Goal: Task Accomplishment & Management: Manage account settings

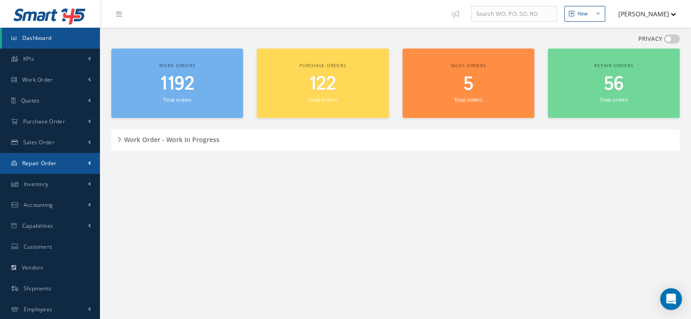
click at [40, 161] on span "Repair Order" at bounding box center [39, 163] width 35 height 8
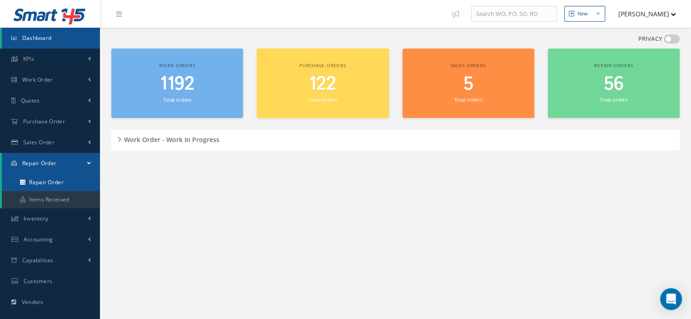
click at [47, 178] on link "Repair Order" at bounding box center [51, 182] width 98 height 17
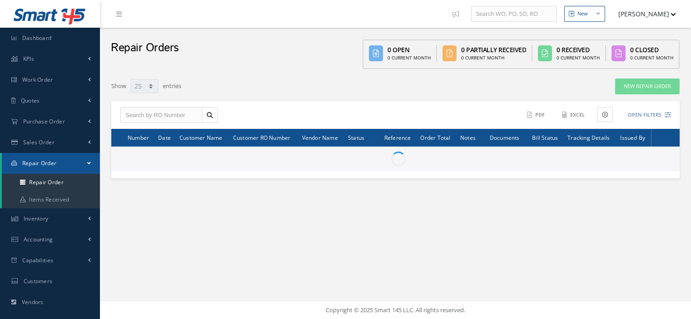
select select "25"
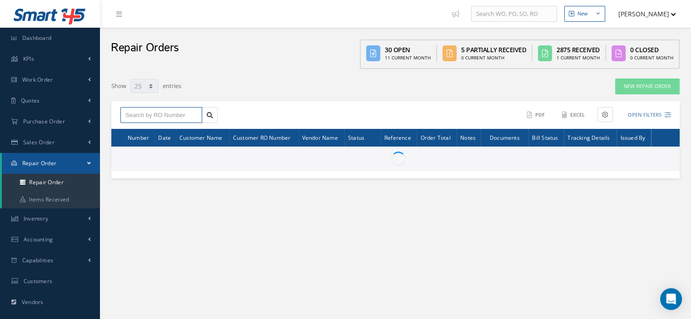
click at [154, 117] on input "text" at bounding box center [161, 115] width 82 height 16
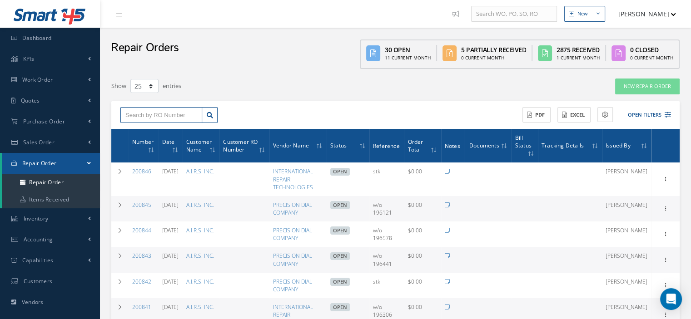
paste input "200823"
type input "200823"
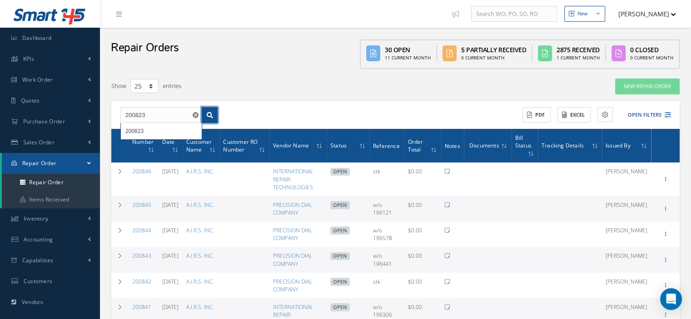
click at [209, 117] on icon at bounding box center [210, 115] width 6 height 6
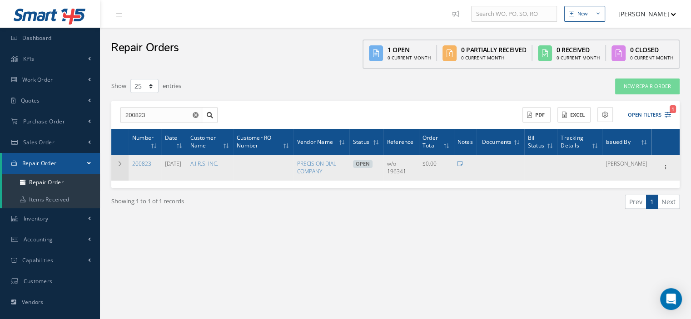
click at [118, 162] on icon at bounding box center [120, 163] width 6 height 5
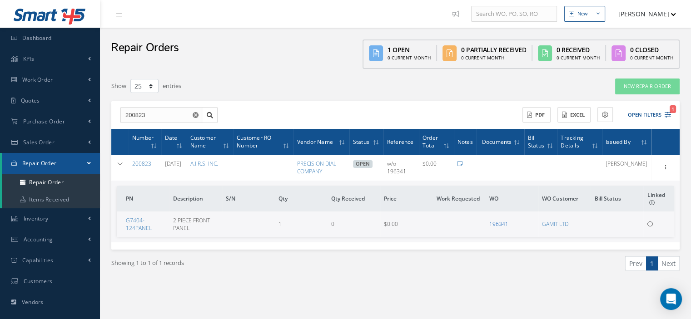
click at [500, 225] on link "196341" at bounding box center [498, 224] width 19 height 8
click at [87, 161] on link "Repair Order" at bounding box center [51, 163] width 98 height 21
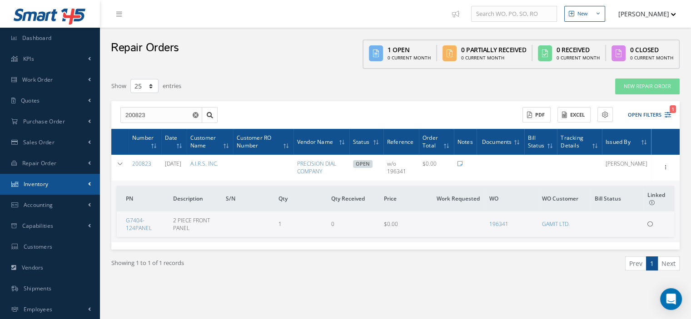
click at [66, 187] on link "Inventory" at bounding box center [50, 184] width 100 height 21
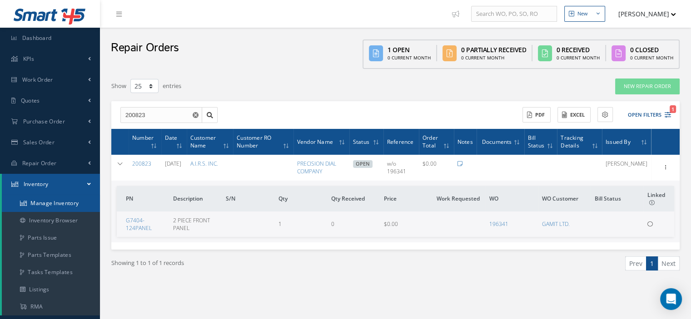
click at [67, 202] on link "Manage Inventory" at bounding box center [51, 203] width 98 height 17
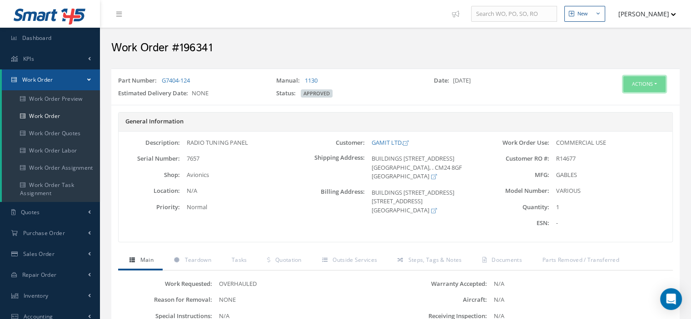
click at [651, 80] on button "Actions" at bounding box center [644, 84] width 42 height 16
click at [610, 134] on link "Part Issue" at bounding box center [630, 138] width 73 height 12
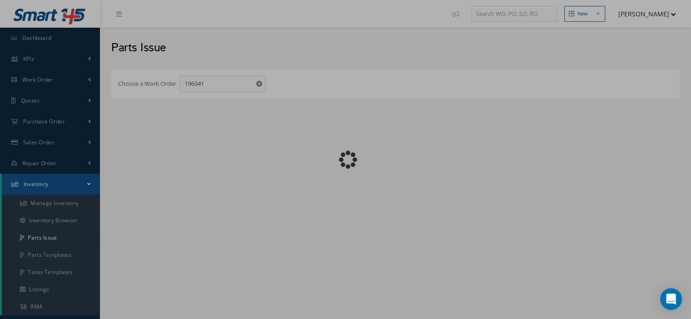
checkbox input "false"
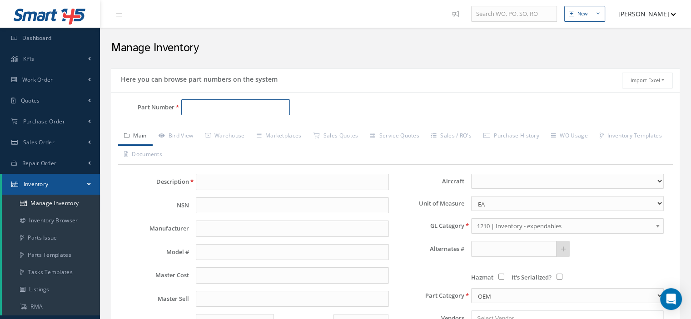
click at [184, 106] on input "Part Number" at bounding box center [235, 107] width 109 height 16
paste input "233A3209-2"
type input "233A3209-2"
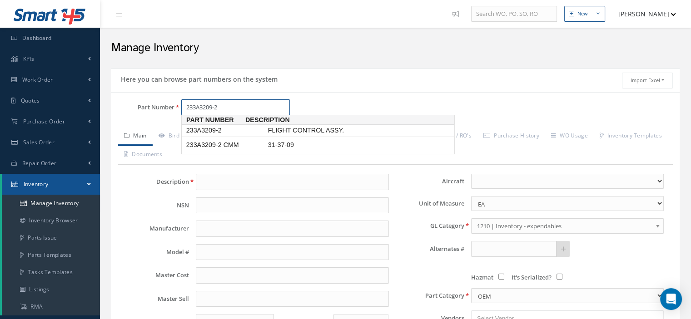
click at [226, 133] on span "233A3209-2" at bounding box center [225, 131] width 82 height 10
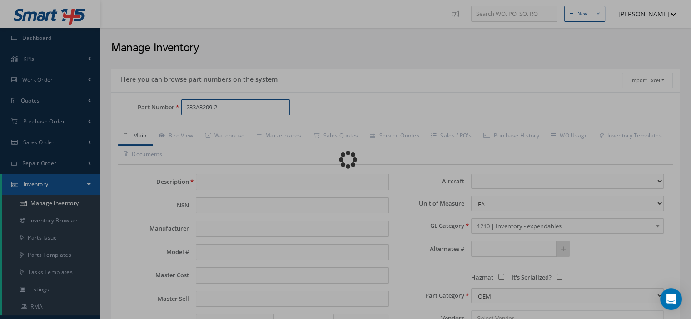
type input "FLIGHT CONTROL ASSY."
type input "BAE SYSTEMS"
type input "233A3209-2"
type input "0.00"
select select
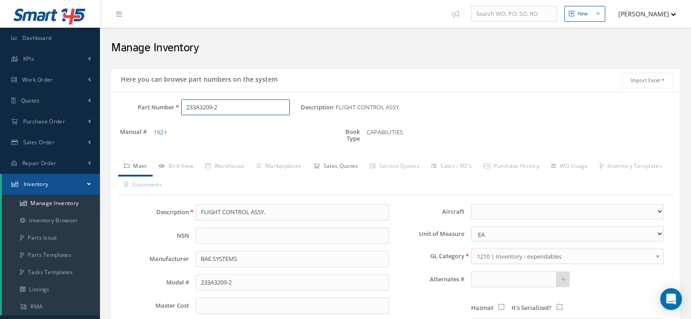
type input "233A3209-2"
click at [335, 170] on link "Sales Quotes" at bounding box center [335, 167] width 57 height 19
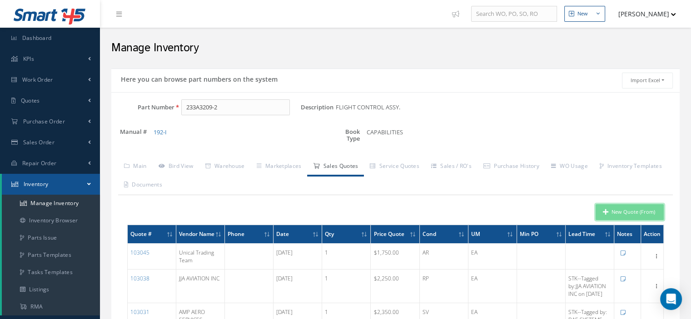
click at [618, 205] on button "New Quote (From)" at bounding box center [629, 212] width 68 height 16
type input "FLIGHT CONTROL ASSY."
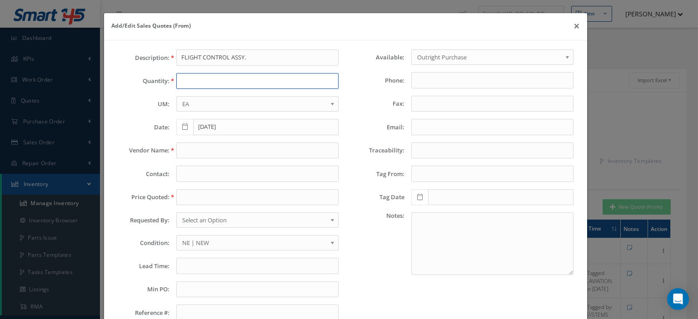
click at [197, 79] on input "text" at bounding box center [257, 81] width 162 height 16
type input "1"
click at [207, 145] on input "text" at bounding box center [257, 151] width 162 height 16
click at [204, 151] on input "text" at bounding box center [257, 151] width 162 height 16
paste input "First Class Air Support"
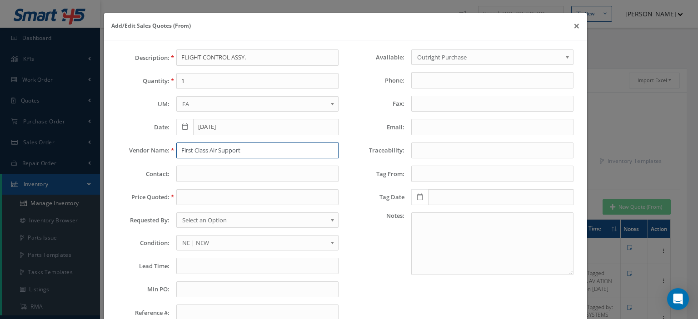
type input "First Class Air Support"
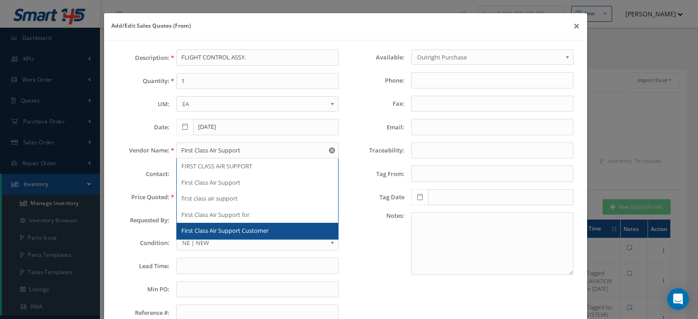
click at [367, 233] on div "Notes:" at bounding box center [463, 244] width 234 height 63
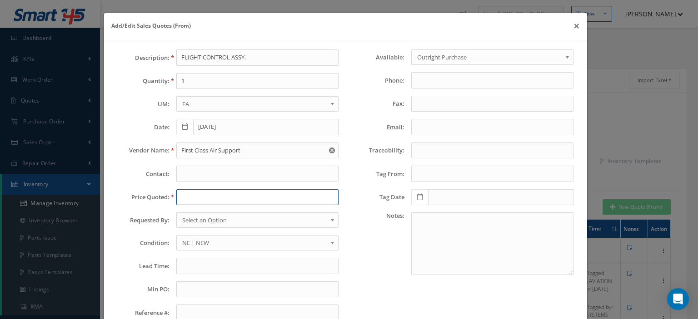
click at [209, 195] on input "text" at bounding box center [257, 197] width 162 height 16
paste input "4,500.00"
click at [186, 197] on input "4,500.00" at bounding box center [257, 197] width 162 height 16
type input "4500.00"
click at [212, 215] on span "Select an Option" at bounding box center [254, 220] width 144 height 11
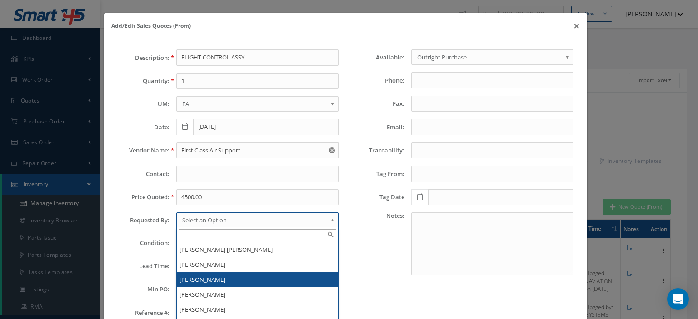
click at [215, 288] on li "[PERSON_NAME]" at bounding box center [257, 295] width 161 height 15
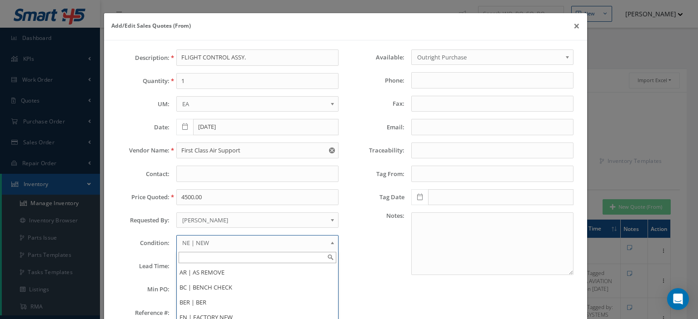
click at [190, 243] on span "NE | NEW" at bounding box center [254, 243] width 144 height 11
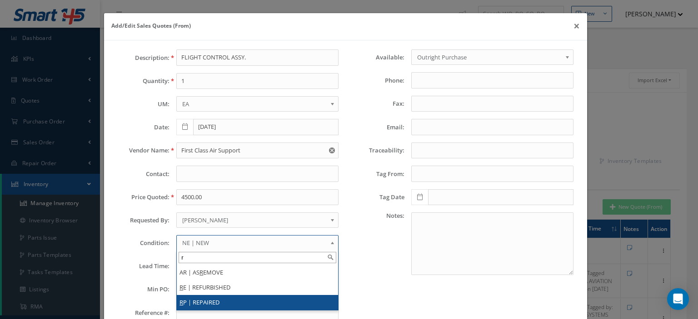
type input "r"
click at [213, 300] on li "R P | REPAIRED" at bounding box center [257, 302] width 161 height 15
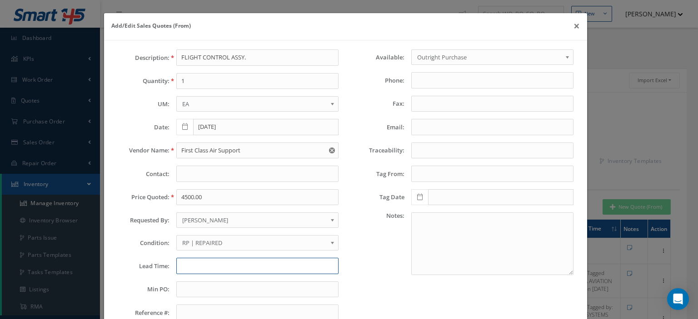
click at [202, 263] on input "text" at bounding box center [257, 266] width 162 height 16
type input "s"
paste input "Trace To: SOUTHWEST AIRLINES(121) Tag Type: Dual Release Tagged by: AAI AERO # …"
type input "STK-Trace To: SOUTHWEST AIRLINES(121) Tag Type: Dual Release Tagged by: AAI AER…"
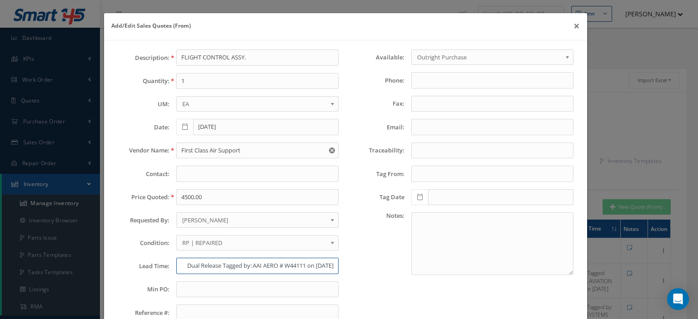
scroll to position [0, 0]
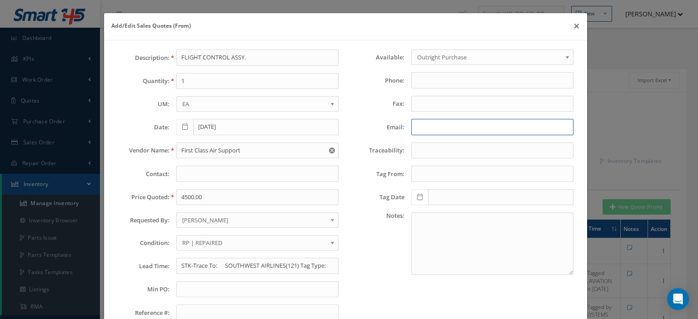
click at [429, 127] on input "Email:" at bounding box center [492, 127] width 162 height 16
paste input "dorellana@firstclassairsupport.com"
type input "dorellana@firstclassairsupport.com"
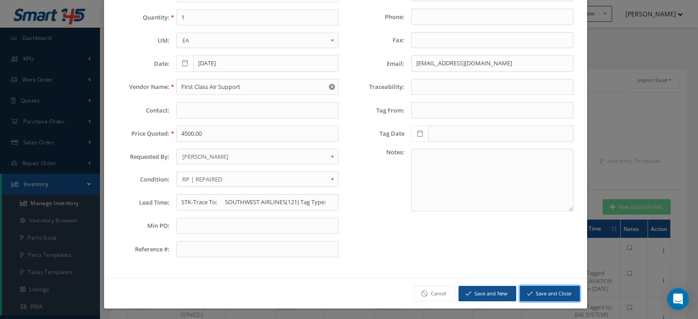
click at [555, 294] on button "Save and Close" at bounding box center [550, 294] width 60 height 16
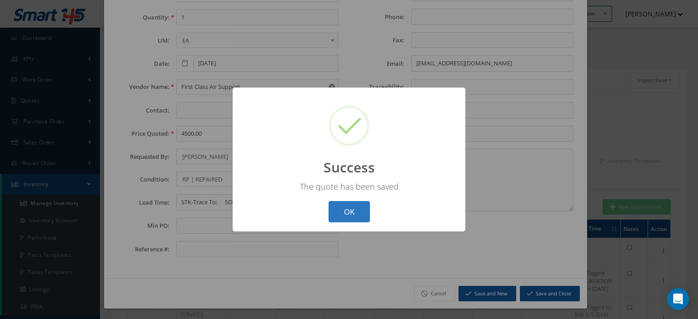
click at [357, 218] on button "OK" at bounding box center [348, 211] width 41 height 21
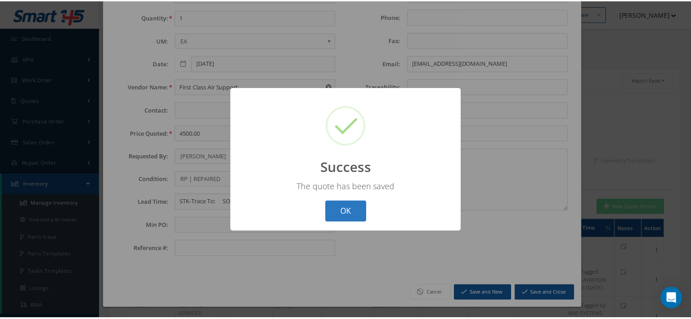
scroll to position [0, 0]
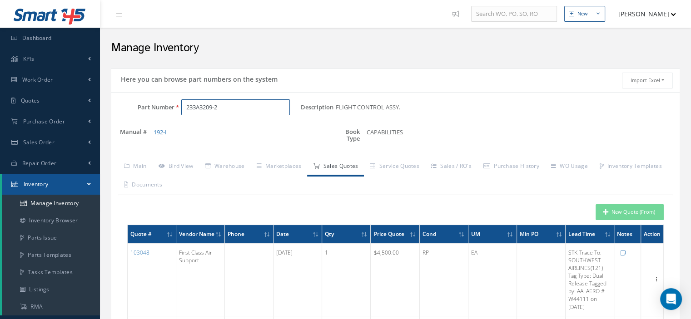
drag, startPoint x: 253, startPoint y: 110, endPoint x: 144, endPoint y: 119, distance: 108.9
click at [158, 119] on div "Part Number 233A3209-2" at bounding box center [205, 111] width 189 height 24
click at [189, 106] on input "Part Number" at bounding box center [235, 107] width 109 height 16
paste input "233A3209-2"
type input "233A3209-2"
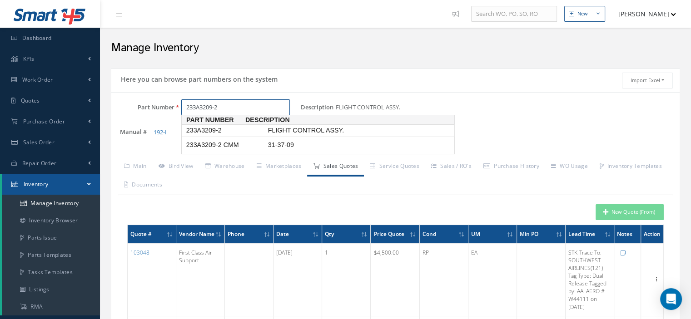
click at [207, 131] on span "233A3209-2" at bounding box center [225, 131] width 82 height 10
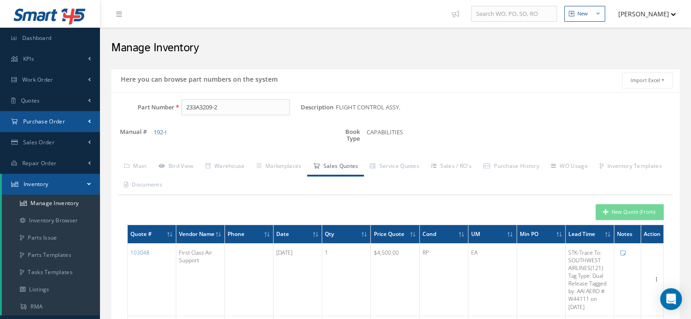
click at [58, 119] on span "Purchase Order" at bounding box center [44, 122] width 42 height 8
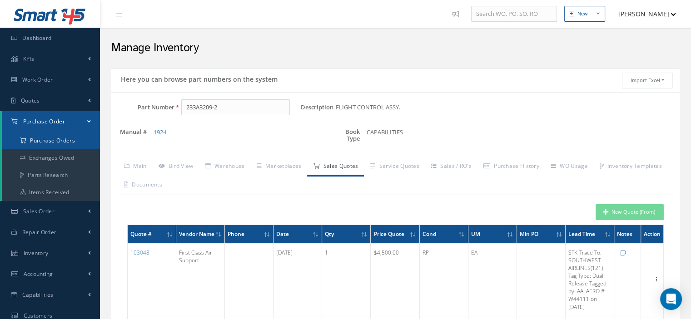
click at [62, 146] on a=1&status_id=2&status_id=3&status_id=5&collapsedFilters"] "Purchase Orders" at bounding box center [51, 140] width 98 height 17
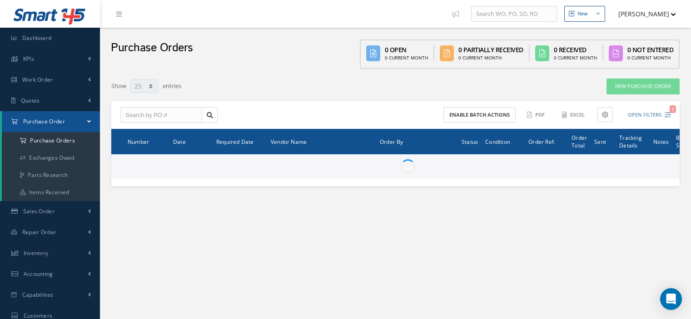
select select "25"
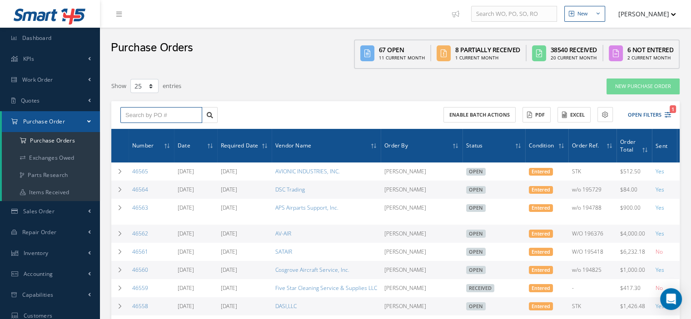
click at [151, 114] on input "text" at bounding box center [161, 115] width 82 height 16
paste input "46519"
type input "46519"
click at [205, 115] on link at bounding box center [210, 115] width 16 height 16
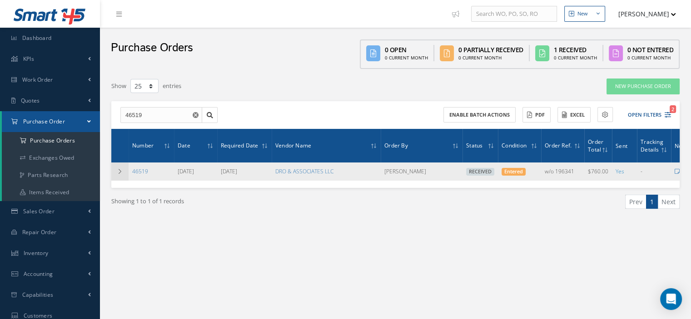
click at [120, 172] on icon at bounding box center [120, 171] width 6 height 5
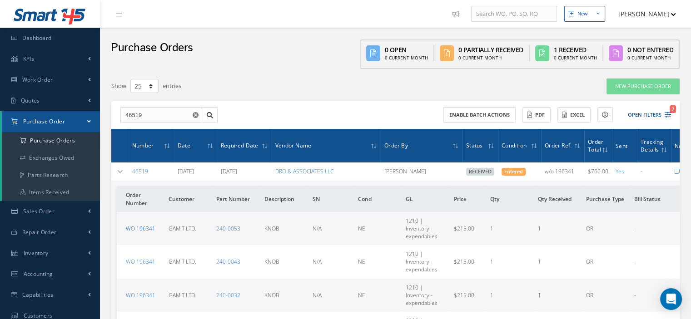
click at [144, 227] on link "WO 196341" at bounding box center [141, 229] width 30 height 8
click at [89, 119] on span at bounding box center [89, 122] width 4 height 8
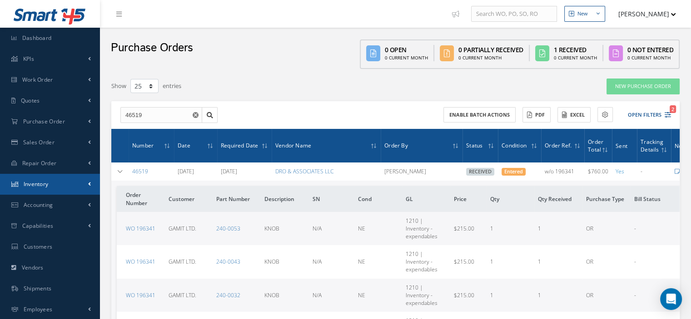
click at [75, 183] on link "Inventory" at bounding box center [50, 184] width 100 height 21
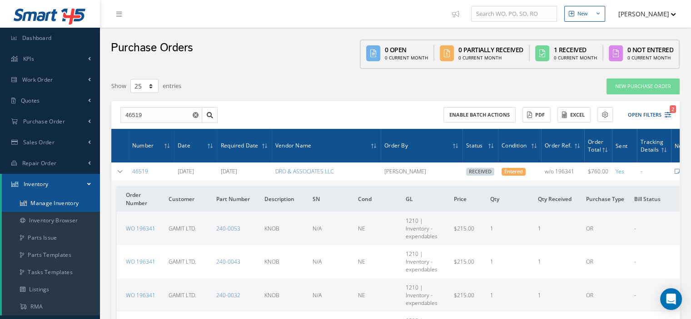
click at [69, 201] on link "Manage Inventory" at bounding box center [51, 203] width 98 height 17
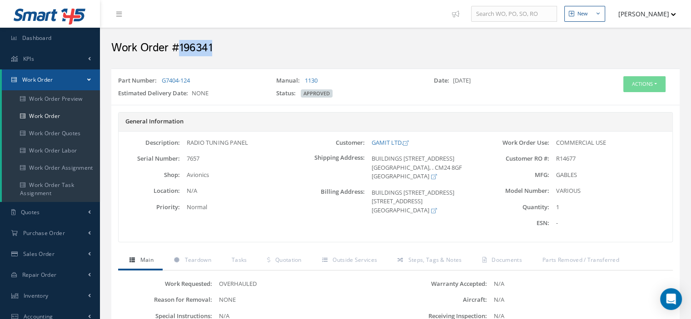
drag, startPoint x: 214, startPoint y: 50, endPoint x: 181, endPoint y: 53, distance: 33.7
click at [181, 53] on h2 "Work Order #196341" at bounding box center [395, 48] width 568 height 14
copy h2 "196341"
click at [39, 114] on link "Work Order" at bounding box center [51, 116] width 98 height 17
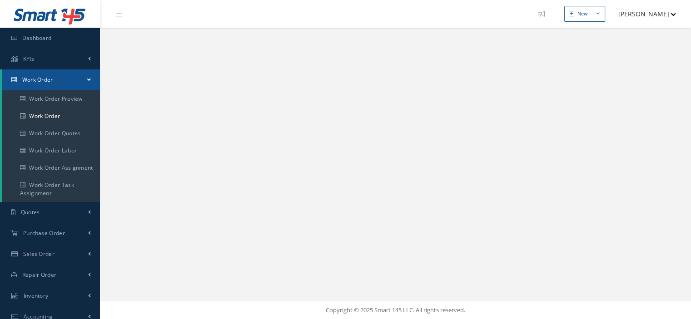
select select "25"
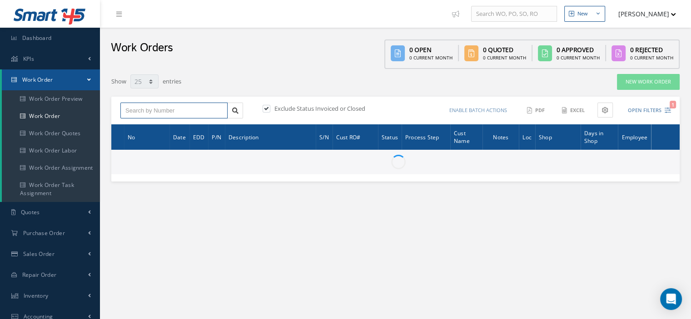
click at [181, 110] on input "text" at bounding box center [173, 111] width 107 height 16
paste input "196341"
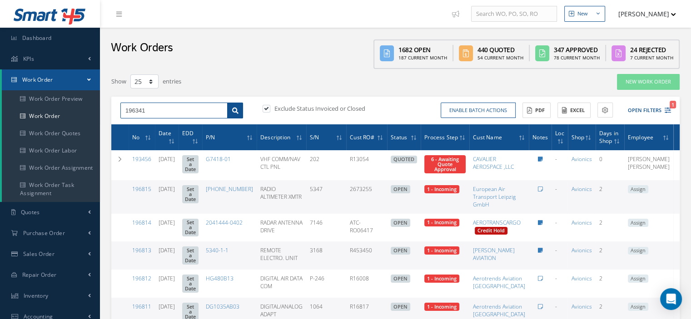
type input "196341"
click at [234, 110] on icon at bounding box center [235, 111] width 6 height 6
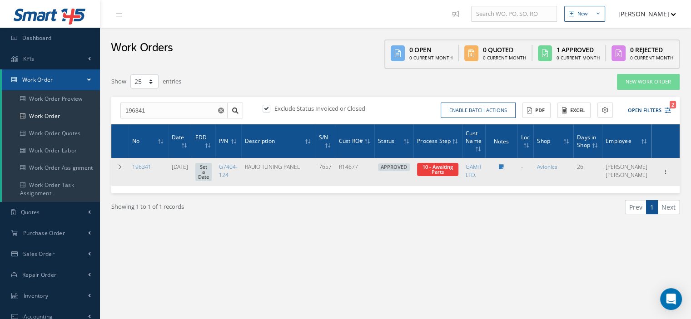
click at [514, 169] on div at bounding box center [501, 167] width 25 height 8
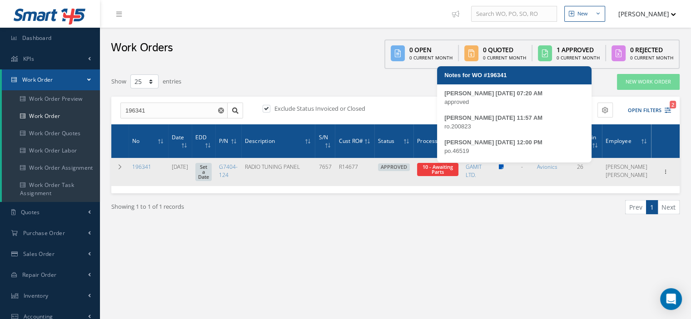
click at [504, 168] on icon at bounding box center [501, 166] width 5 height 5
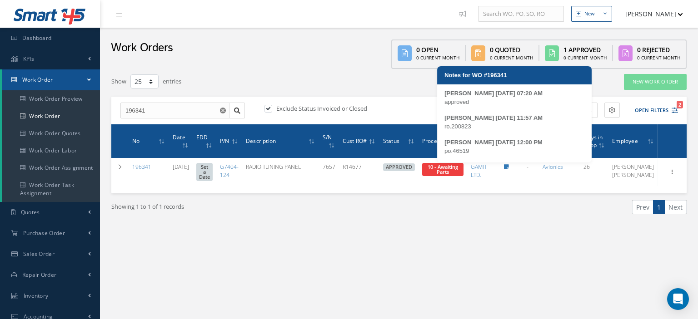
type textarea "approved -- [PERSON_NAME] [DATE] 07:20AM ro.200823 -- [PERSON_NAME] [DATE] 11:5…"
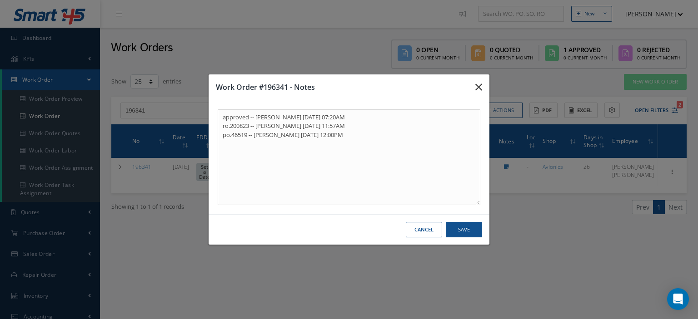
click at [475, 87] on icon "button" at bounding box center [478, 87] width 7 height 11
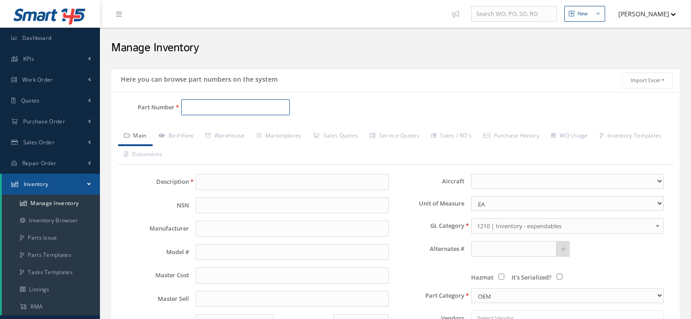
click at [211, 104] on input "Part Number" at bounding box center [235, 107] width 109 height 16
paste input "233A3209-2"
type input "233A3209-2"
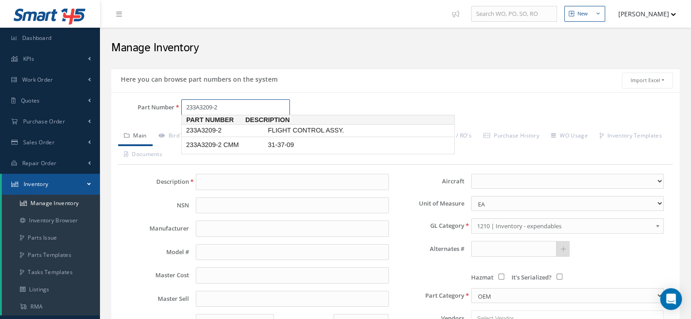
click at [189, 127] on span "233A3209-2" at bounding box center [225, 131] width 82 height 10
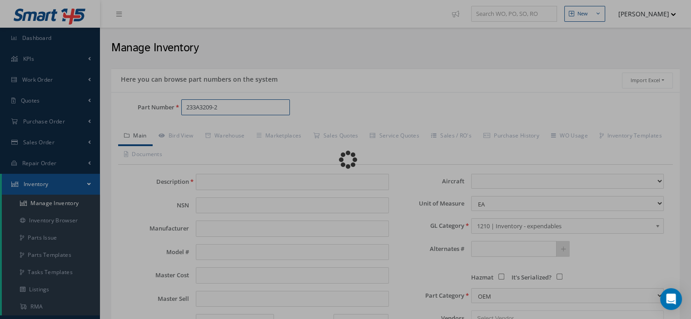
type input "FLIGHT CONTROL ASSY."
type input "BAE SYSTEMS"
type input "233A3209-2"
type input "0.00"
select select
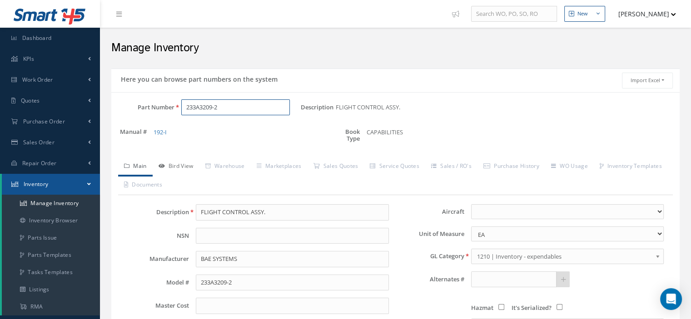
type input "233A3209-2"
click at [184, 172] on link "Bird View" at bounding box center [176, 167] width 47 height 19
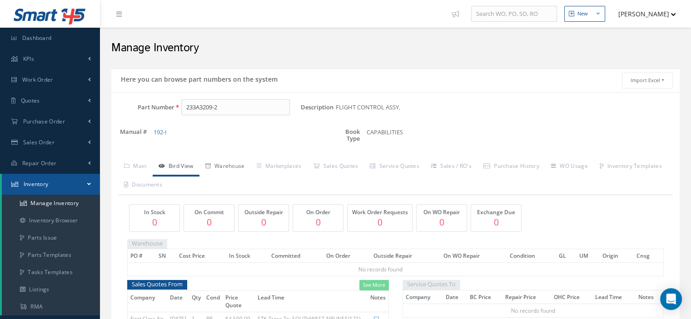
click at [225, 170] on link "Warehouse" at bounding box center [224, 167] width 51 height 19
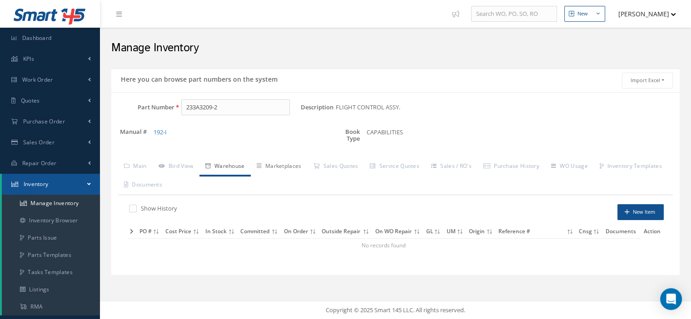
click at [283, 169] on link "Marketplaces" at bounding box center [279, 167] width 57 height 19
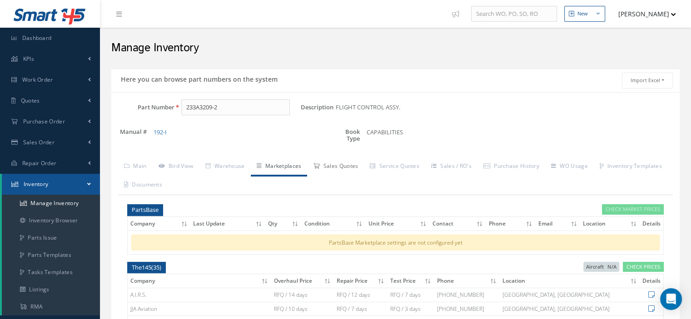
click at [328, 165] on link "Sales Quotes" at bounding box center [335, 167] width 57 height 19
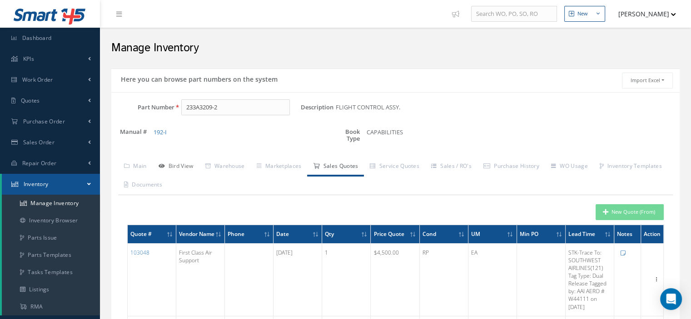
click at [185, 164] on link "Bird View" at bounding box center [176, 167] width 47 height 19
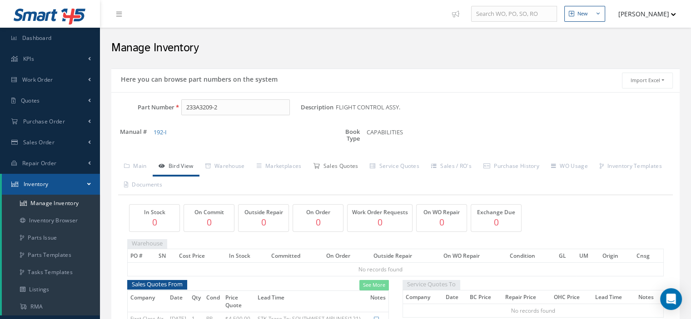
click at [346, 164] on link "Sales Quotes" at bounding box center [335, 167] width 57 height 19
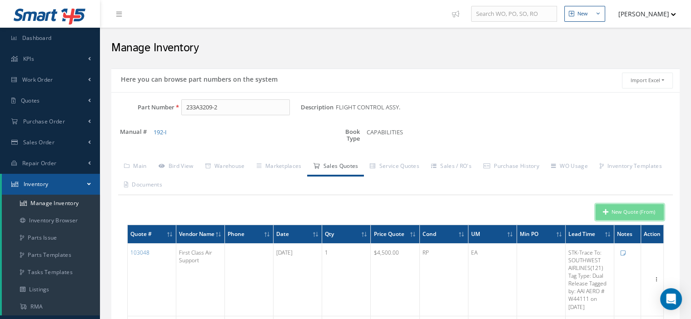
click at [615, 212] on button "New Quote (From)" at bounding box center [629, 212] width 68 height 16
type input "FLIGHT CONTROL ASSY."
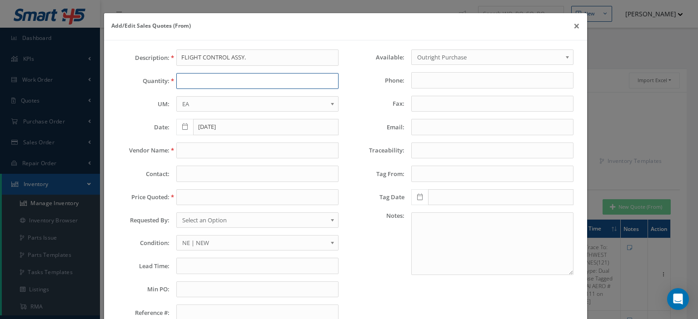
click at [200, 74] on input "text" at bounding box center [257, 81] width 162 height 16
type input "1"
click at [214, 154] on input "text" at bounding box center [257, 151] width 162 height 16
click at [188, 150] on input "text" at bounding box center [257, 151] width 162 height 16
paste input "TDA"
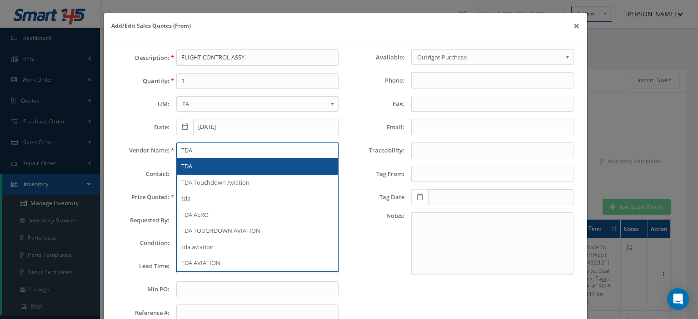
type input "TDA"
click at [194, 170] on div "TDA" at bounding box center [257, 167] width 161 height 16
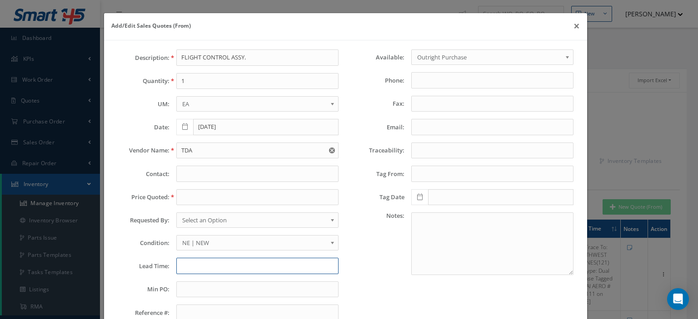
click at [203, 263] on input "text" at bounding box center [257, 266] width 162 height 16
paste input "STK MIAMI"
type input "STK MIAMI"
click at [202, 238] on span "NE | NEW" at bounding box center [254, 243] width 144 height 11
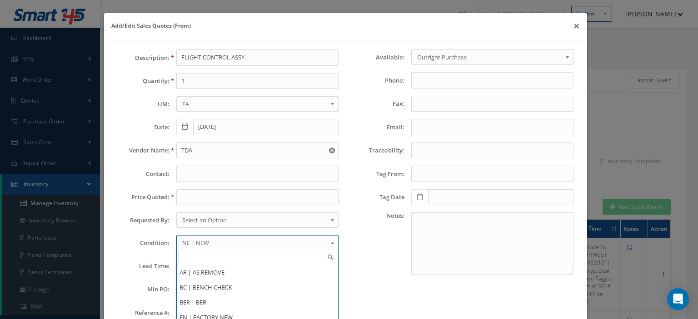
type input "V"
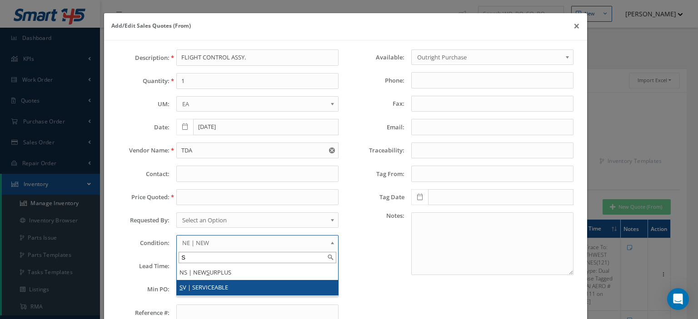
type input "S"
click at [205, 285] on li "S V | SERVICEABLE" at bounding box center [257, 287] width 161 height 15
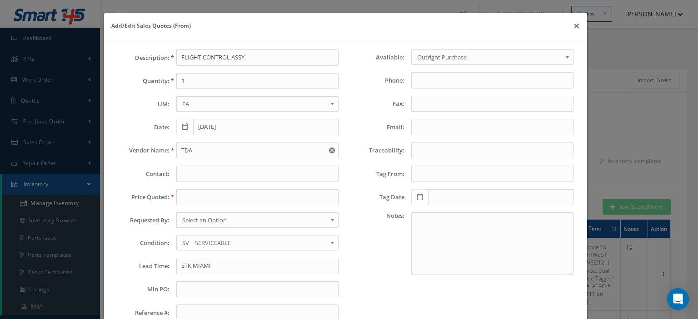
click at [206, 221] on span "Select an Option" at bounding box center [254, 220] width 144 height 11
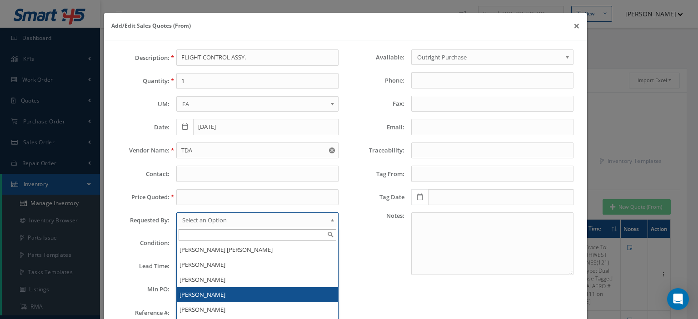
click at [185, 293] on li "[PERSON_NAME]" at bounding box center [257, 295] width 161 height 15
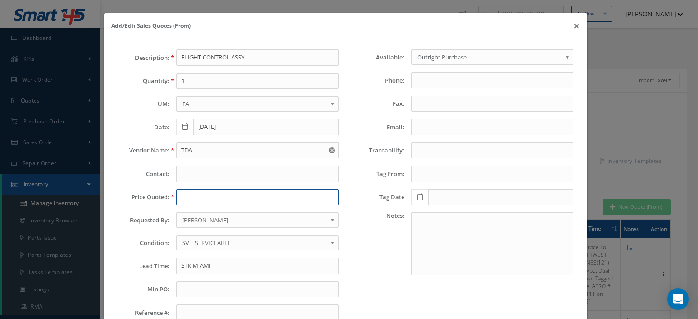
click at [179, 202] on input "text" at bounding box center [257, 197] width 162 height 16
paste input "1,500.00"
click at [184, 198] on input "1,500.00" at bounding box center [257, 197] width 162 height 16
type input "1500.00"
click at [232, 261] on input "STK MIAMI" at bounding box center [257, 266] width 162 height 16
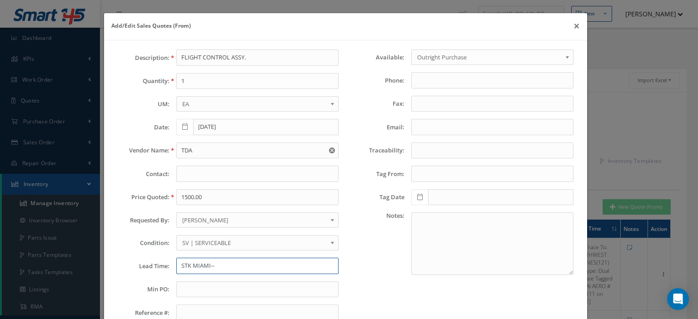
paste input "Trace To: GERMANIA Tag Type: FAA 8130-3 Tagged by: UNICORP SYSTEMS 8130-3 (DUAL…"
type input "STK MIAMI--Trace To: GERMANIA Tag Type: FAA 8130-3 Tagged by: UNICORP SYSTEMS 8…"
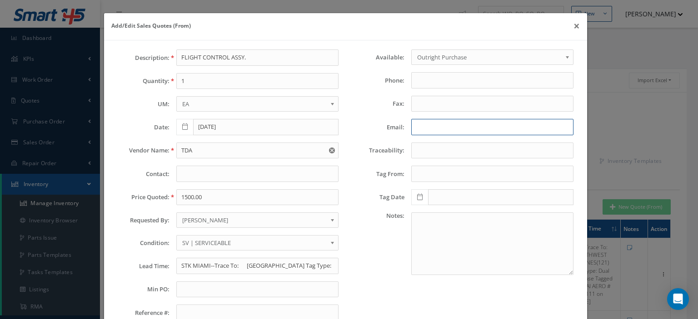
click at [418, 129] on input "Email:" at bounding box center [492, 127] width 162 height 16
paste input "faris.chanda@tda.aero"
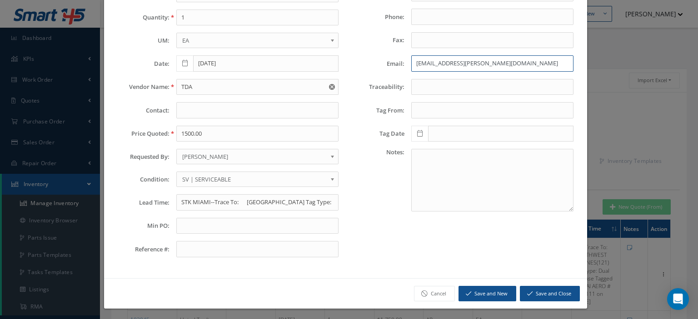
type input "faris.chanda@tda.aero"
click at [542, 296] on button "Save and Close" at bounding box center [550, 294] width 60 height 16
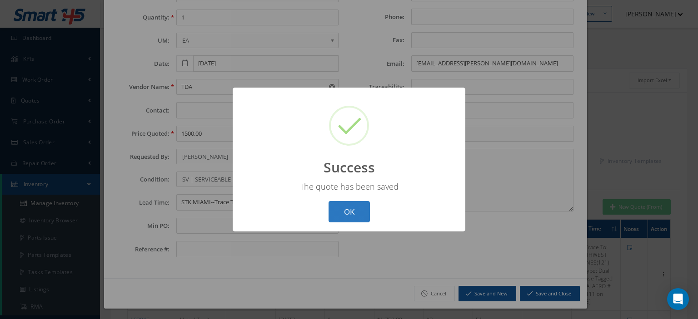
click at [342, 218] on button "OK" at bounding box center [348, 211] width 41 height 21
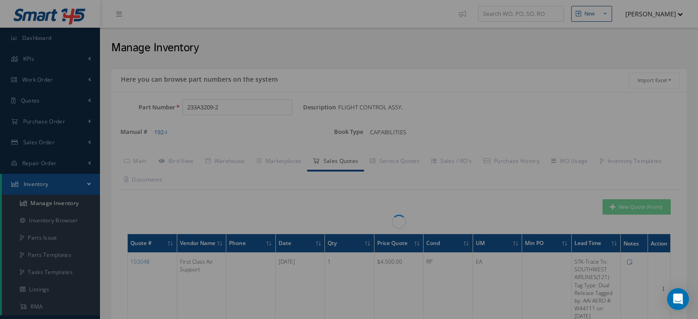
scroll to position [0, 0]
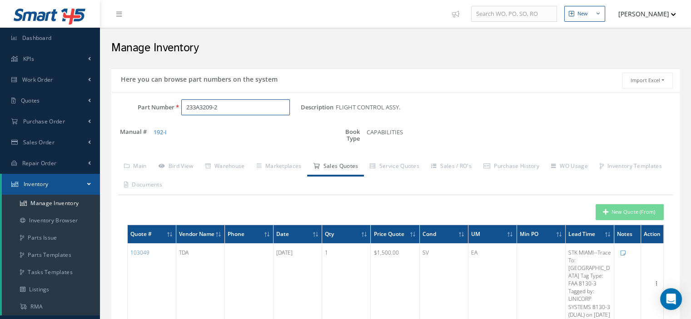
drag, startPoint x: 227, startPoint y: 109, endPoint x: 130, endPoint y: 115, distance: 96.9
click at [130, 114] on div "Part Number 233A3209-2" at bounding box center [205, 107] width 189 height 16
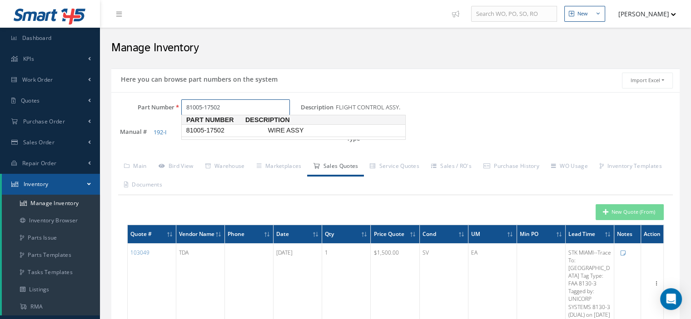
click at [203, 130] on span "81005-17502" at bounding box center [225, 131] width 82 height 10
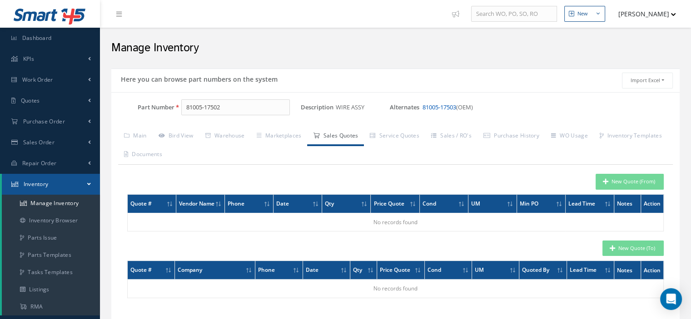
click at [440, 108] on link "81005-17503" at bounding box center [439, 107] width 34 height 8
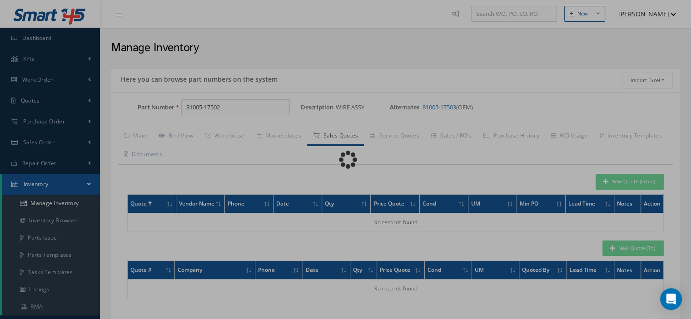
type input "81005-17503"
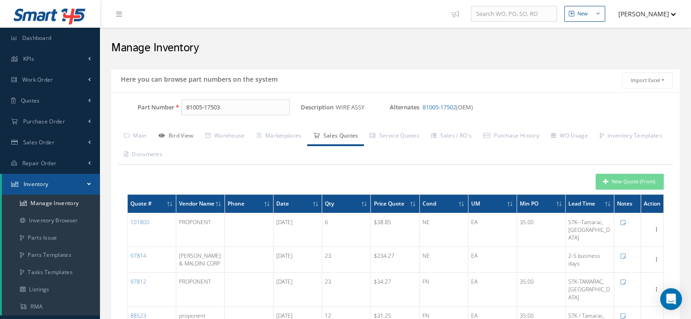
click at [189, 139] on link "Bird View" at bounding box center [176, 136] width 47 height 19
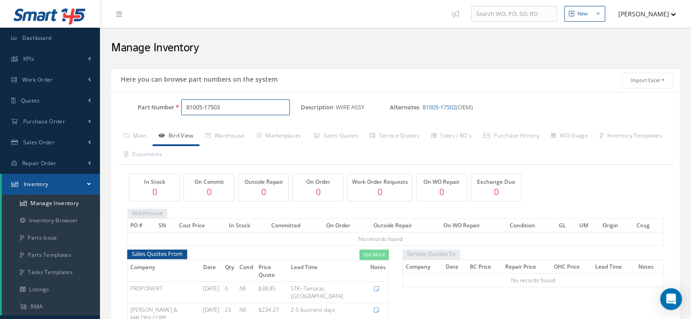
drag, startPoint x: 239, startPoint y: 109, endPoint x: 185, endPoint y: 107, distance: 54.6
click at [185, 107] on input "81005-17503" at bounding box center [235, 107] width 109 height 16
click at [357, 135] on link "Sales Quotes" at bounding box center [335, 136] width 57 height 19
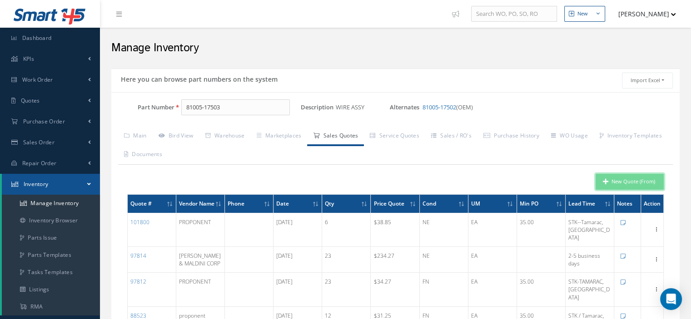
click at [624, 184] on button "New Quote (From)" at bounding box center [629, 182] width 68 height 16
type input "WIRE ASSY"
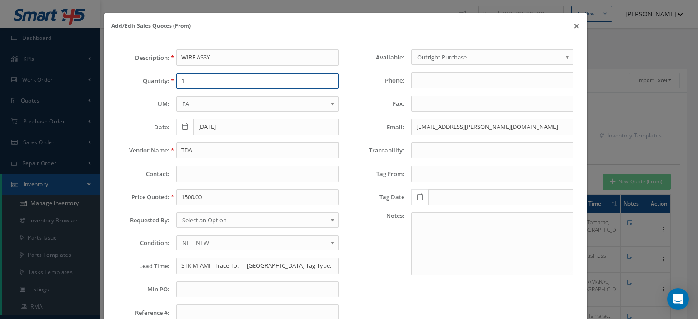
click at [185, 85] on input "1" at bounding box center [257, 81] width 162 height 16
type input "1"
click at [195, 151] on input "TDA" at bounding box center [257, 151] width 162 height 16
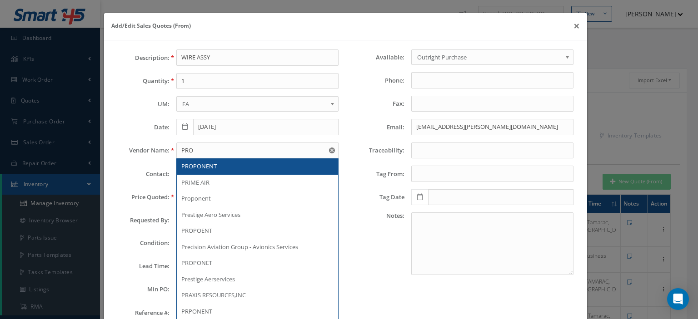
click at [200, 162] on span "PROPONENT" at bounding box center [198, 166] width 35 height 8
type input "PROPONENT"
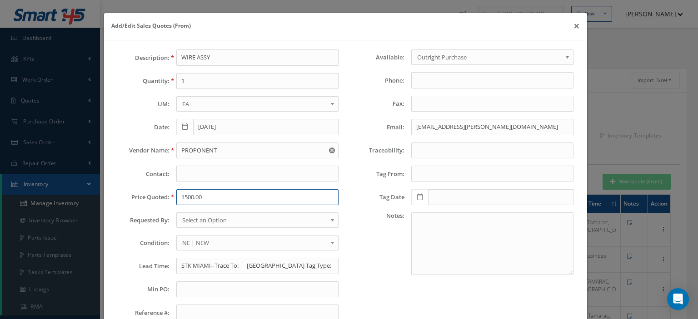
click at [192, 199] on input "1500.00" at bounding box center [257, 197] width 162 height 16
paste input "8.85"
type input "38.85"
click at [220, 218] on span "Select an Option" at bounding box center [254, 220] width 144 height 11
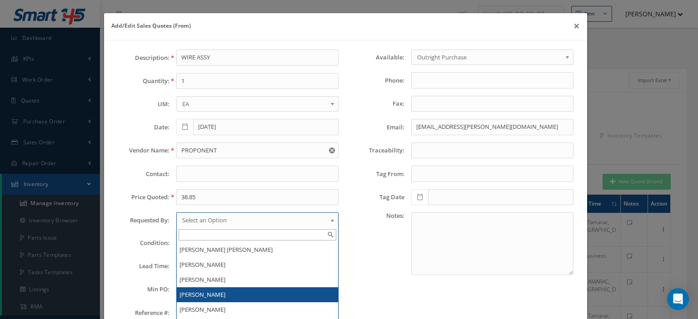
click at [213, 290] on li "[PERSON_NAME]" at bounding box center [257, 295] width 161 height 15
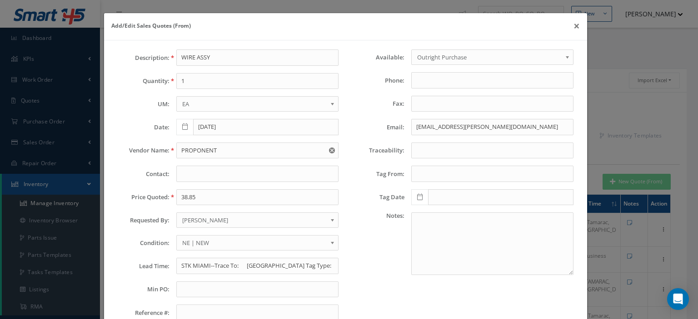
click at [219, 243] on span "NE | NEW" at bounding box center [254, 243] width 144 height 11
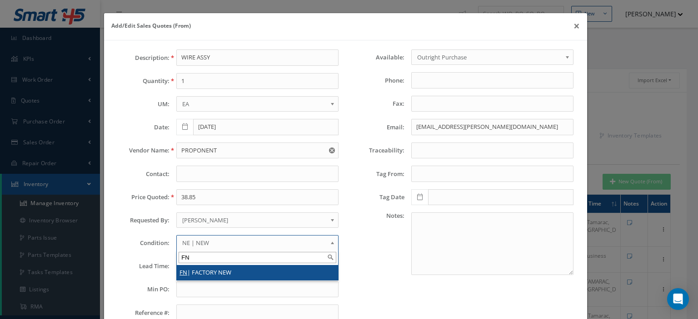
type input "FN"
click at [218, 270] on li "FN | FACTORY NEW" at bounding box center [257, 272] width 161 height 15
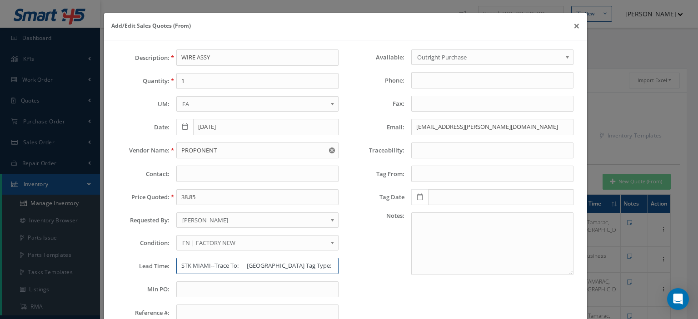
click at [180, 262] on input "STK MIAMI--Trace To: GERMANIA Tag Type: FAA 8130-3 Tagged by: UNICORP SYSTEMS 8…" at bounding box center [257, 266] width 162 height 16
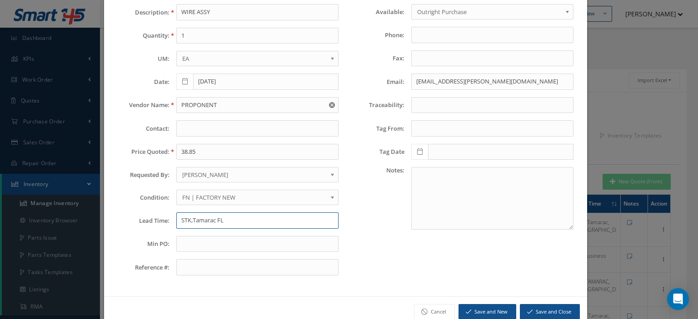
click at [191, 219] on input "STK,Tamarac FL" at bounding box center [257, 221] width 162 height 16
type input "STK, Tamarac FL"
click at [418, 84] on input "faris.chanda@tda.aero" at bounding box center [492, 82] width 162 height 16
paste input "support@proponent.com"
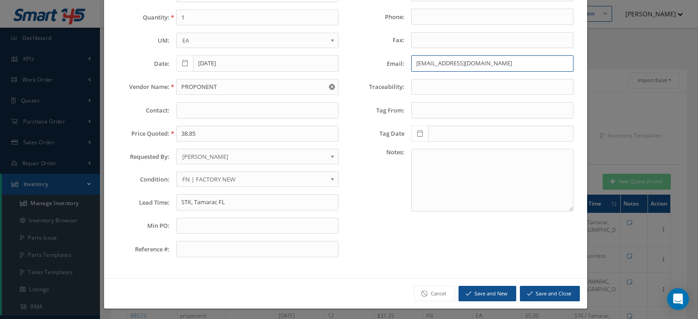
type input "support@proponent.com"
click at [549, 296] on button "Save and Close" at bounding box center [550, 294] width 60 height 16
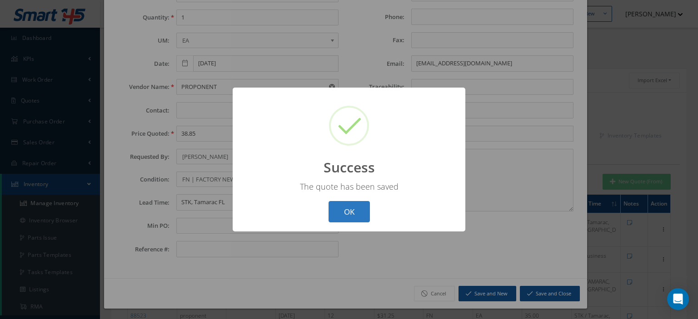
click at [356, 219] on button "OK" at bounding box center [348, 211] width 41 height 21
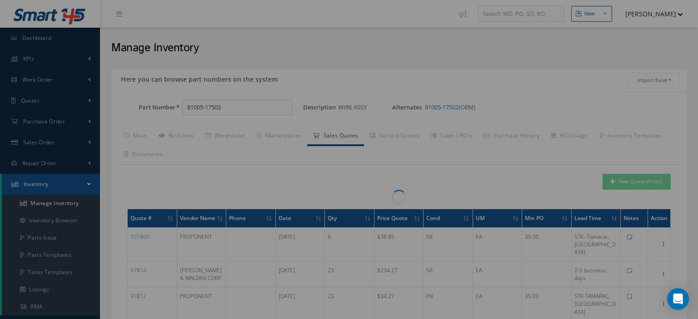
scroll to position [0, 0]
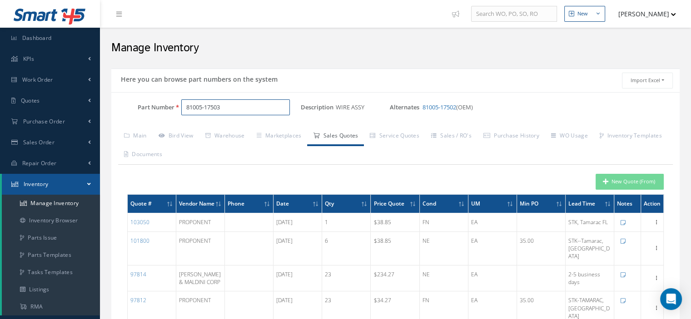
drag, startPoint x: 251, startPoint y: 110, endPoint x: 179, endPoint y: 105, distance: 72.8
click at [188, 106] on input "81005-17503" at bounding box center [235, 107] width 109 height 16
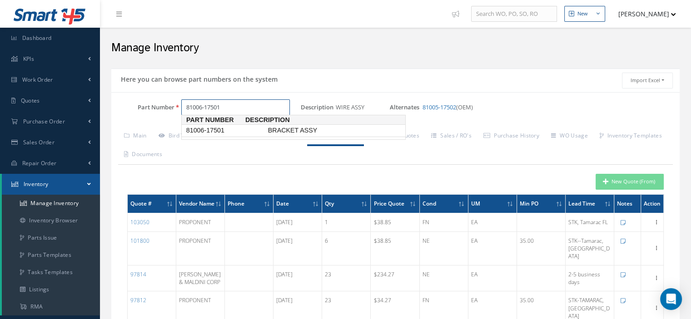
click at [200, 128] on span "81006-17501" at bounding box center [225, 131] width 82 height 10
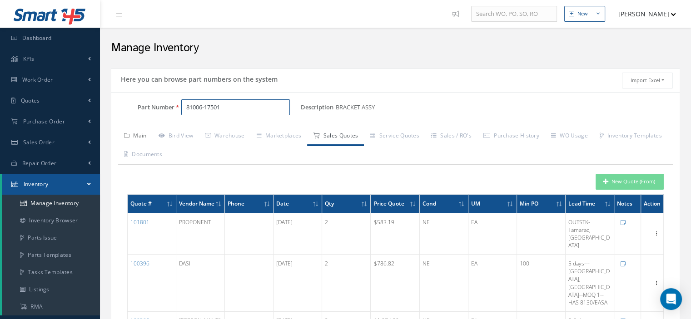
type input "81006-17501"
click at [147, 132] on link "Main" at bounding box center [135, 136] width 35 height 19
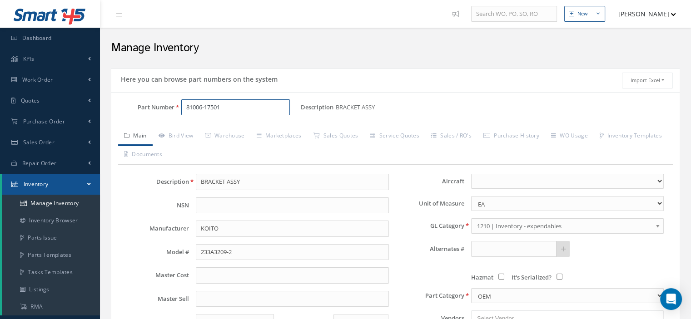
drag, startPoint x: 206, startPoint y: 105, endPoint x: 180, endPoint y: 107, distance: 25.5
click at [180, 107] on div "81006-17501" at bounding box center [237, 107] width 126 height 16
click at [176, 136] on link "Bird View" at bounding box center [176, 136] width 47 height 19
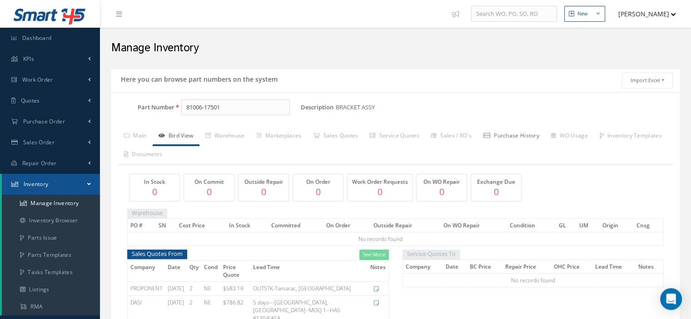
click at [505, 138] on link "Purchase History" at bounding box center [511, 136] width 68 height 19
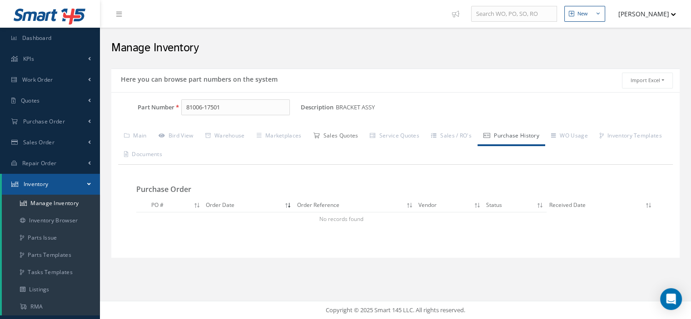
click at [335, 137] on link "Sales Quotes" at bounding box center [335, 136] width 57 height 19
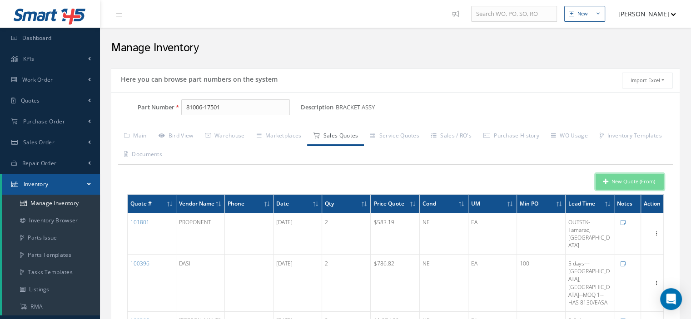
click at [627, 182] on button "New Quote (From)" at bounding box center [629, 182] width 68 height 16
type input "BRACKET ASSY"
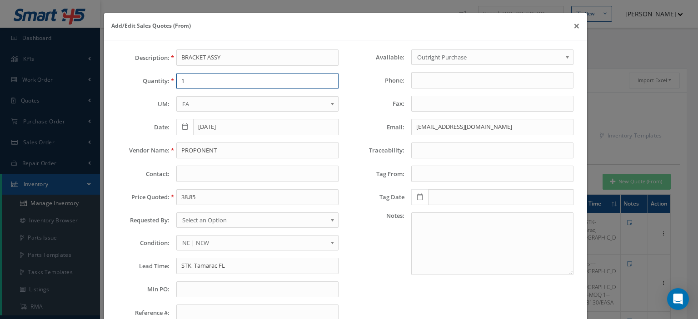
click at [192, 81] on input "1" at bounding box center [257, 81] width 162 height 16
click at [181, 195] on input "38.85" at bounding box center [257, 197] width 162 height 16
paste input "583.19"
type input "583.19"
click at [192, 149] on input "PROPONENT" at bounding box center [257, 151] width 162 height 16
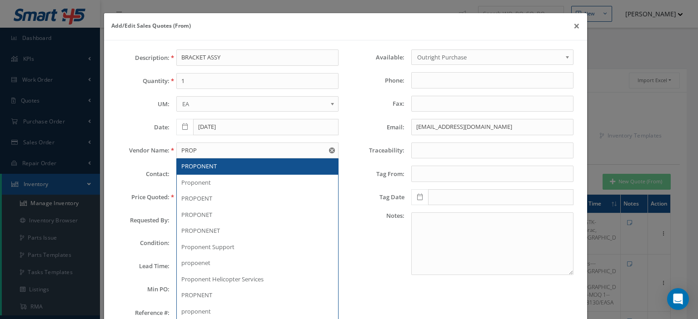
click at [198, 167] on span "PROPONENT" at bounding box center [198, 166] width 35 height 8
type input "PROPONENT"
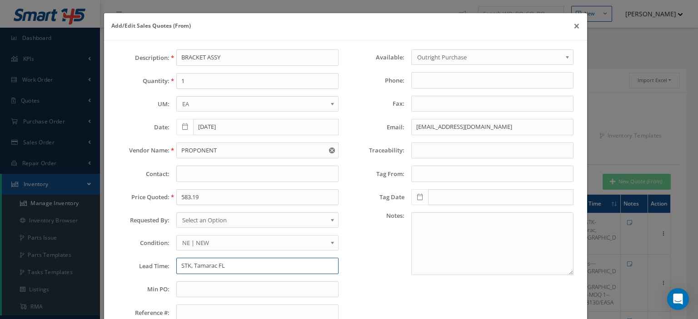
click at [204, 263] on input "STK, Tamarac FL" at bounding box center [257, 266] width 162 height 16
paste input "189 days"
type input "OUTSTK--189 days"
click at [189, 82] on input "1" at bounding box center [257, 81] width 162 height 16
type input "1"
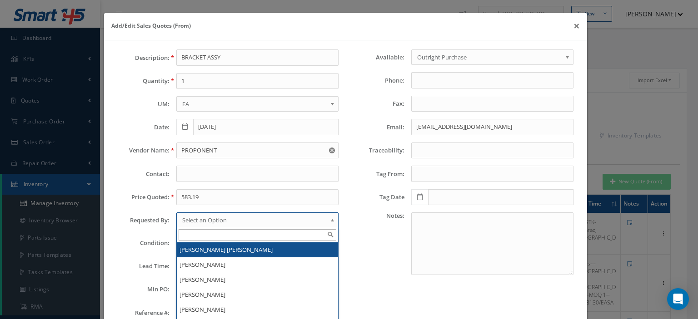
click at [205, 217] on span "Select an Option" at bounding box center [254, 220] width 144 height 11
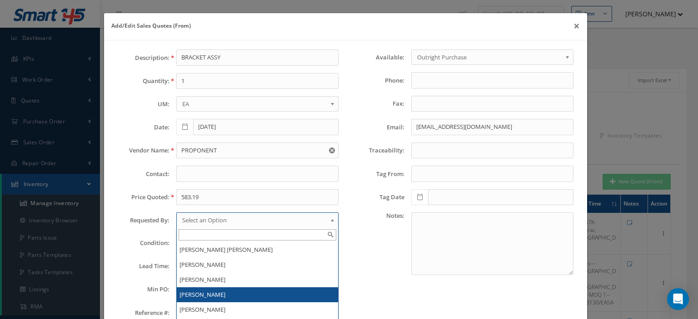
click at [214, 293] on li "[PERSON_NAME]" at bounding box center [257, 295] width 161 height 15
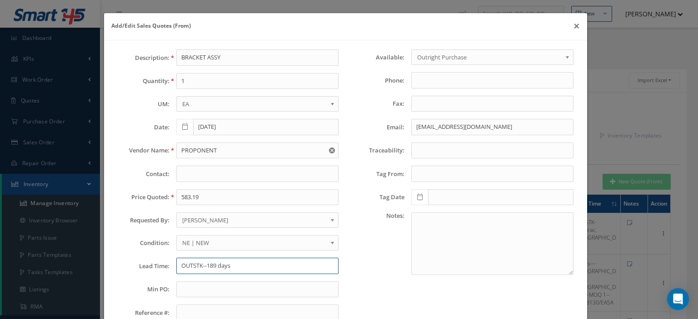
click at [240, 272] on input "OUTSTK--189 days" at bounding box center [257, 266] width 162 height 16
paste input "support@proponent.com"
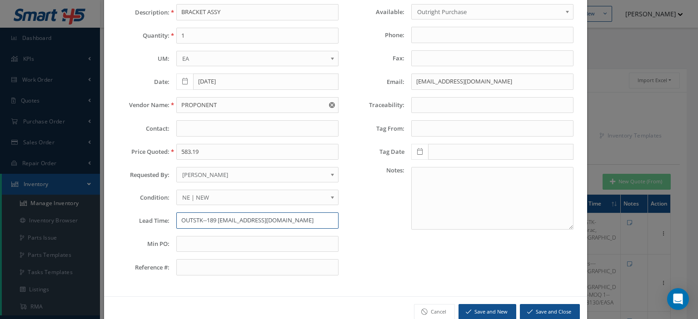
type input "OUTSTK--189 days--support@proponent.com"
click at [419, 76] on input "support@proponent.com" at bounding box center [492, 82] width 162 height 16
paste input "email"
type input "support@proponent.com"
drag, startPoint x: 312, startPoint y: 217, endPoint x: 236, endPoint y: 219, distance: 75.9
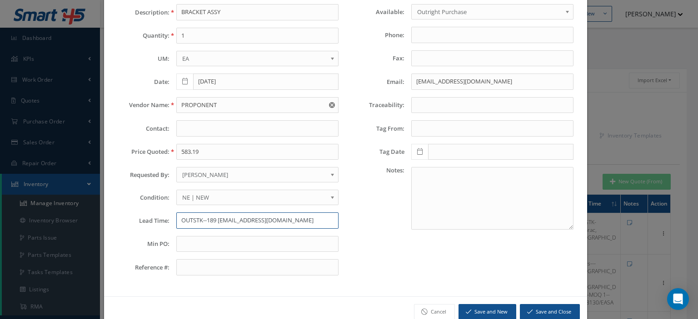
click at [236, 219] on input "OUTSTK--189 days--support@proponent.com" at bounding box center [257, 221] width 162 height 16
type input "OUTSTK--189 days--Tamarc,FL"
click at [540, 310] on button "Save and Close" at bounding box center [550, 312] width 60 height 16
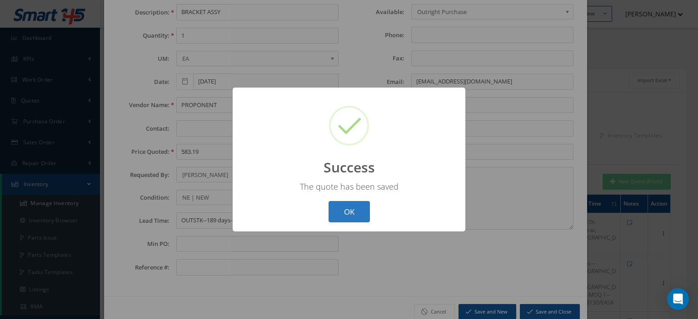
click at [342, 210] on button "OK" at bounding box center [348, 211] width 41 height 21
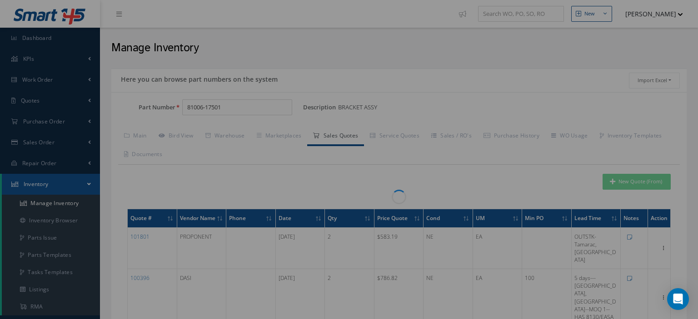
scroll to position [0, 0]
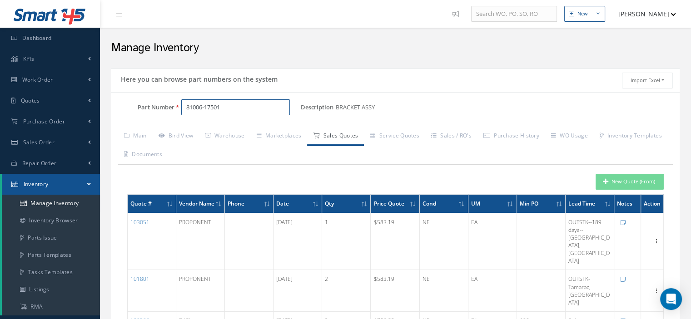
drag, startPoint x: 226, startPoint y: 109, endPoint x: 184, endPoint y: 116, distance: 42.8
click at [184, 116] on div "Part Number 81006-17501" at bounding box center [205, 111] width 189 height 24
click at [202, 129] on span "AN526C632R7" at bounding box center [225, 131] width 82 height 10
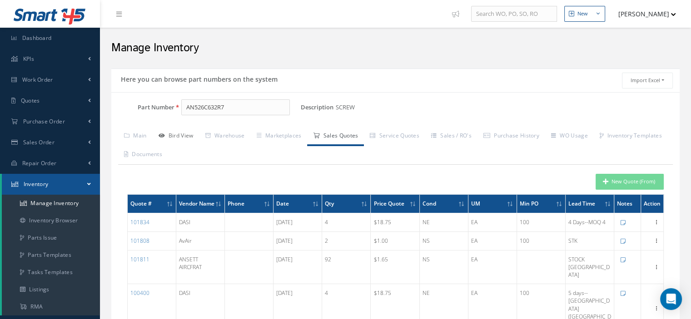
click at [174, 138] on link "Bird View" at bounding box center [176, 136] width 47 height 19
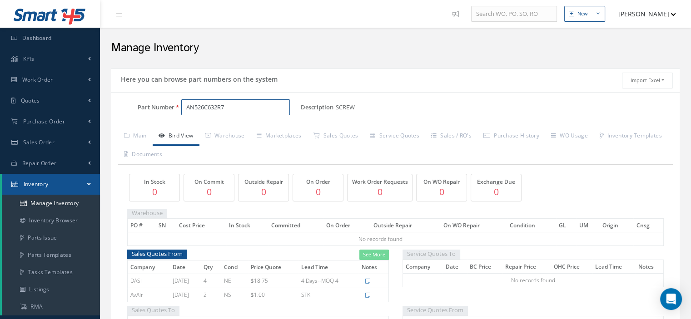
drag, startPoint x: 226, startPoint y: 104, endPoint x: 182, endPoint y: 113, distance: 44.4
click at [182, 113] on input "AN526C632R7" at bounding box center [235, 107] width 109 height 16
click at [211, 128] on span "AN961-6" at bounding box center [225, 131] width 82 height 10
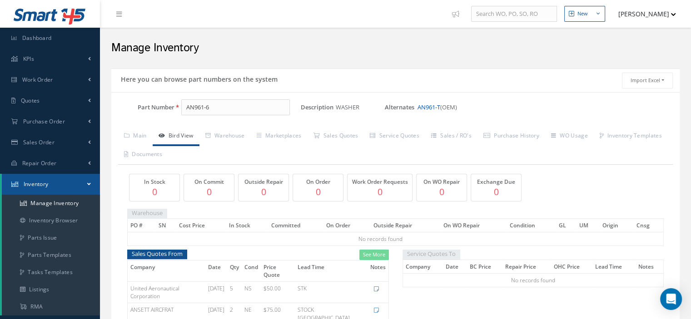
click at [428, 107] on link "AN961-T" at bounding box center [428, 107] width 23 height 8
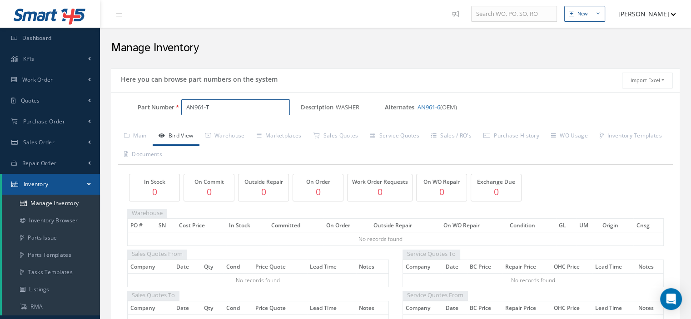
drag, startPoint x: 226, startPoint y: 105, endPoint x: 177, endPoint y: 105, distance: 49.5
click at [177, 105] on div "AN961-T" at bounding box center [237, 107] width 126 height 16
click at [436, 107] on link "AN961-6" at bounding box center [428, 107] width 23 height 8
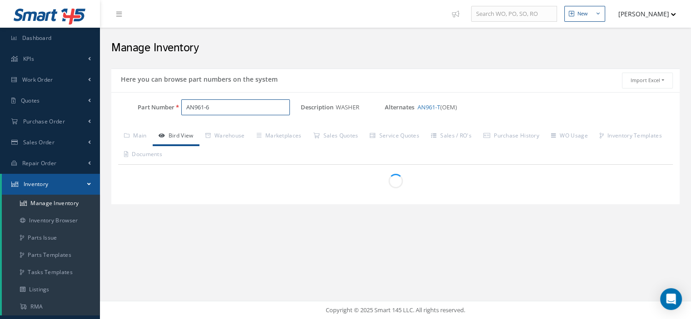
drag, startPoint x: 216, startPoint y: 107, endPoint x: 187, endPoint y: 106, distance: 28.6
click at [187, 106] on input "AN961-6" at bounding box center [235, 107] width 109 height 16
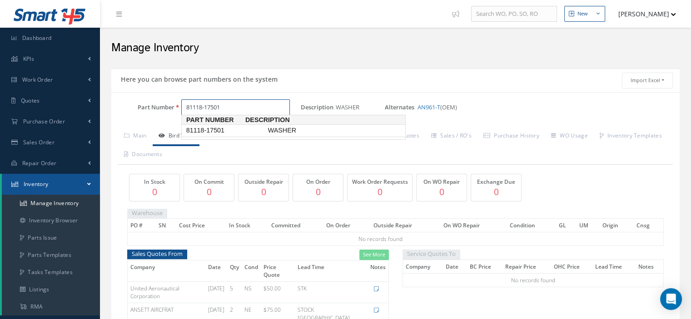
click at [218, 134] on span "81118-17501" at bounding box center [225, 131] width 82 height 10
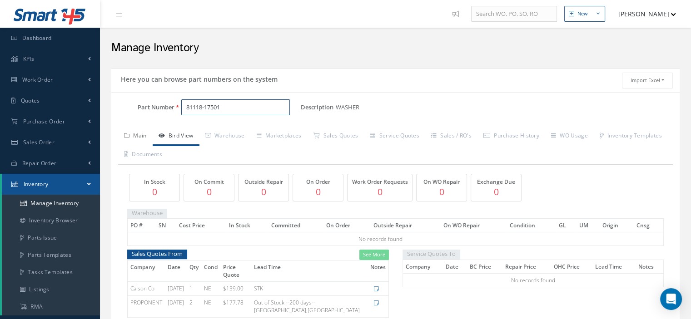
type input "81118-17501"
click at [139, 137] on link "Main" at bounding box center [135, 136] width 35 height 19
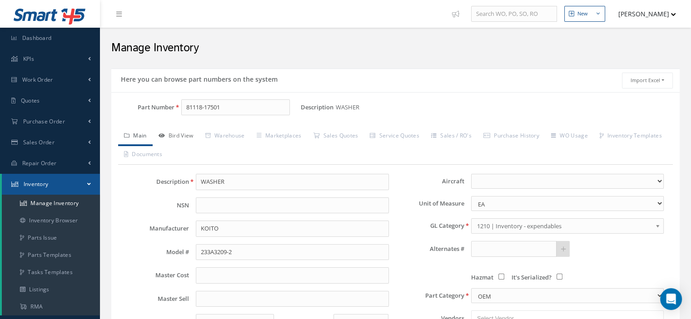
click at [182, 133] on link "Bird View" at bounding box center [176, 136] width 47 height 19
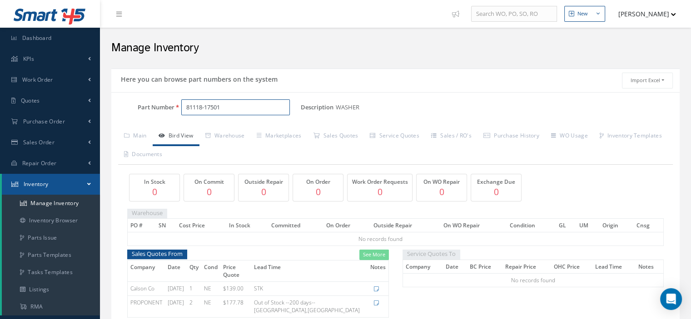
drag, startPoint x: 220, startPoint y: 104, endPoint x: 210, endPoint y: 107, distance: 10.4
click at [215, 105] on input "81118-17501" at bounding box center [235, 107] width 109 height 16
click at [197, 109] on input "81118-17501" at bounding box center [235, 107] width 109 height 16
drag, startPoint x: 227, startPoint y: 108, endPoint x: 188, endPoint y: 106, distance: 39.5
click at [185, 108] on input "81118-17501" at bounding box center [235, 107] width 109 height 16
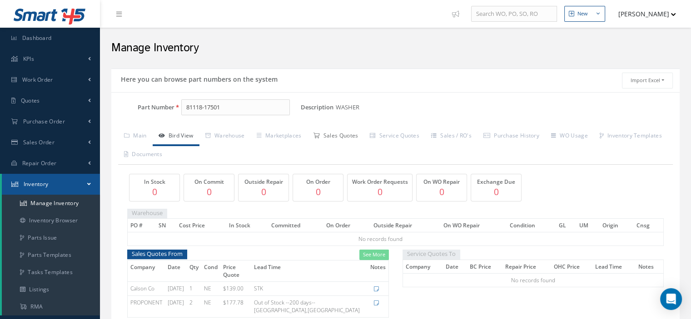
click at [338, 136] on link "Sales Quotes" at bounding box center [335, 136] width 57 height 19
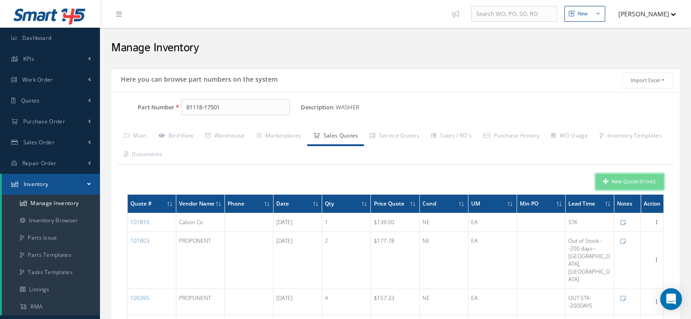
click at [602, 180] on button "New Quote (From)" at bounding box center [629, 182] width 68 height 16
type input "WASHER"
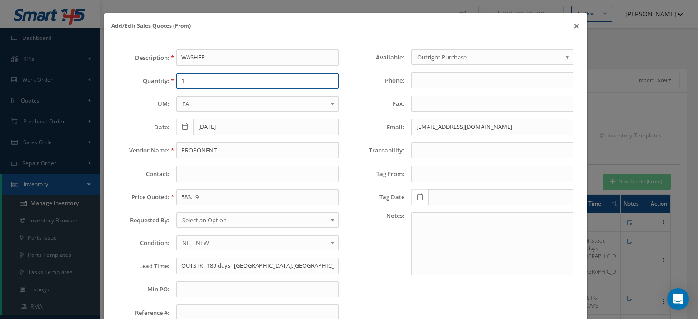
click at [194, 83] on input "1" at bounding box center [257, 81] width 162 height 16
type input "4"
click at [205, 152] on input "PROPONENT" at bounding box center [257, 151] width 162 height 16
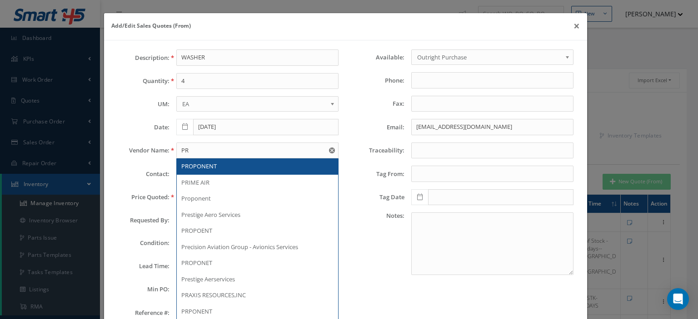
click at [208, 160] on div "PROPONENT" at bounding box center [257, 167] width 161 height 16
type input "PROPONENT"
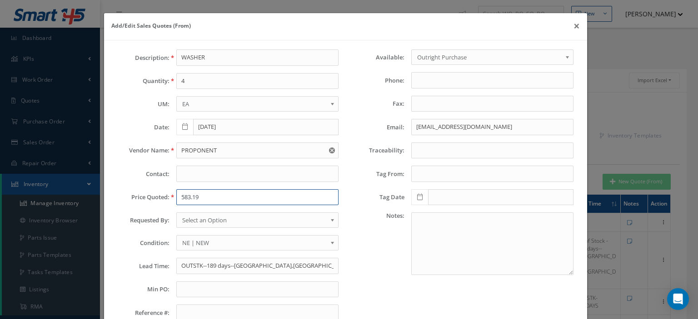
click at [191, 200] on input "583.19" at bounding box center [257, 197] width 162 height 16
paste input "177.78"
type input "177.78"
click at [215, 221] on span "Select an Option" at bounding box center [254, 220] width 144 height 11
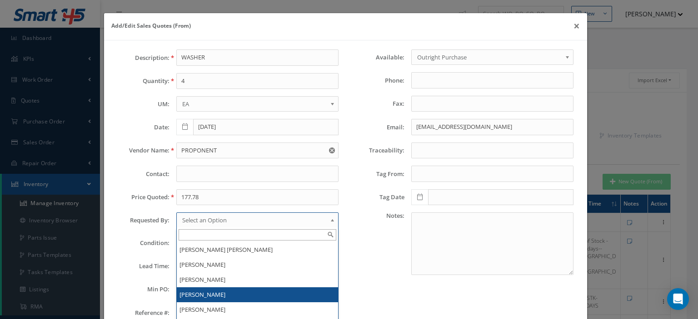
click at [210, 293] on li "[PERSON_NAME]" at bounding box center [257, 295] width 161 height 15
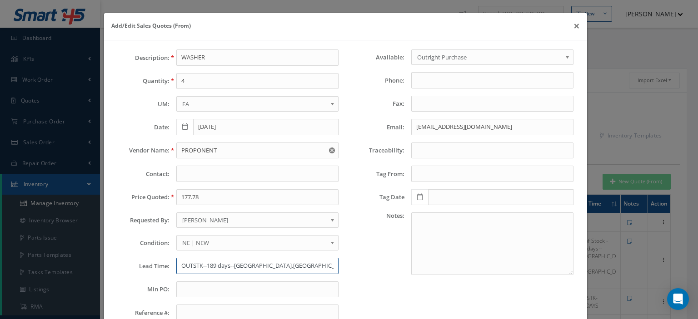
click at [196, 263] on input "OUTSTK--189 days--Tamarc,FL" at bounding box center [257, 266] width 162 height 16
click at [249, 264] on input "OUTSTK--" at bounding box center [257, 266] width 162 height 16
paste input "194 days"
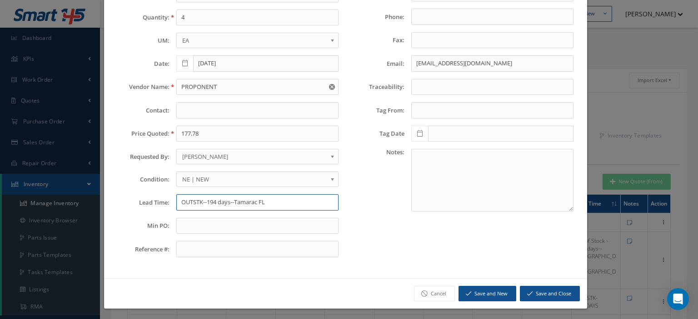
type input "OUTSTK--194 days--Tamarac FL"
click at [537, 290] on button "Save and Close" at bounding box center [550, 294] width 60 height 16
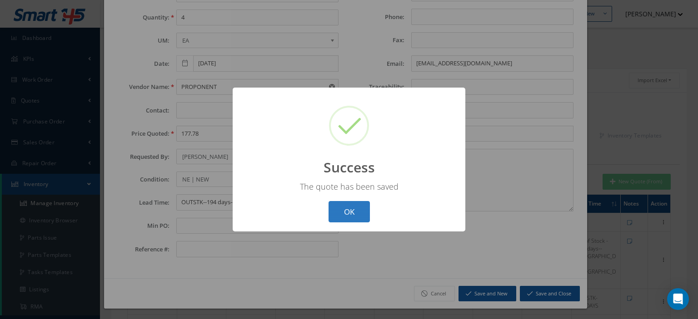
click at [338, 213] on button "OK" at bounding box center [348, 211] width 41 height 21
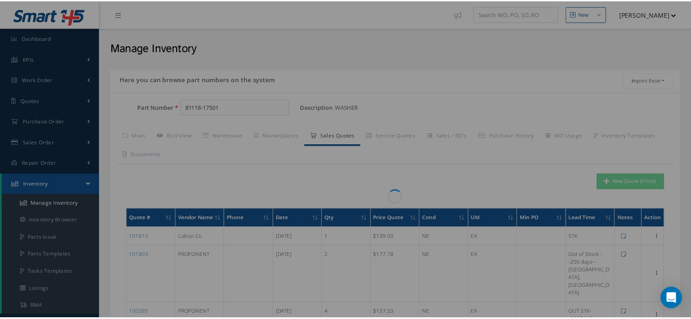
scroll to position [0, 0]
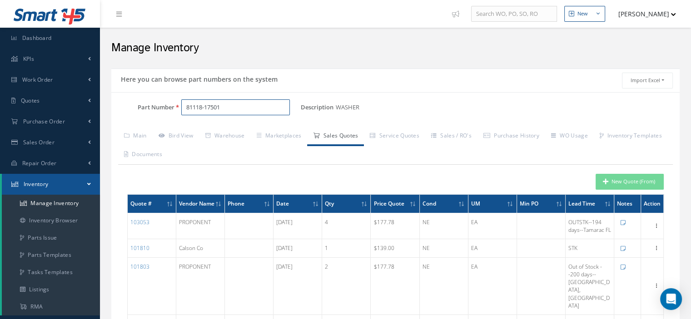
drag, startPoint x: 238, startPoint y: 111, endPoint x: 105, endPoint y: 114, distance: 132.7
click at [111, 114] on div "Here you can browse part numbers on the system Import Excel to undefined Column…" at bounding box center [395, 284] width 582 height 431
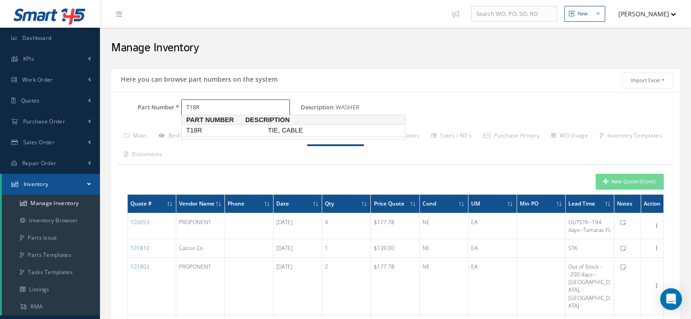
click at [203, 133] on span "T18R" at bounding box center [225, 131] width 82 height 10
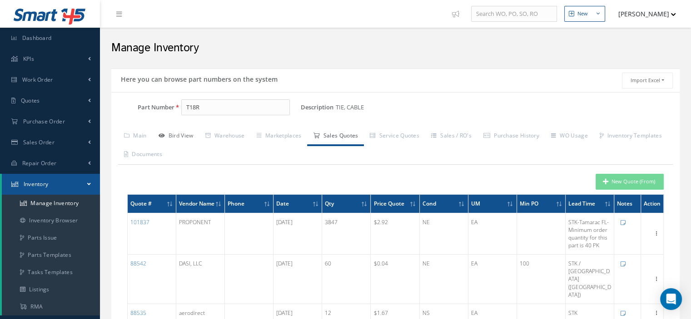
click at [182, 134] on link "Bird View" at bounding box center [176, 136] width 47 height 19
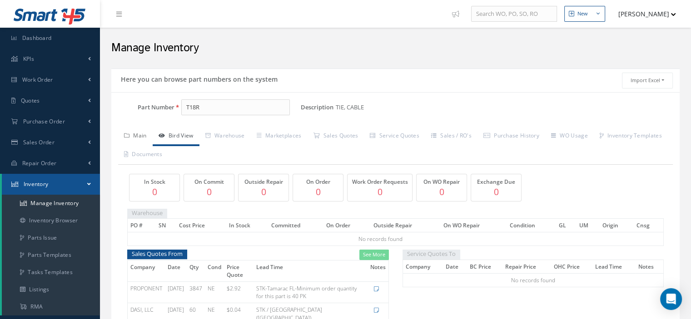
click at [143, 139] on link "Main" at bounding box center [135, 136] width 35 height 19
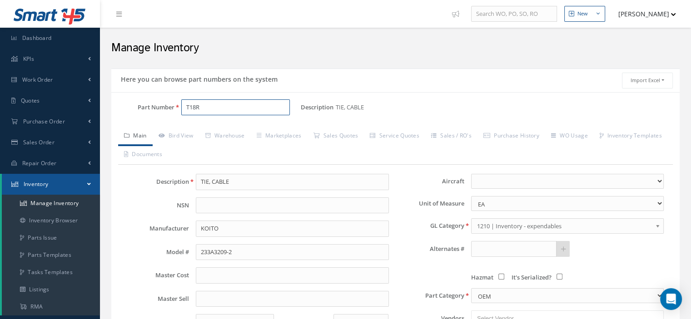
drag, startPoint x: 205, startPoint y: 103, endPoint x: 185, endPoint y: 108, distance: 20.5
click at [185, 108] on input "T18R" at bounding box center [235, 107] width 109 height 16
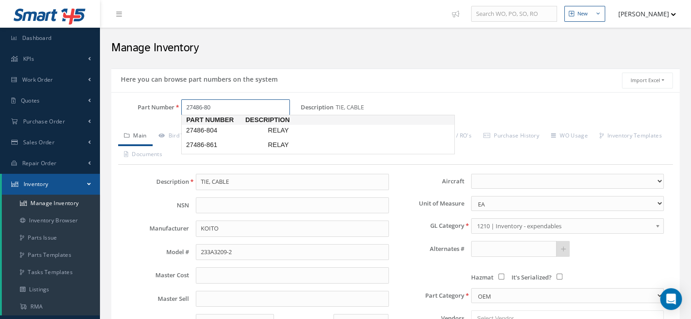
type input "27486-804"
click at [238, 134] on span "27486-804" at bounding box center [225, 131] width 82 height 10
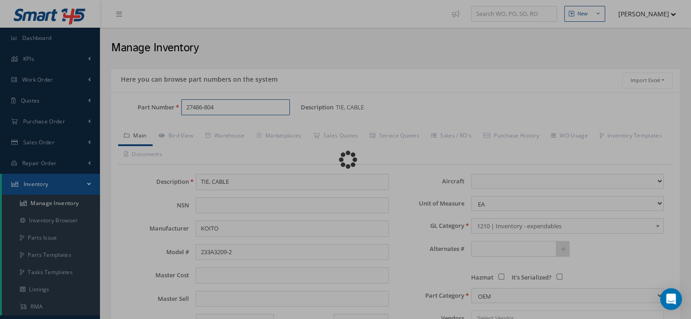
type input "RELAY"
type input "KIDDE"
select select
type textarea "P/N 51653-177 -- Aura 05/02/2024 12:59PM"
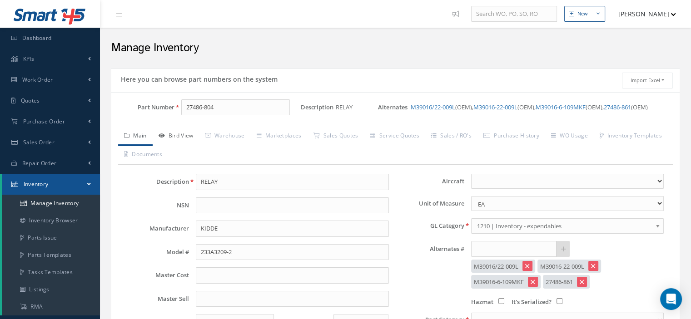
click at [174, 134] on link "Bird View" at bounding box center [176, 136] width 47 height 19
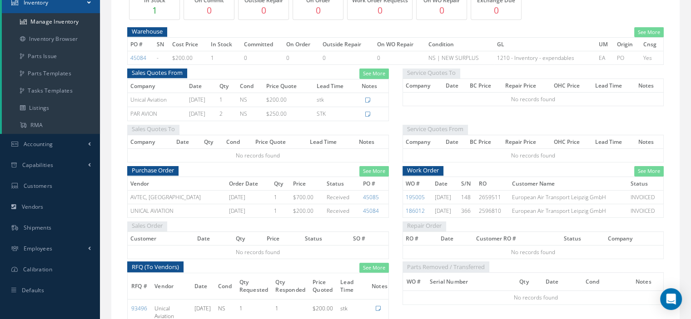
scroll to position [45, 0]
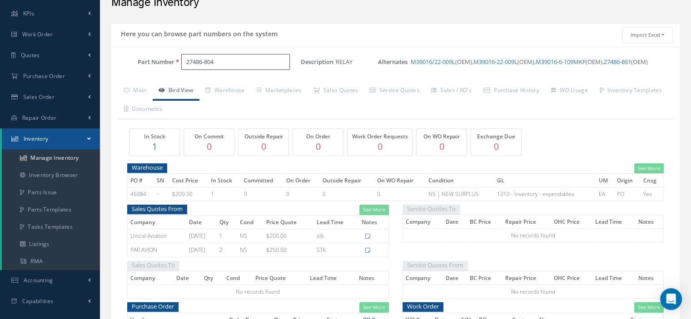
drag, startPoint x: 183, startPoint y: 63, endPoint x: 122, endPoint y: 60, distance: 61.4
click at [122, 60] on div "Part Number 27486-804" at bounding box center [205, 62] width 189 height 16
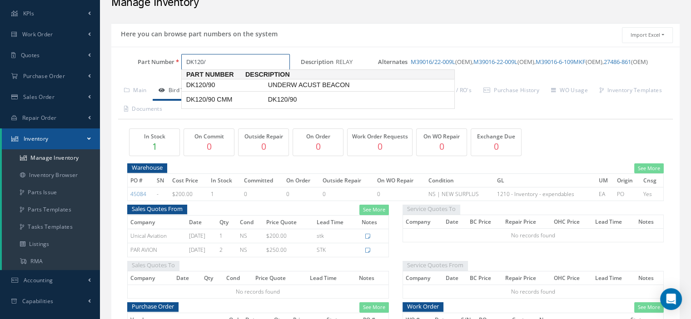
click at [196, 85] on span "DK120/90" at bounding box center [225, 85] width 82 height 10
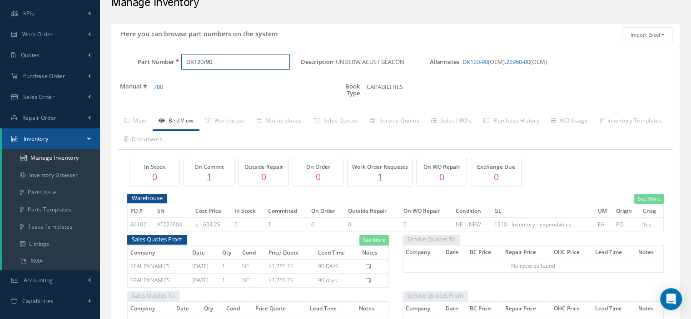
drag, startPoint x: 203, startPoint y: 64, endPoint x: 164, endPoint y: 60, distance: 40.1
click at [164, 60] on div "Part Number DK120/90" at bounding box center [205, 62] width 189 height 16
click at [341, 119] on link "Sales Quotes" at bounding box center [335, 121] width 57 height 19
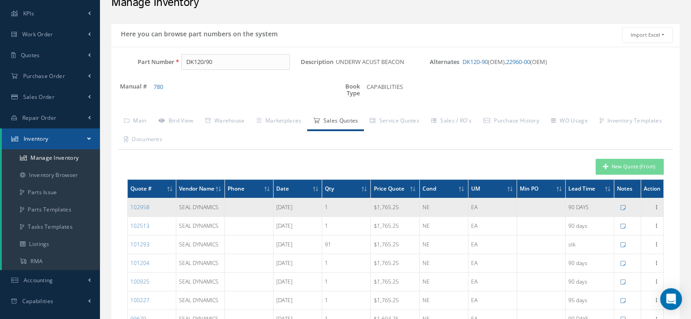
scroll to position [0, 0]
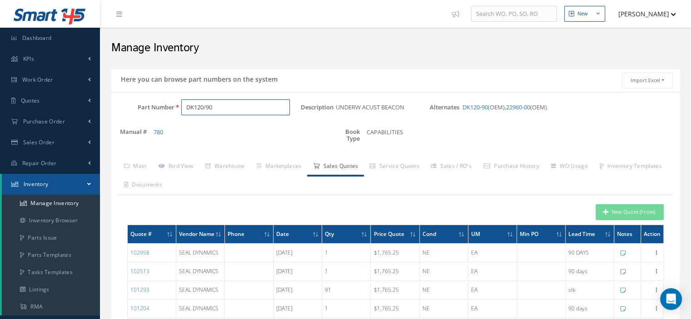
drag, startPoint x: 220, startPoint y: 107, endPoint x: 186, endPoint y: 104, distance: 34.1
click at [187, 104] on input "DK120/90" at bounding box center [235, 107] width 109 height 16
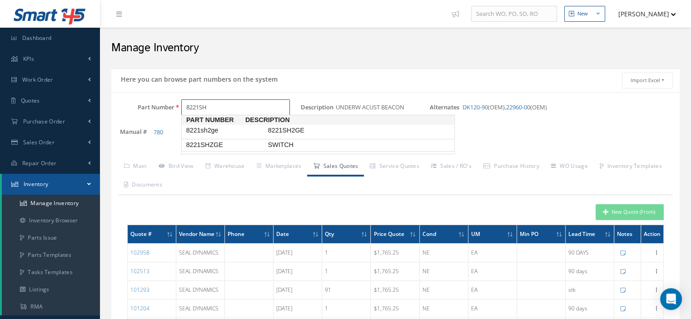
click at [211, 145] on span "8221SHZGE" at bounding box center [225, 145] width 82 height 10
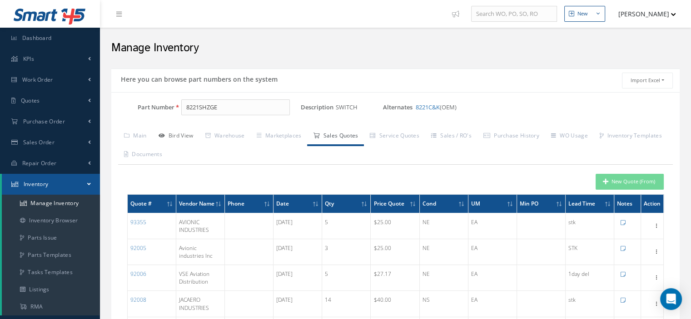
click at [174, 133] on link "Bird View" at bounding box center [176, 136] width 47 height 19
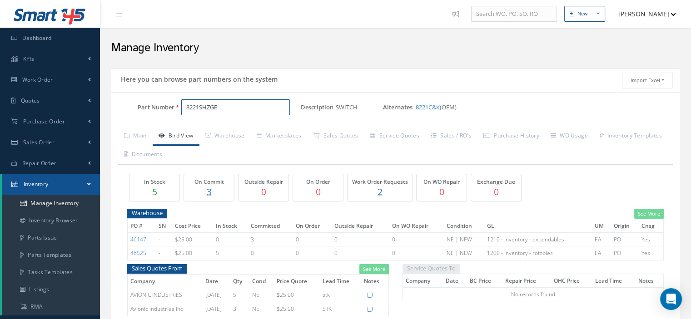
click at [211, 104] on input "8221SHZGE" at bounding box center [235, 107] width 109 height 16
click at [224, 130] on span "8221SHZGE" at bounding box center [225, 131] width 82 height 10
drag, startPoint x: 229, startPoint y: 103, endPoint x: 159, endPoint y: 112, distance: 71.4
click at [159, 112] on div "Part Number 8221SHZ GE" at bounding box center [205, 107] width 189 height 16
type input "3"
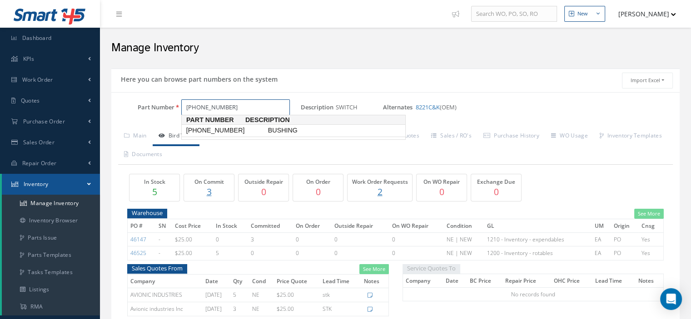
click at [196, 127] on span "638-0256-001" at bounding box center [225, 131] width 82 height 10
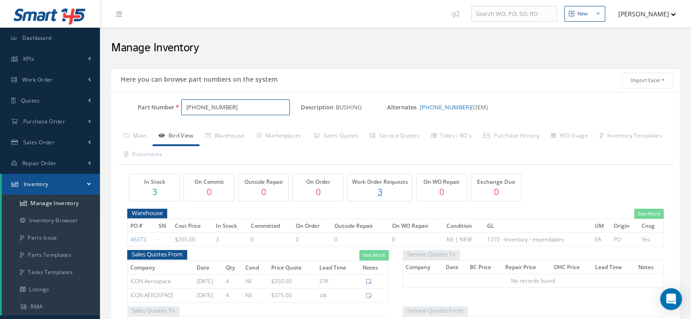
drag, startPoint x: 224, startPoint y: 108, endPoint x: 184, endPoint y: 106, distance: 40.4
click at [184, 106] on input "638-0256-001" at bounding box center [235, 107] width 109 height 16
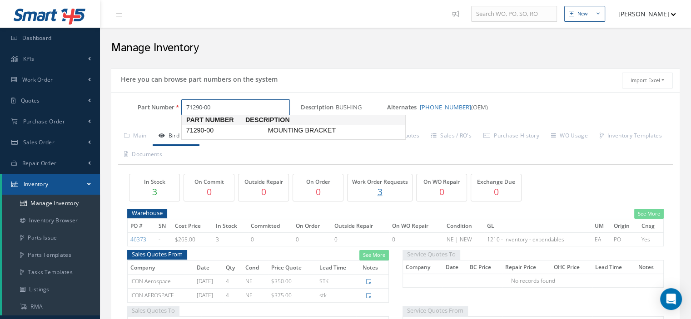
click at [226, 130] on span "71290-00" at bounding box center [225, 131] width 82 height 10
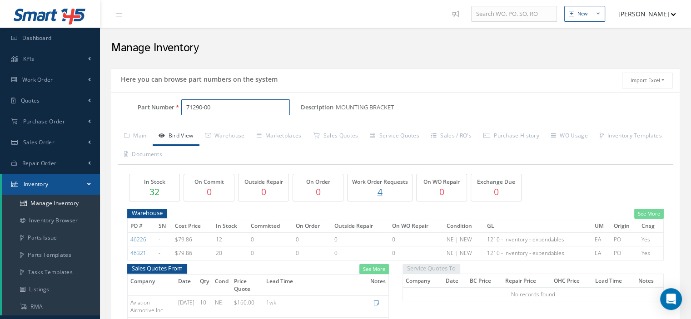
drag, startPoint x: 202, startPoint y: 107, endPoint x: 190, endPoint y: 105, distance: 11.9
click at [190, 105] on input "71290-00" at bounding box center [235, 107] width 109 height 16
type input "7"
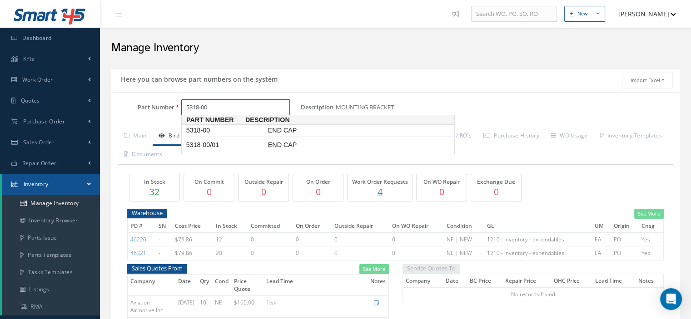
click at [198, 130] on span "5318-00" at bounding box center [225, 131] width 82 height 10
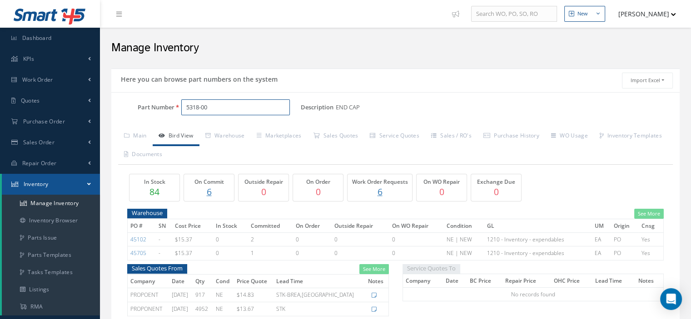
click at [186, 101] on input "5318-00" at bounding box center [235, 107] width 109 height 16
click at [225, 134] on span "30090239-0502" at bounding box center [225, 131] width 82 height 10
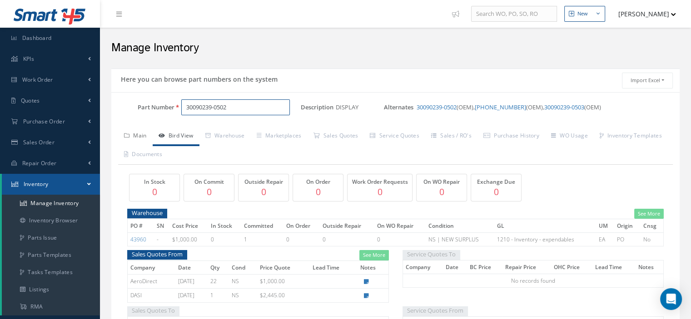
type input "30090239-0502"
click at [146, 136] on link "Main" at bounding box center [135, 136] width 35 height 19
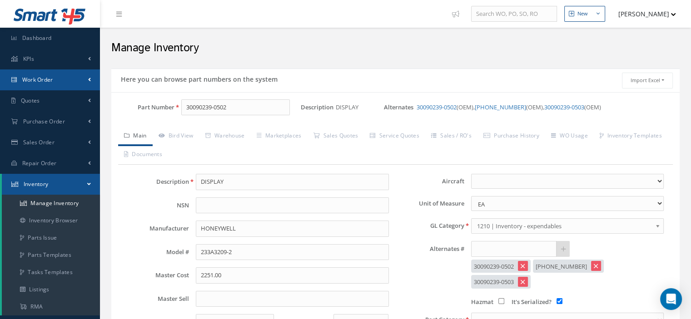
click at [50, 85] on link "Work Order" at bounding box center [50, 79] width 100 height 21
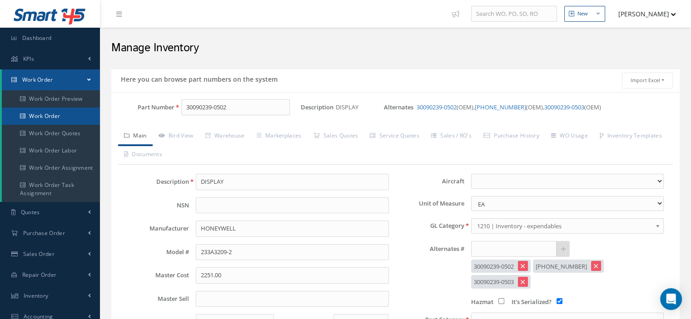
click at [45, 119] on link "Work Order" at bounding box center [51, 116] width 98 height 17
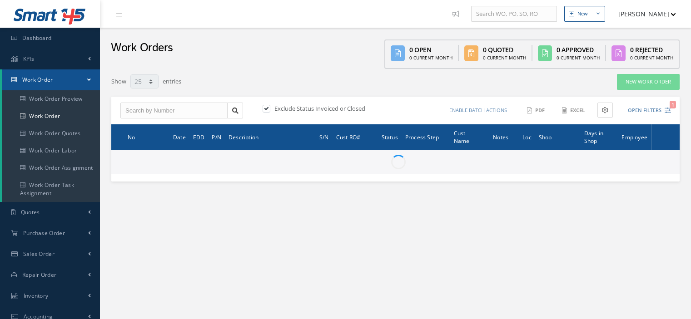
select select "25"
click at [172, 112] on input "text" at bounding box center [173, 111] width 107 height 16
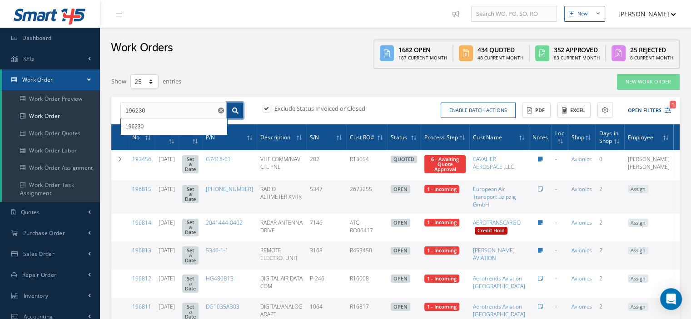
click at [233, 112] on icon at bounding box center [235, 111] width 6 height 6
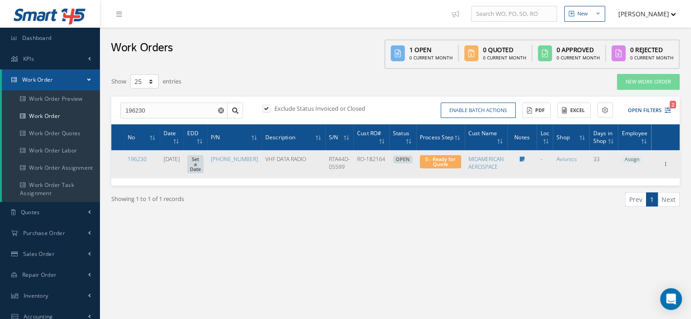
click at [632, 160] on span "Assign" at bounding box center [631, 160] width 20 height 8
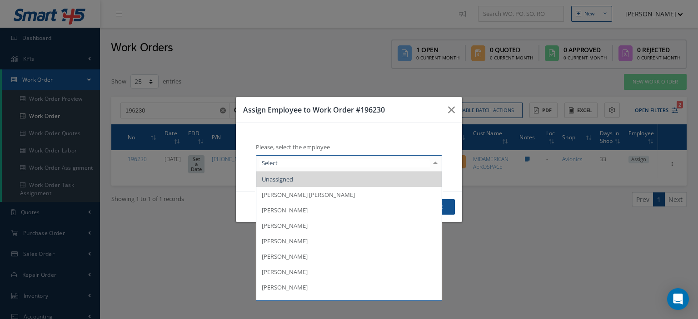
click at [440, 163] on div at bounding box center [435, 163] width 13 height 15
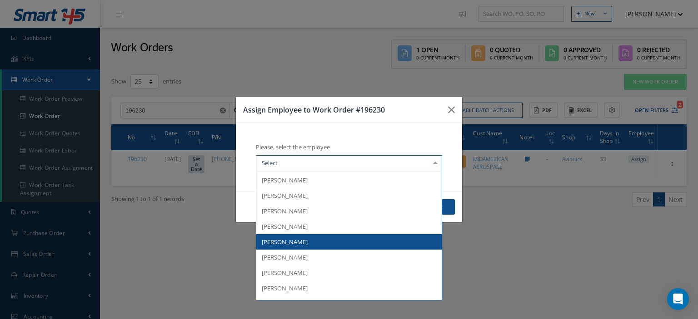
scroll to position [91, 0]
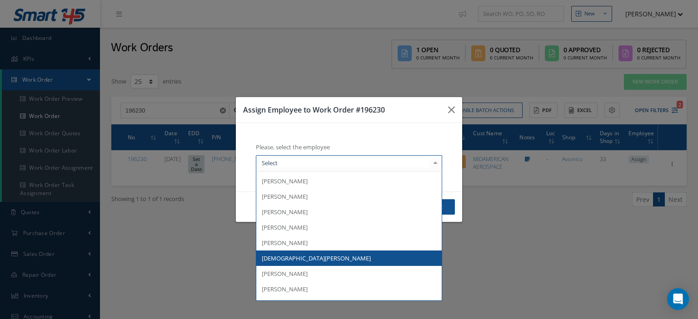
click at [322, 253] on span "[DEMOGRAPHIC_DATA][PERSON_NAME]" at bounding box center [348, 258] width 185 height 15
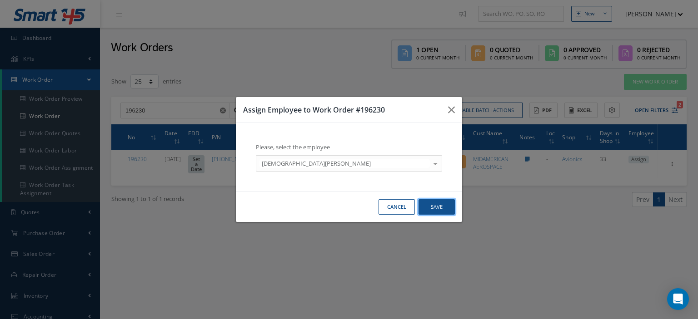
click at [444, 209] on button "Save" at bounding box center [436, 207] width 36 height 16
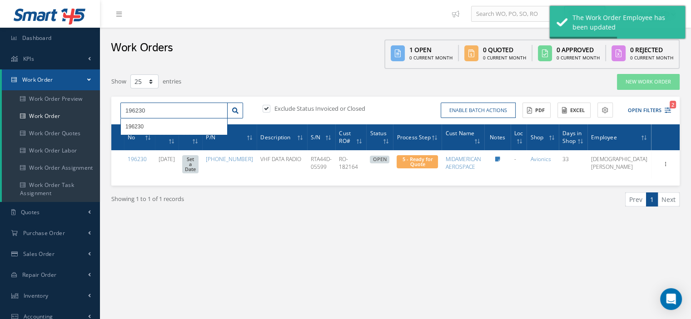
drag, startPoint x: 156, startPoint y: 114, endPoint x: 104, endPoint y: 119, distance: 52.9
click at [104, 119] on div "New New Work Order New Purchase Order New Customer Quote New Sales Order New Re…" at bounding box center [395, 237] width 591 height 474
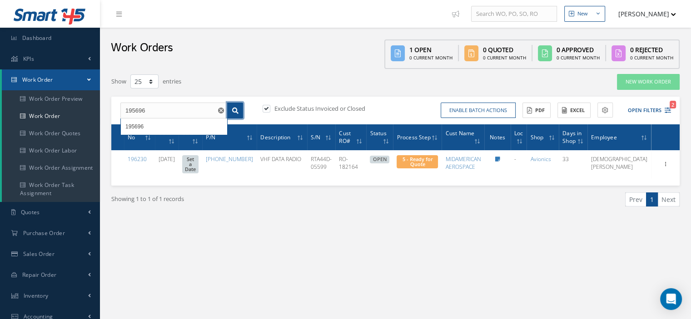
click at [238, 108] on icon at bounding box center [235, 111] width 6 height 6
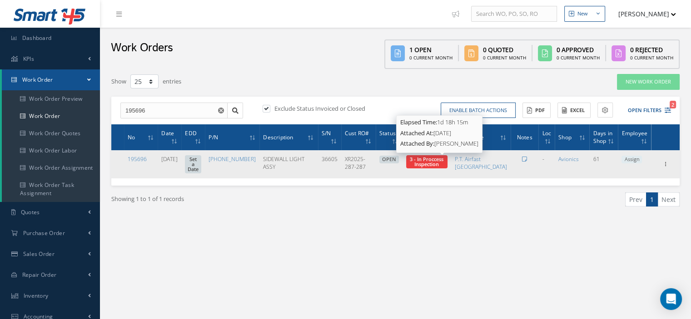
click at [431, 166] on span "3 - In Proccess Inspection" at bounding box center [427, 162] width 34 height 12
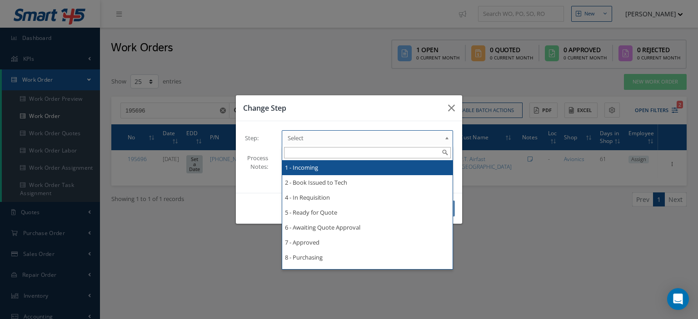
click at [403, 138] on span "Select" at bounding box center [365, 138] width 154 height 11
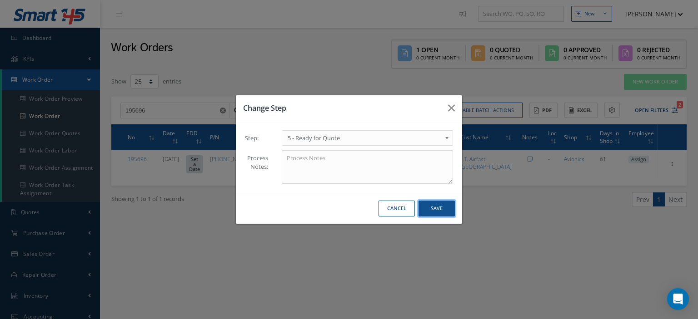
click at [442, 203] on button "Save" at bounding box center [436, 209] width 36 height 16
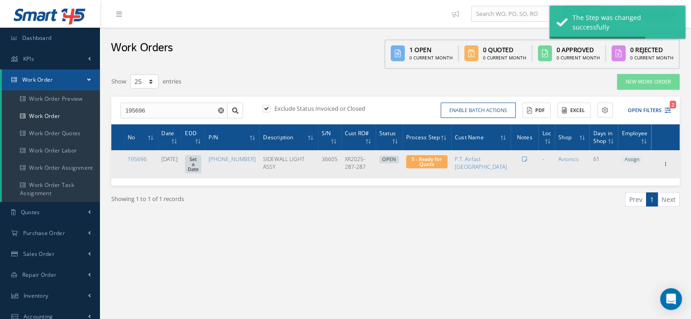
click at [629, 159] on span "Assign" at bounding box center [631, 160] width 20 height 8
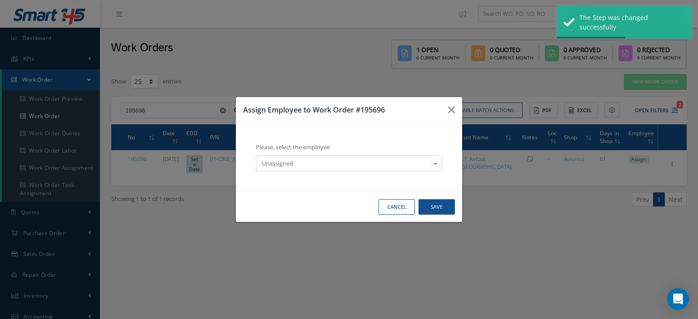
click at [438, 165] on div at bounding box center [435, 163] width 13 height 15
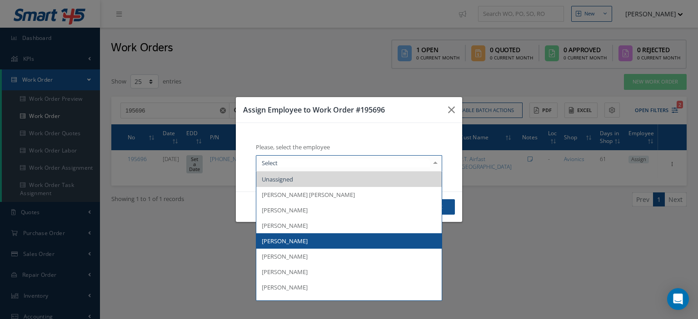
click at [298, 236] on span "[PERSON_NAME]" at bounding box center [348, 240] width 185 height 15
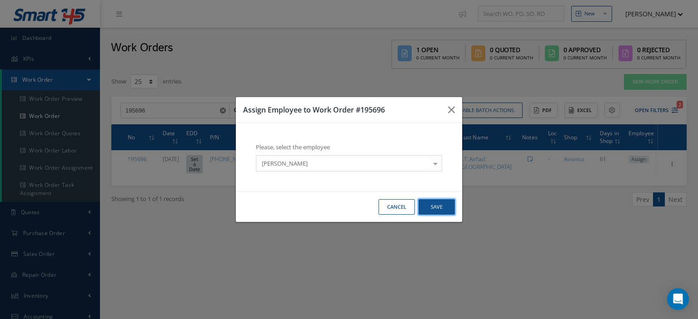
click at [438, 209] on button "Save" at bounding box center [436, 207] width 36 height 16
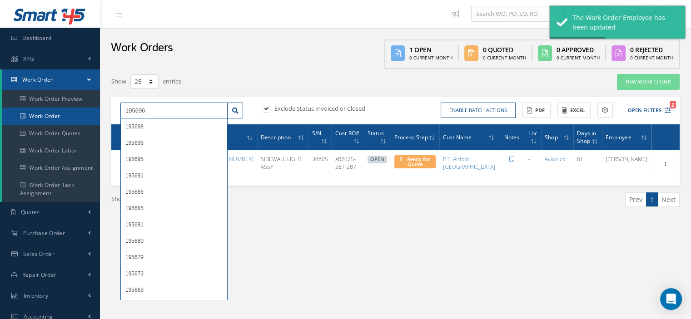
drag, startPoint x: 156, startPoint y: 116, endPoint x: 94, endPoint y: 118, distance: 62.3
click at [94, 118] on div "Smart 145 Dashboard KPIs Work Order Work Order Work Order Preview Work Order Wo…" at bounding box center [345, 237] width 691 height 474
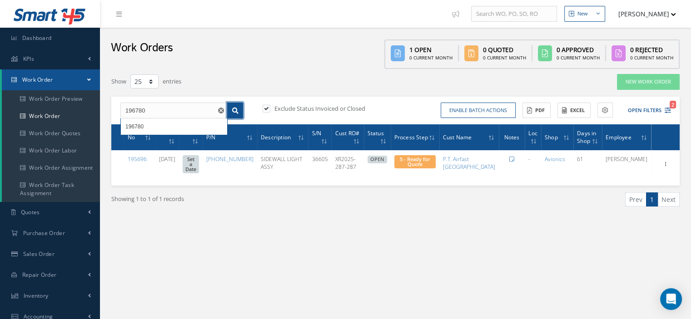
click at [241, 108] on link at bounding box center [235, 111] width 16 height 16
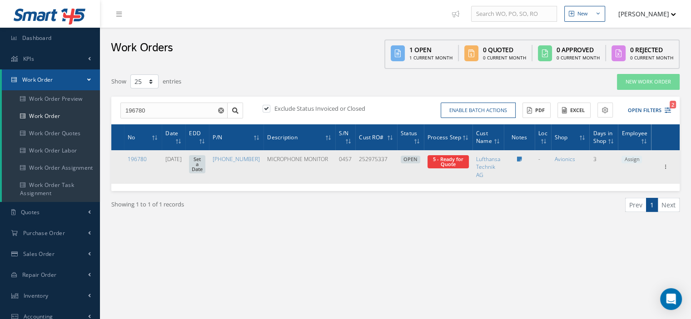
click at [627, 161] on span "Assign" at bounding box center [631, 160] width 20 height 8
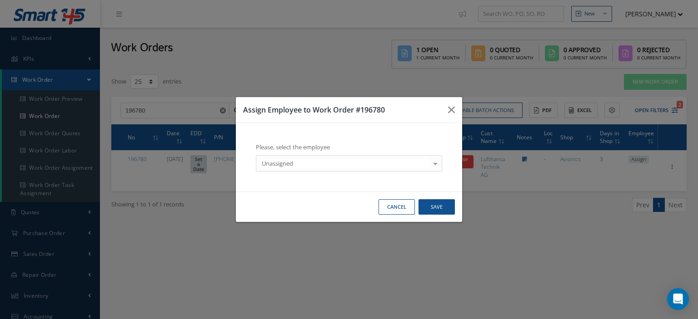
click at [433, 167] on div at bounding box center [435, 163] width 13 height 15
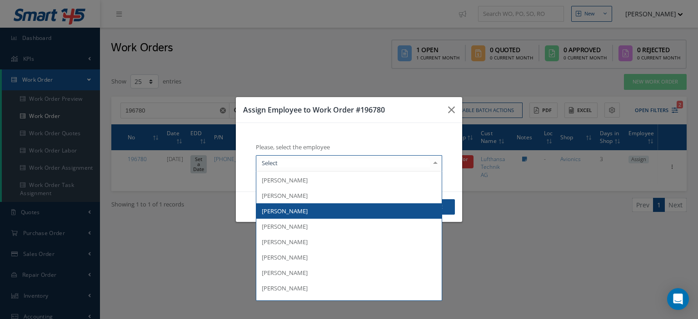
scroll to position [91, 0]
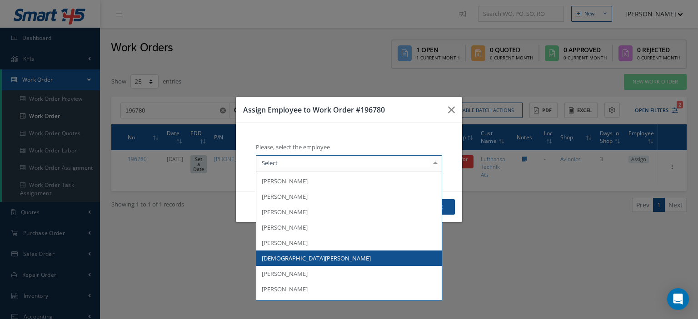
click at [313, 258] on span "[DEMOGRAPHIC_DATA][PERSON_NAME]" at bounding box center [348, 258] width 185 height 15
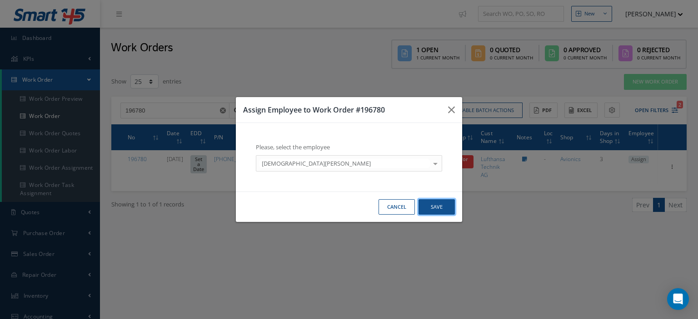
click at [436, 209] on button "Save" at bounding box center [436, 207] width 36 height 16
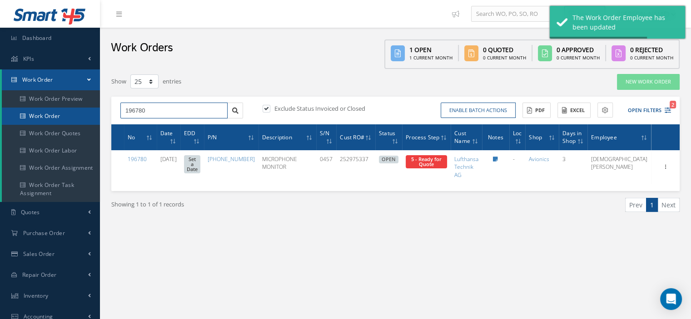
drag, startPoint x: 162, startPoint y: 110, endPoint x: 92, endPoint y: 118, distance: 70.3
click at [93, 118] on div "Smart 145 Dashboard KPIs Work Order Work Order Work Order Preview Work Order Wo…" at bounding box center [345, 237] width 691 height 474
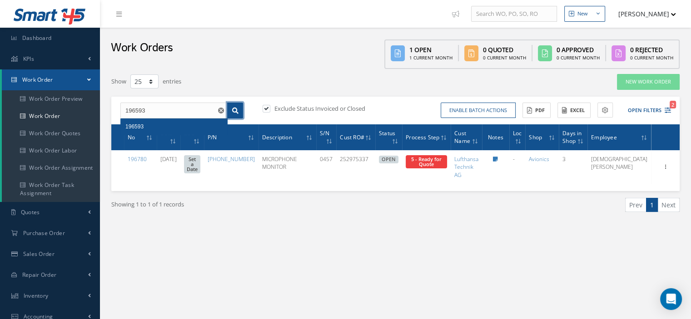
click at [231, 114] on link at bounding box center [235, 111] width 16 height 16
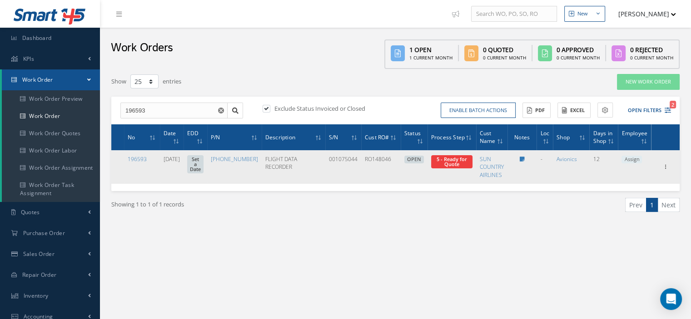
click at [632, 161] on span "Assign" at bounding box center [631, 160] width 20 height 8
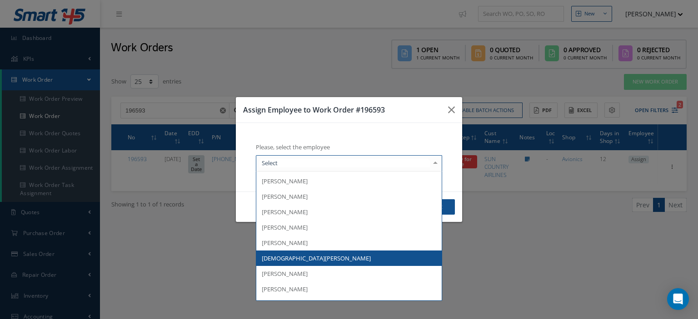
click at [296, 258] on span "[DEMOGRAPHIC_DATA][PERSON_NAME]" at bounding box center [316, 258] width 109 height 8
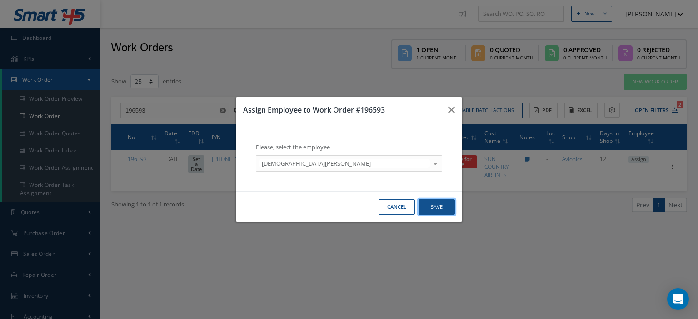
click at [432, 210] on button "Save" at bounding box center [436, 207] width 36 height 16
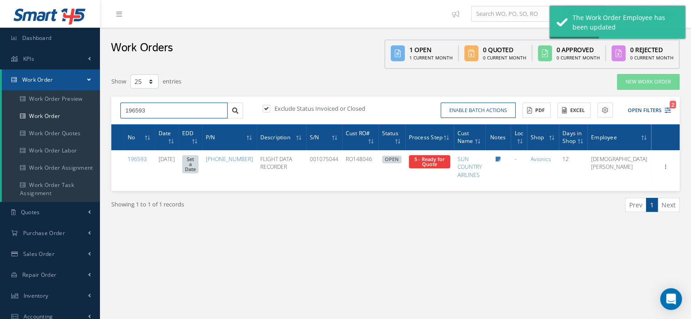
click at [110, 110] on div "Show 10 25 50 100 entries New Work Order 196593 196593 Exclude Status Invoiced …" at bounding box center [395, 155] width 582 height 162
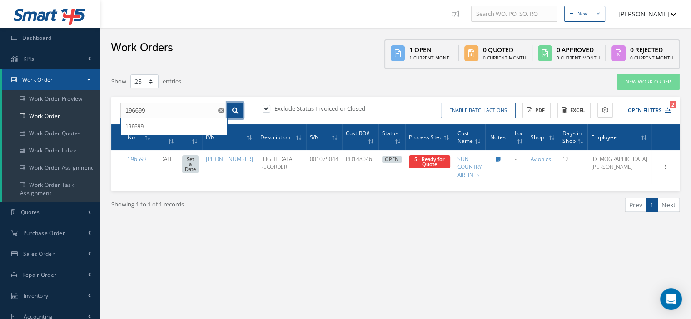
click at [235, 104] on link at bounding box center [235, 111] width 16 height 16
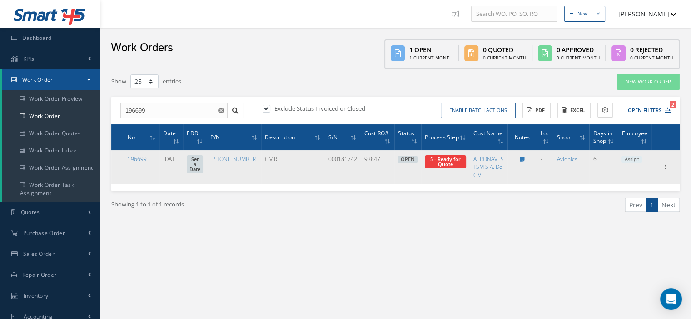
click at [634, 161] on span "Assign" at bounding box center [631, 160] width 20 height 8
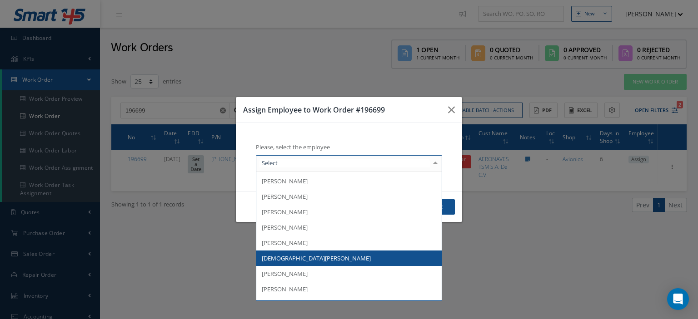
click at [333, 253] on span "[DEMOGRAPHIC_DATA][PERSON_NAME]" at bounding box center [348, 258] width 185 height 15
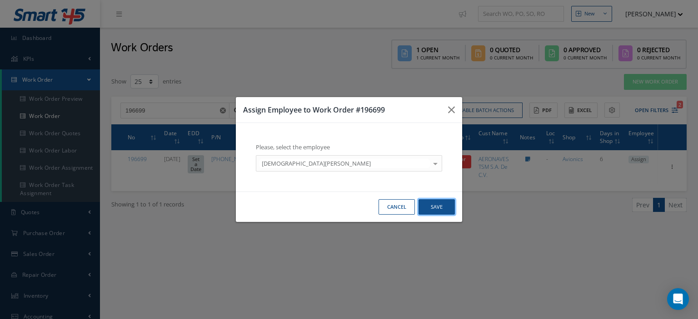
click at [432, 202] on button "Save" at bounding box center [436, 207] width 36 height 16
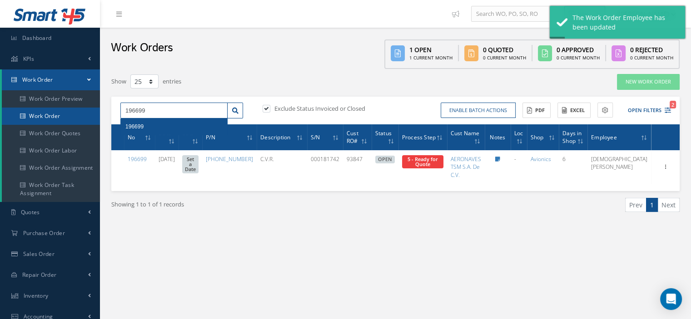
drag, startPoint x: 181, startPoint y: 117, endPoint x: 98, endPoint y: 122, distance: 83.7
click at [98, 122] on div "Smart 145 Dashboard KPIs Work Order Work Order Work Order Preview Work Order Wo…" at bounding box center [345, 237] width 691 height 474
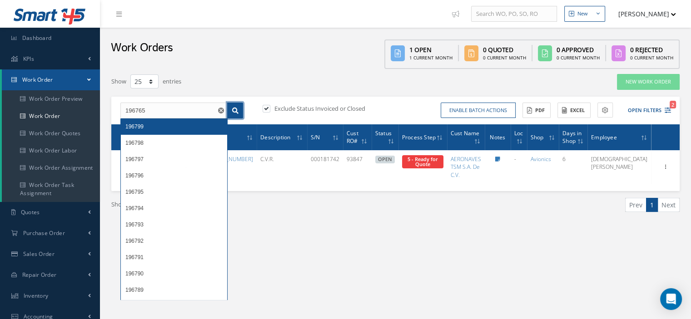
click at [234, 109] on icon at bounding box center [235, 111] width 6 height 6
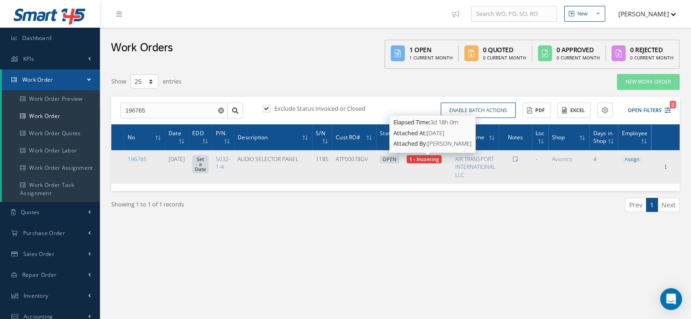
click at [432, 157] on span "1 - Incoming" at bounding box center [424, 159] width 30 height 7
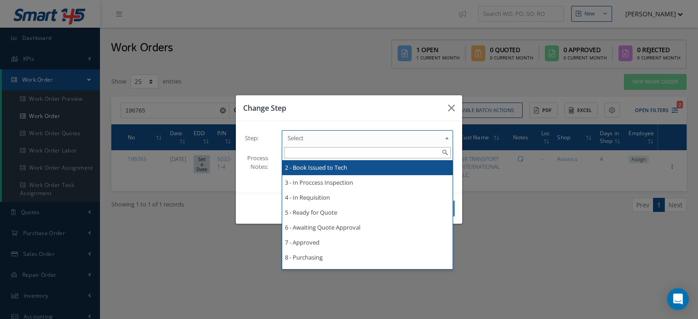
click at [433, 136] on span "Select" at bounding box center [365, 138] width 154 height 11
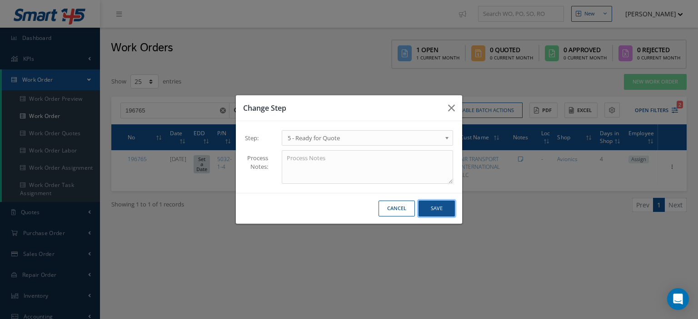
click at [423, 209] on button "Save" at bounding box center [436, 209] width 36 height 16
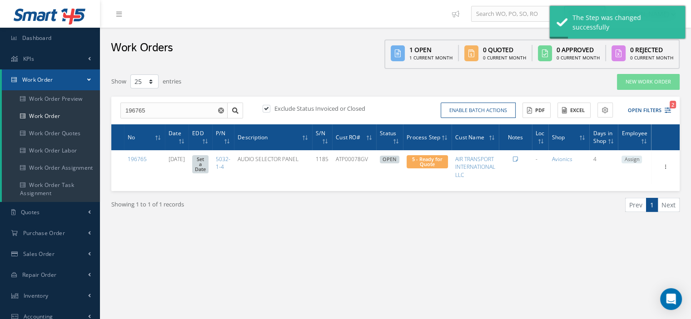
click at [631, 159] on span "Assign" at bounding box center [631, 160] width 20 height 8
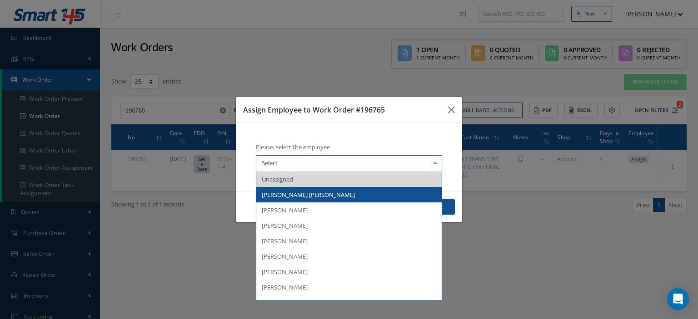
click at [306, 191] on span "[PERSON_NAME] [PERSON_NAME]" at bounding box center [308, 195] width 93 height 8
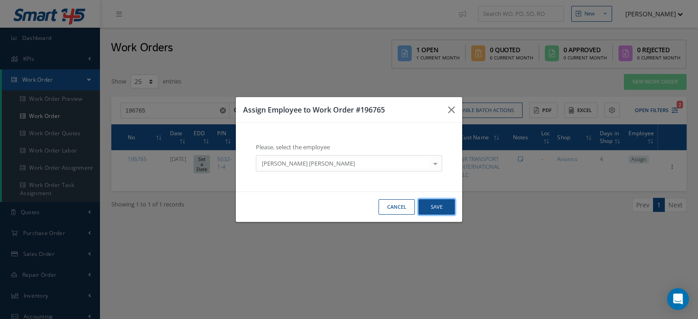
click at [431, 202] on button "Save" at bounding box center [436, 207] width 36 height 16
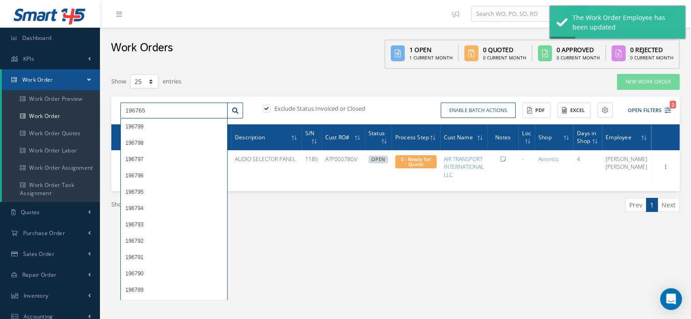
drag, startPoint x: 133, startPoint y: 111, endPoint x: 125, endPoint y: 110, distance: 7.8
click at [125, 110] on input "196765" at bounding box center [173, 111] width 107 height 16
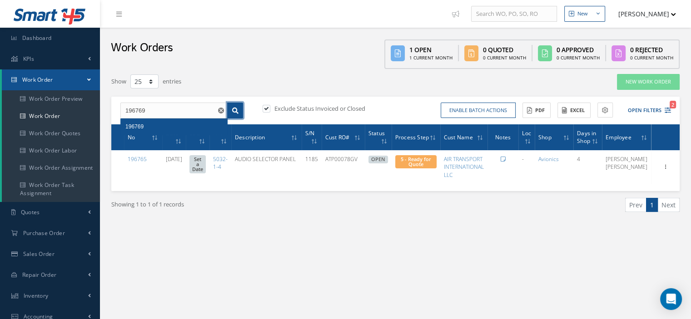
click at [239, 114] on link at bounding box center [235, 111] width 16 height 16
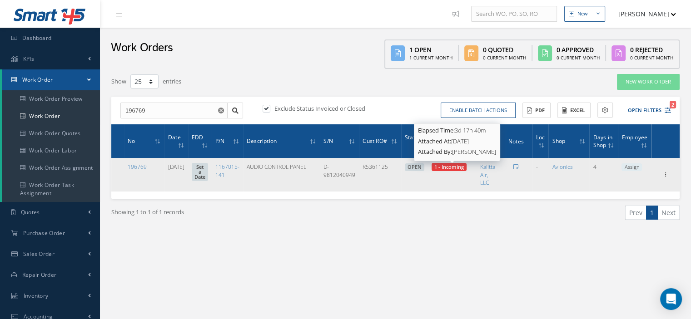
click at [441, 167] on span "1 - Incoming" at bounding box center [449, 167] width 30 height 7
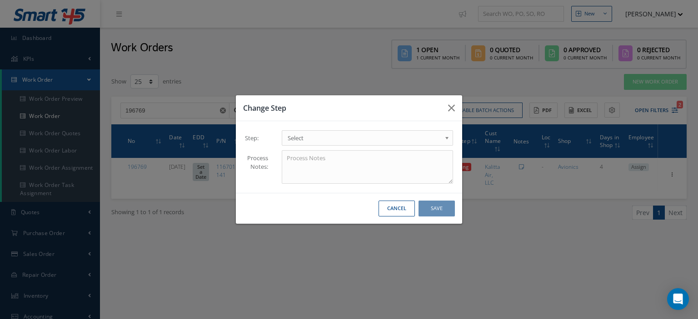
click at [403, 139] on span "Select" at bounding box center [365, 138] width 154 height 11
click at [439, 208] on button "Save" at bounding box center [436, 209] width 36 height 16
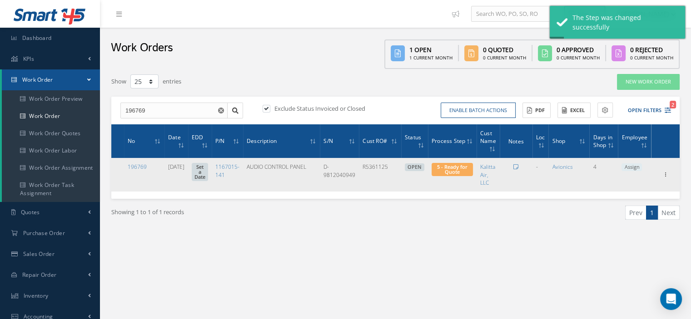
click at [623, 166] on span "Assign" at bounding box center [631, 168] width 20 height 8
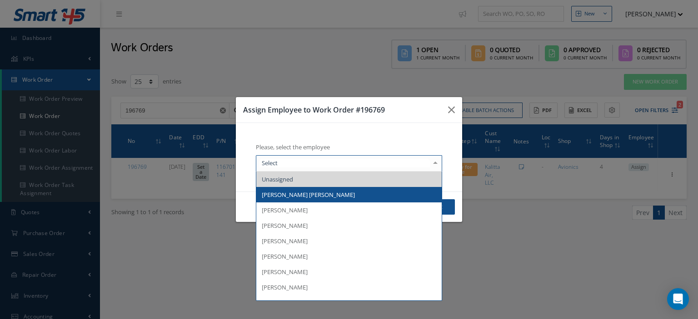
click at [344, 191] on span "[PERSON_NAME] [PERSON_NAME]" at bounding box center [348, 194] width 185 height 15
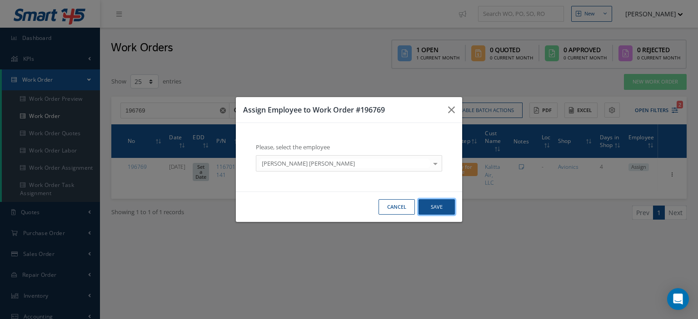
click at [446, 205] on button "Save" at bounding box center [436, 207] width 36 height 16
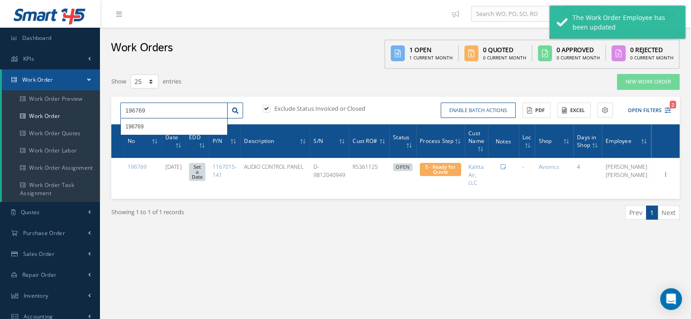
drag, startPoint x: 154, startPoint y: 113, endPoint x: 124, endPoint y: 109, distance: 30.2
click at [124, 109] on input "196769" at bounding box center [173, 111] width 107 height 16
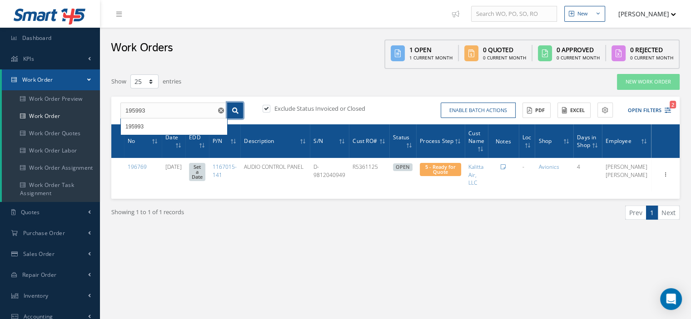
click at [236, 110] on icon at bounding box center [235, 111] width 6 height 6
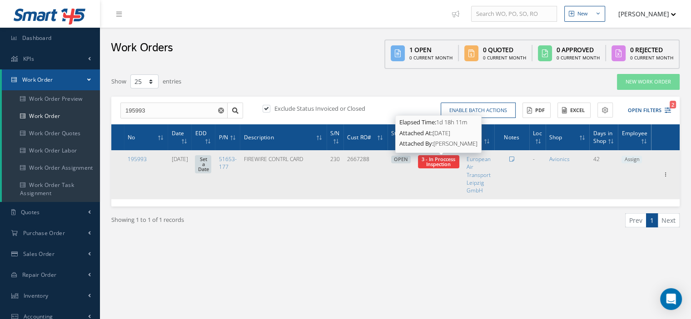
click at [447, 158] on span "3 - In Proccess Inspection" at bounding box center [439, 162] width 34 height 12
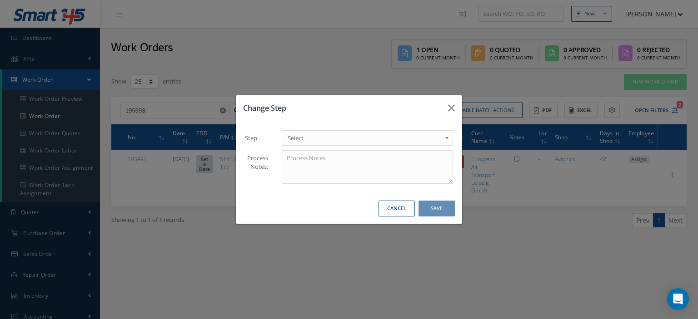
click at [438, 134] on span "Select" at bounding box center [365, 138] width 154 height 11
click at [428, 213] on button "Save" at bounding box center [436, 209] width 36 height 16
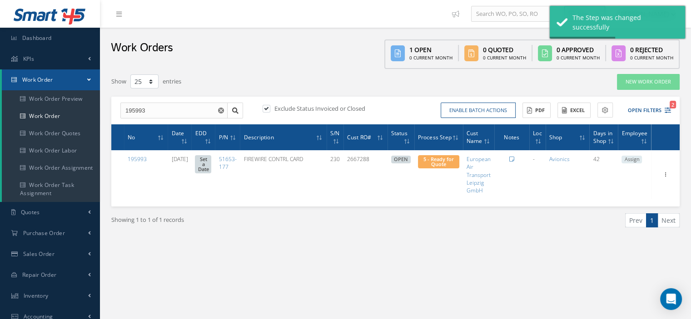
click at [635, 159] on span "Assign" at bounding box center [631, 160] width 20 height 8
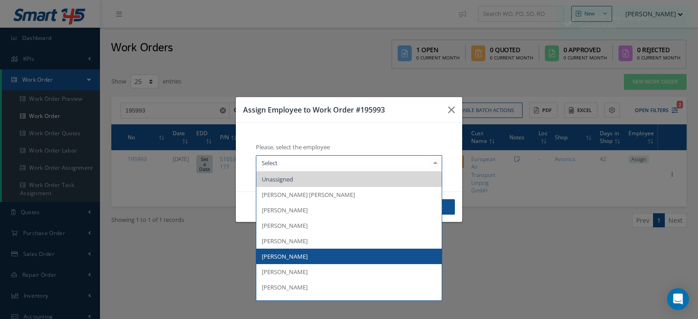
scroll to position [45, 0]
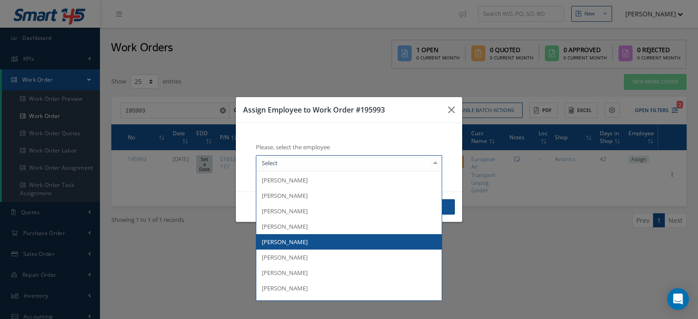
click at [310, 243] on span "[PERSON_NAME]" at bounding box center [348, 241] width 185 height 15
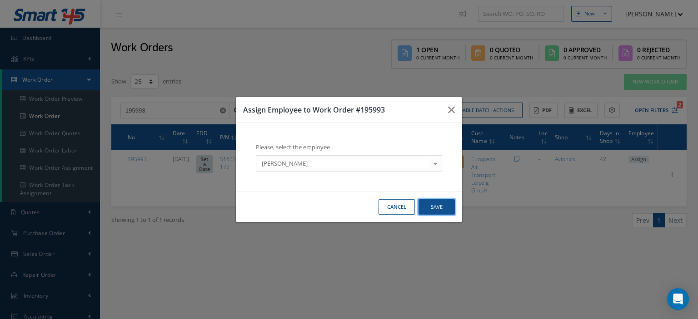
click at [444, 207] on button "Save" at bounding box center [436, 207] width 36 height 16
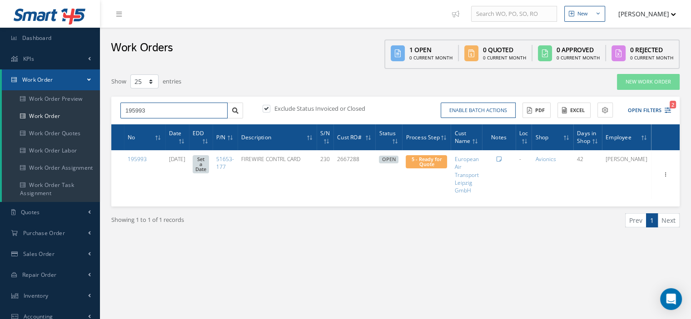
drag, startPoint x: 156, startPoint y: 110, endPoint x: 122, endPoint y: 116, distance: 35.0
click at [122, 116] on input "195993" at bounding box center [173, 111] width 107 height 16
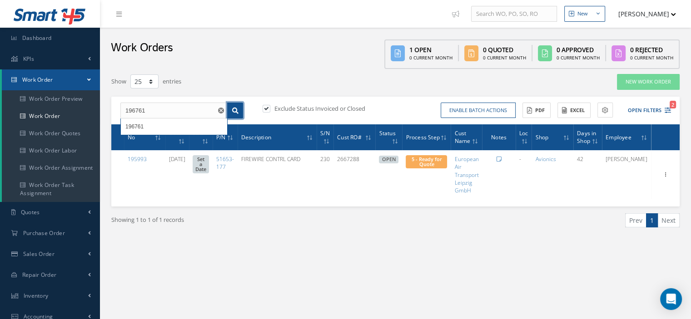
click at [233, 105] on link at bounding box center [235, 111] width 16 height 16
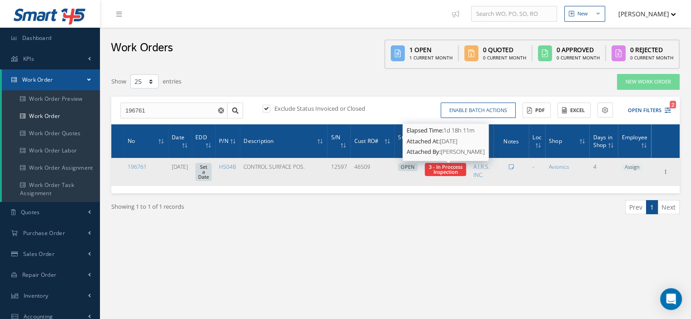
click at [440, 173] on span "3 - In Proccess Inspection" at bounding box center [446, 170] width 34 height 12
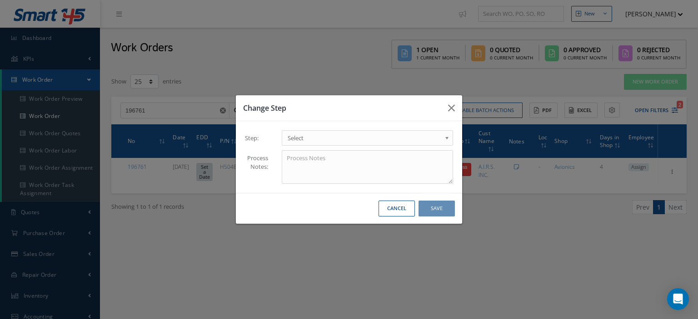
click at [427, 139] on span "Select" at bounding box center [365, 138] width 154 height 11
click at [431, 211] on button "Save" at bounding box center [436, 209] width 36 height 16
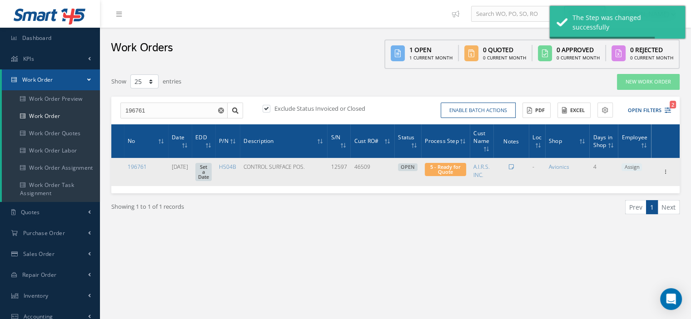
click at [634, 170] on span "Assign" at bounding box center [631, 168] width 20 height 8
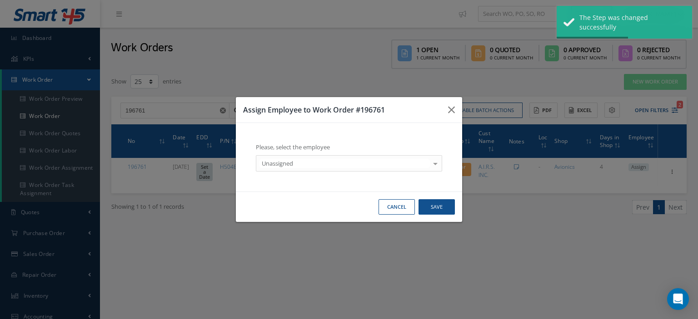
click at [434, 165] on div at bounding box center [435, 163] width 13 height 15
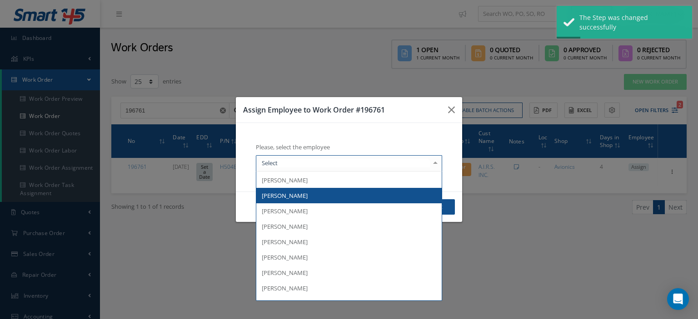
click at [330, 200] on span "[PERSON_NAME]" at bounding box center [348, 195] width 185 height 15
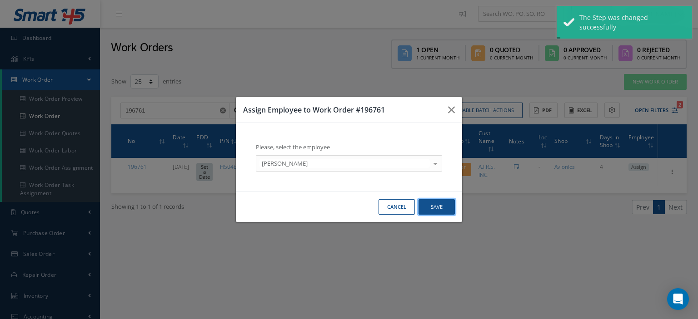
click at [436, 208] on button "Save" at bounding box center [436, 207] width 36 height 16
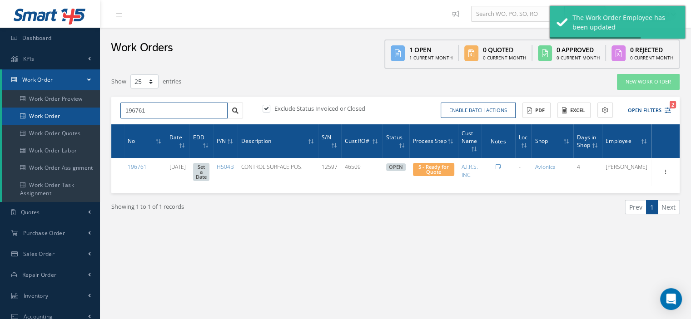
drag, startPoint x: 101, startPoint y: 113, endPoint x: 77, endPoint y: 116, distance: 24.7
click at [78, 116] on div "Smart 145 Dashboard KPIs Work Order Work Order Work Order Preview Work Order Wo…" at bounding box center [345, 237] width 691 height 474
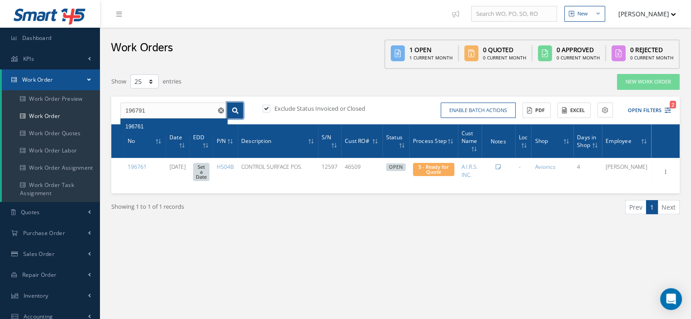
click at [240, 113] on link at bounding box center [235, 111] width 16 height 16
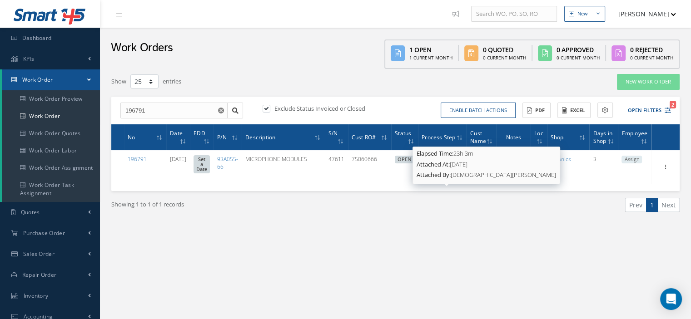
click at [447, 174] on strong "Attached By:" at bounding box center [434, 175] width 34 height 8
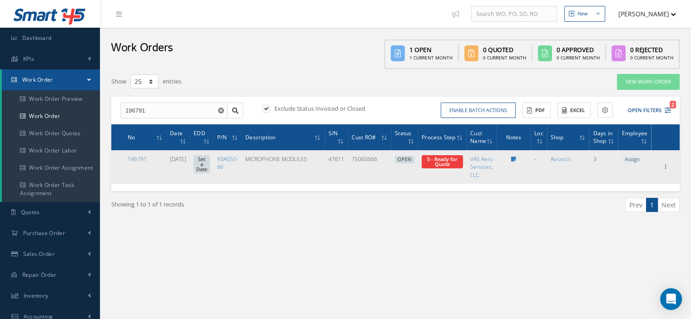
click at [584, 182] on td "Avionics" at bounding box center [568, 166] width 43 height 33
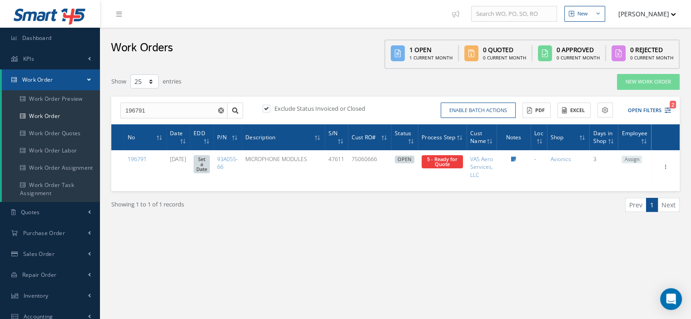
click at [635, 164] on span "Assign" at bounding box center [631, 160] width 20 height 8
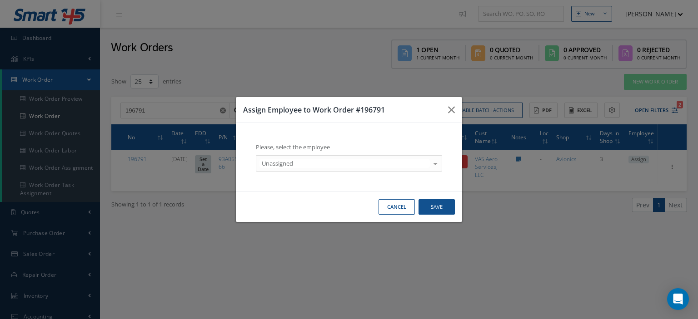
click at [382, 170] on div "Unassigned" at bounding box center [349, 163] width 186 height 16
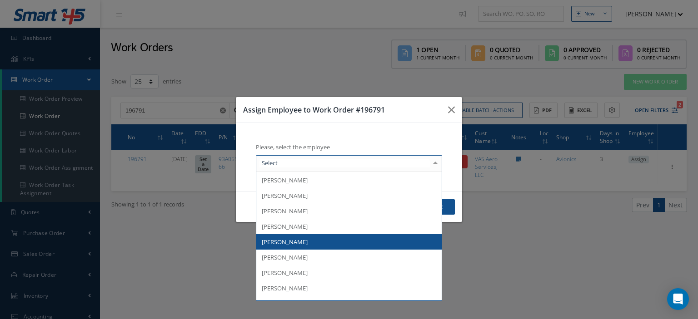
scroll to position [91, 0]
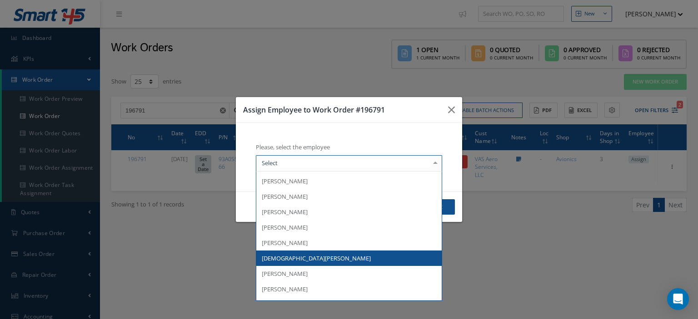
click at [317, 253] on span "[DEMOGRAPHIC_DATA][PERSON_NAME]" at bounding box center [348, 258] width 185 height 15
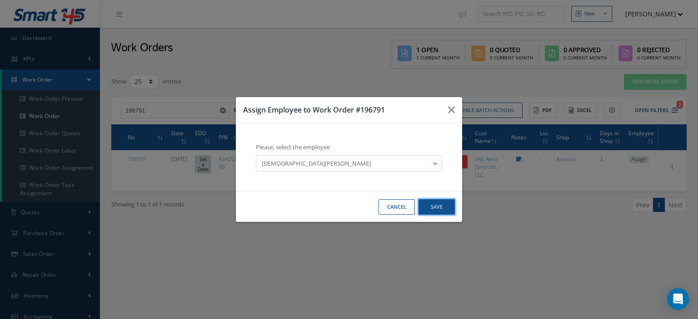
click at [439, 205] on button "Save" at bounding box center [436, 207] width 36 height 16
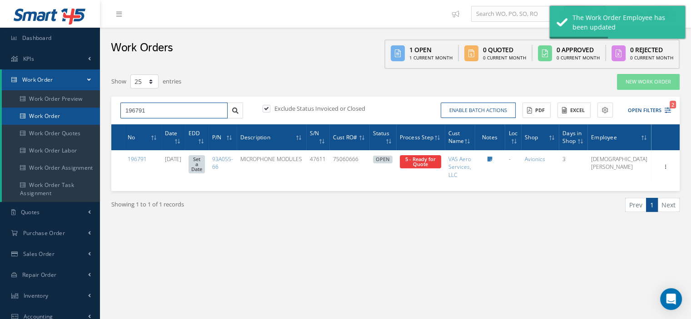
drag, startPoint x: 149, startPoint y: 107, endPoint x: 54, endPoint y: 111, distance: 95.0
click at [54, 111] on div "Smart 145 Dashboard KPIs Work Order Work Order Work Order Preview Work Order Wo…" at bounding box center [345, 237] width 691 height 474
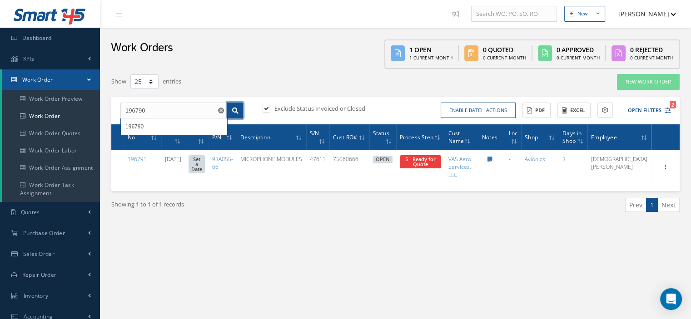
click at [232, 109] on link at bounding box center [235, 111] width 16 height 16
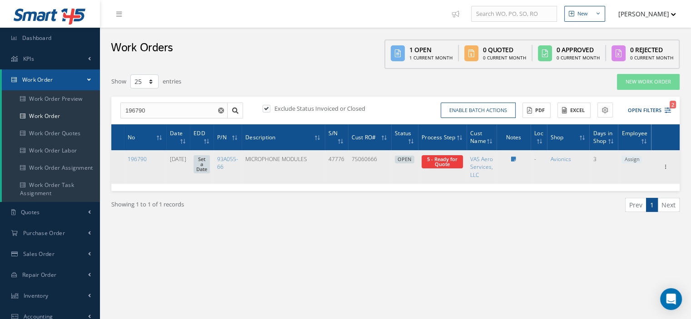
click at [628, 164] on span "Assign" at bounding box center [631, 160] width 20 height 8
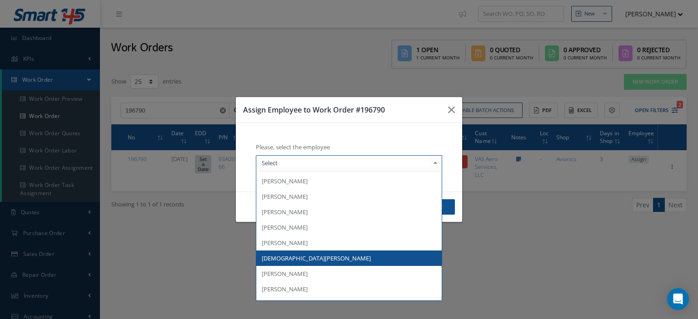
click at [287, 254] on span "[DEMOGRAPHIC_DATA][PERSON_NAME]" at bounding box center [316, 258] width 109 height 8
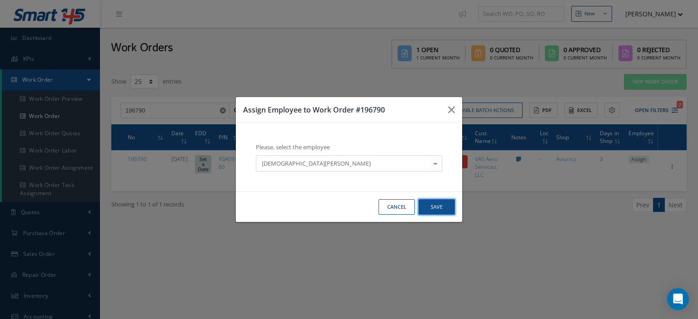
click at [438, 211] on button "Save" at bounding box center [436, 207] width 36 height 16
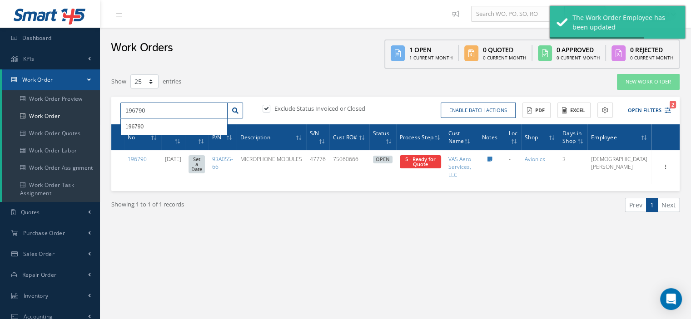
drag, startPoint x: 162, startPoint y: 109, endPoint x: 107, endPoint y: 113, distance: 55.1
click at [107, 113] on div "Show 10 25 50 100 entries New Work Order 196790 196790 Exclude Status Invoiced …" at bounding box center [395, 155] width 582 height 162
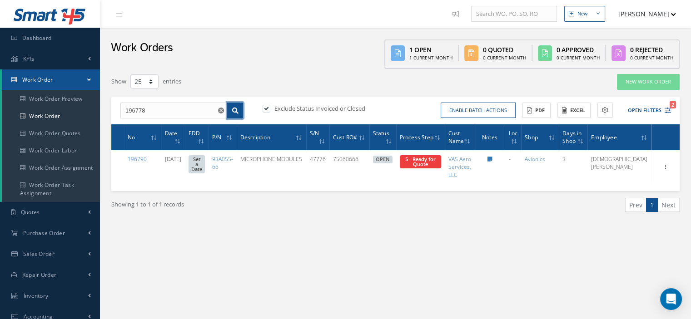
click at [233, 114] on link at bounding box center [235, 111] width 16 height 16
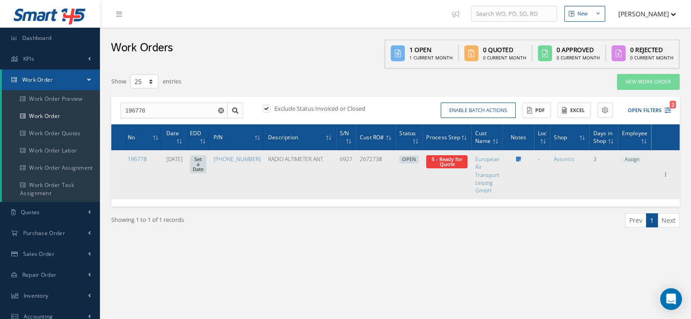
click at [625, 156] on span "Assign" at bounding box center [631, 160] width 20 height 8
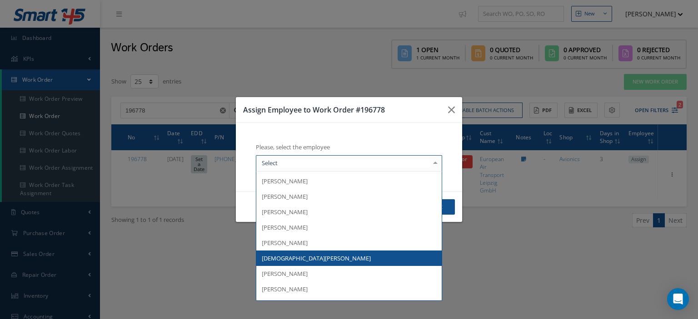
click at [323, 254] on span "[DEMOGRAPHIC_DATA][PERSON_NAME]" at bounding box center [348, 258] width 185 height 15
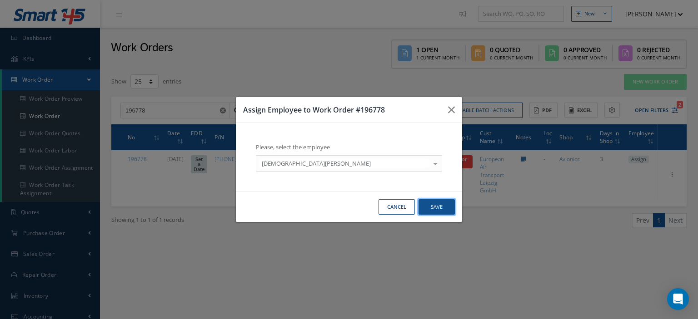
click at [431, 205] on button "Save" at bounding box center [436, 207] width 36 height 16
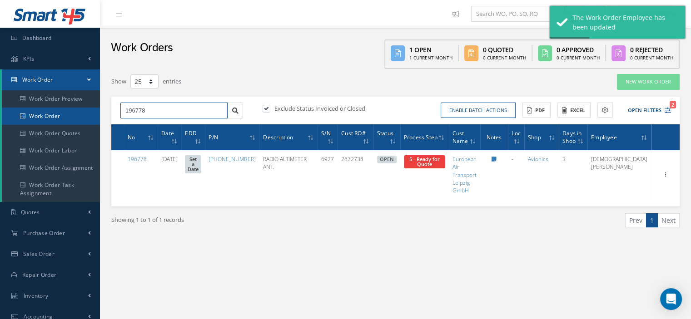
drag, startPoint x: 156, startPoint y: 110, endPoint x: 85, endPoint y: 116, distance: 71.1
click at [85, 116] on div "Smart 145 Dashboard KPIs Work Order Work Order Work Order Preview Work Order Wo…" at bounding box center [345, 237] width 691 height 474
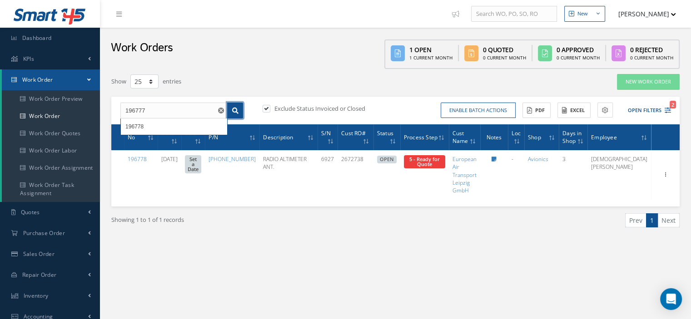
click at [232, 109] on link at bounding box center [235, 111] width 16 height 16
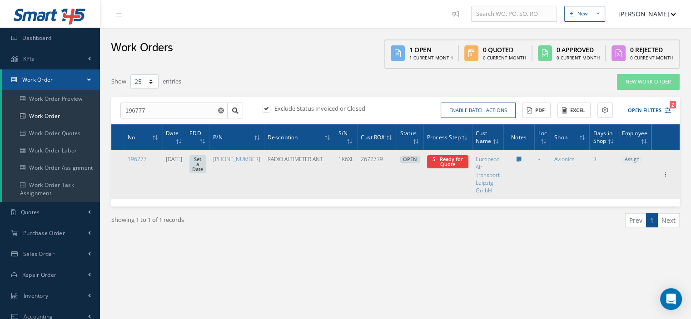
click at [628, 161] on span "Assign" at bounding box center [631, 160] width 20 height 8
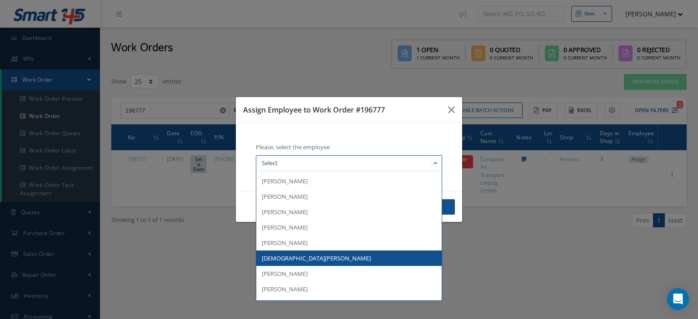
click at [340, 256] on span "[DEMOGRAPHIC_DATA][PERSON_NAME]" at bounding box center [348, 258] width 185 height 15
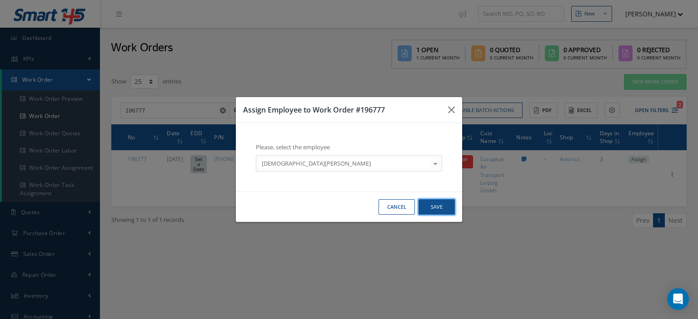
click at [434, 208] on button "Save" at bounding box center [436, 207] width 36 height 16
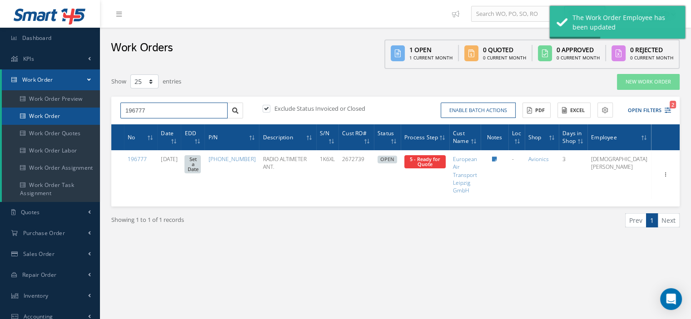
drag, startPoint x: 159, startPoint y: 115, endPoint x: 43, endPoint y: 115, distance: 116.7
click at [43, 115] on div "Smart 145 Dashboard KPIs Work Order Work Order Work Order Preview Work Order Wo…" at bounding box center [345, 237] width 691 height 474
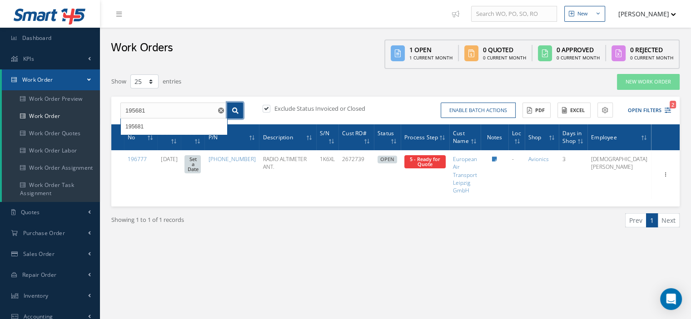
click at [240, 112] on link at bounding box center [235, 111] width 16 height 16
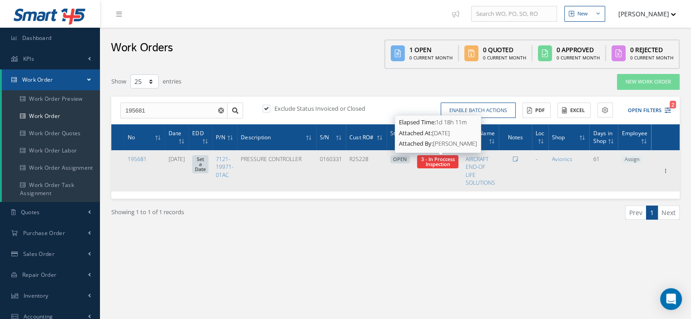
click at [452, 163] on span "3 - In Proccess Inspection" at bounding box center [438, 162] width 34 height 12
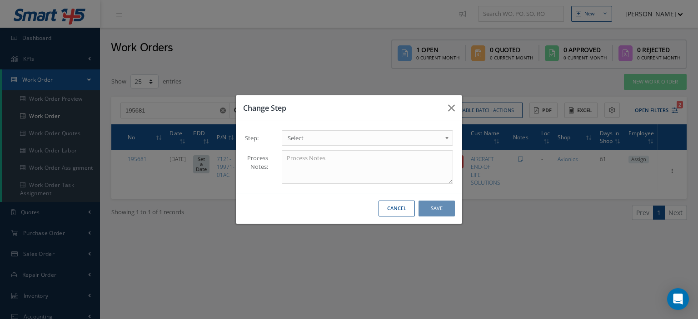
click at [443, 138] on link "Select" at bounding box center [367, 137] width 171 height 15
click at [442, 212] on button "Save" at bounding box center [436, 209] width 36 height 16
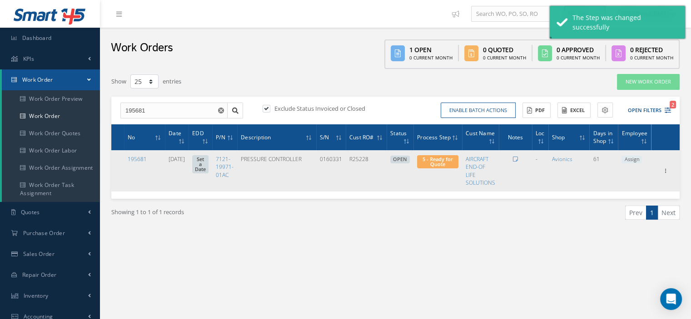
click at [635, 159] on span "Assign" at bounding box center [631, 160] width 20 height 8
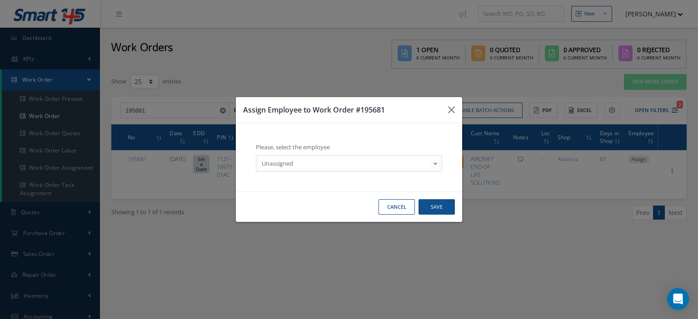
click at [433, 162] on div at bounding box center [435, 163] width 13 height 15
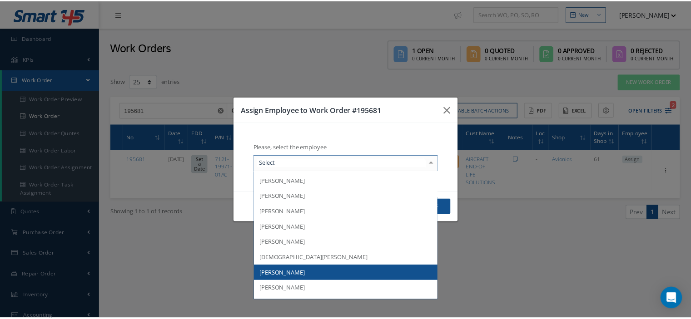
scroll to position [133, 0]
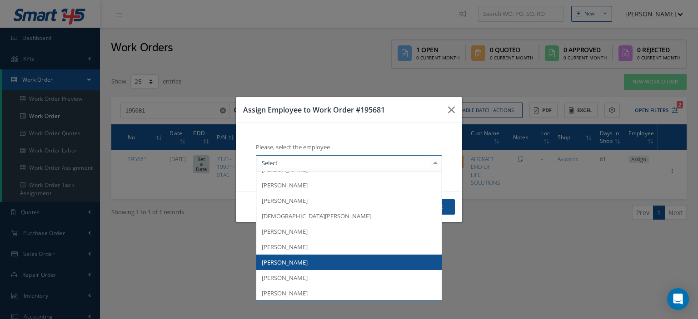
click at [313, 263] on span "[PERSON_NAME]" at bounding box center [348, 262] width 185 height 15
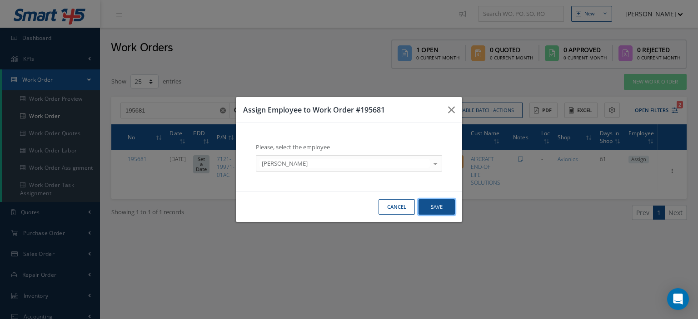
click at [442, 206] on button "Save" at bounding box center [436, 207] width 36 height 16
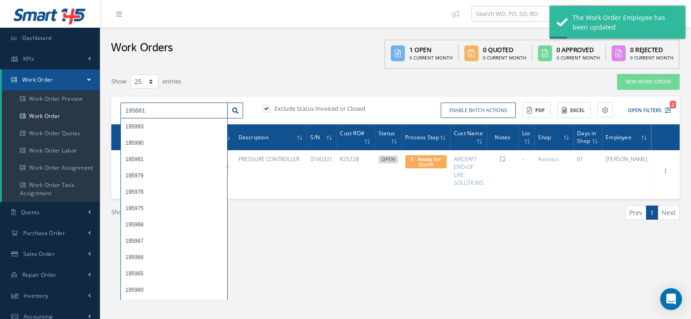
drag, startPoint x: 147, startPoint y: 111, endPoint x: 115, endPoint y: 106, distance: 32.2
click at [115, 106] on div "195681 195993 195990 195981 195979 195978 195975 195968 195967 195966 195965 19…" at bounding box center [182, 111] width 136 height 16
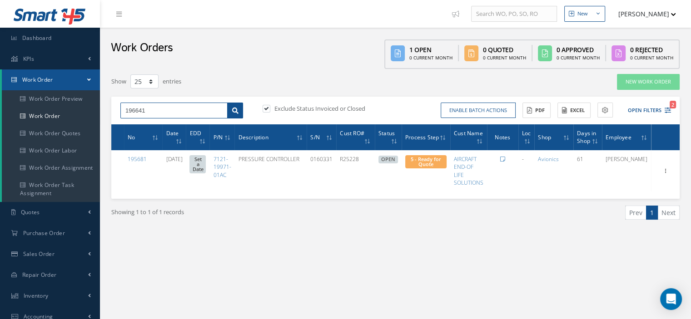
type input "196641"
click at [234, 112] on icon at bounding box center [235, 111] width 6 height 6
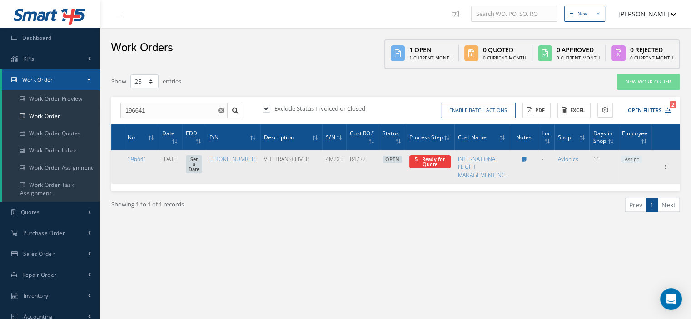
click at [630, 161] on span "Assign" at bounding box center [631, 160] width 20 height 8
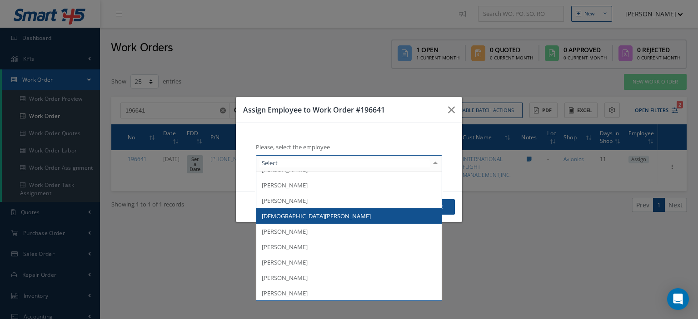
click at [283, 215] on span "[DEMOGRAPHIC_DATA][PERSON_NAME]" at bounding box center [316, 216] width 109 height 8
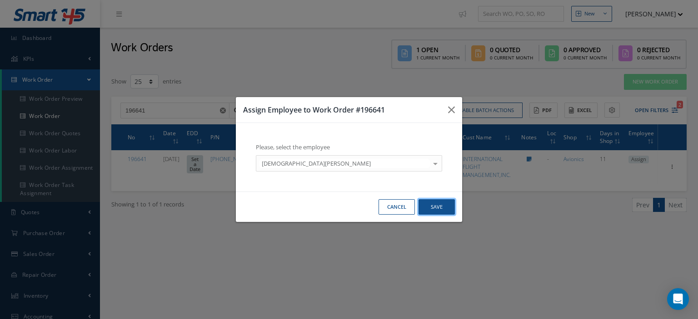
click at [449, 212] on button "Save" at bounding box center [436, 207] width 36 height 16
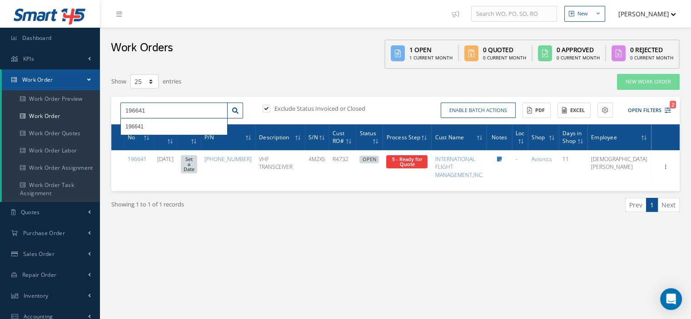
drag, startPoint x: 156, startPoint y: 112, endPoint x: 103, endPoint y: 112, distance: 53.1
click at [104, 112] on div "Show 10 25 50 100 entries New Work Order 196641 196641 Exclude Status Invoiced …" at bounding box center [395, 155] width 582 height 162
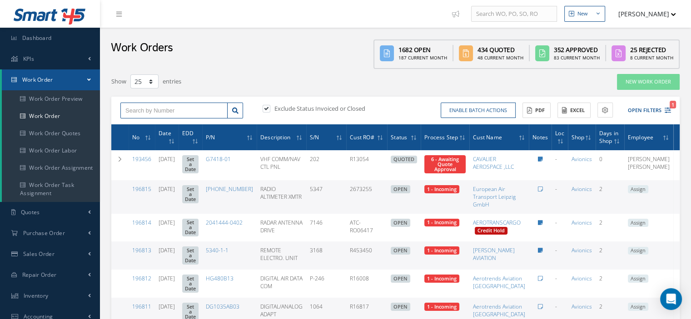
click at [143, 110] on input "text" at bounding box center [173, 111] width 107 height 16
type input "194770"
click at [243, 114] on div "194770 194770" at bounding box center [182, 111] width 136 height 16
click at [240, 114] on link at bounding box center [235, 111] width 16 height 16
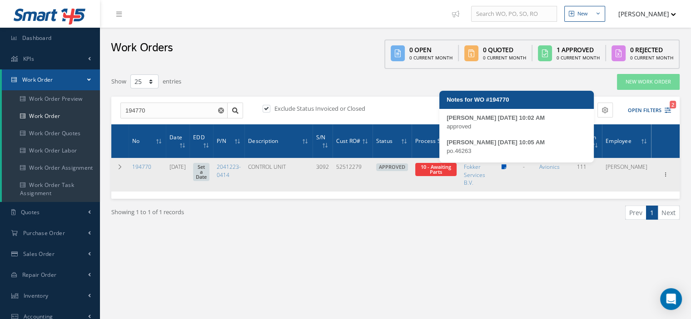
click at [506, 169] on icon at bounding box center [503, 166] width 5 height 5
type textarea "approved -- [PERSON_NAME] [DATE] 10:02AM po.46263 -- [PERSON_NAME] [DATE] 10:05…"
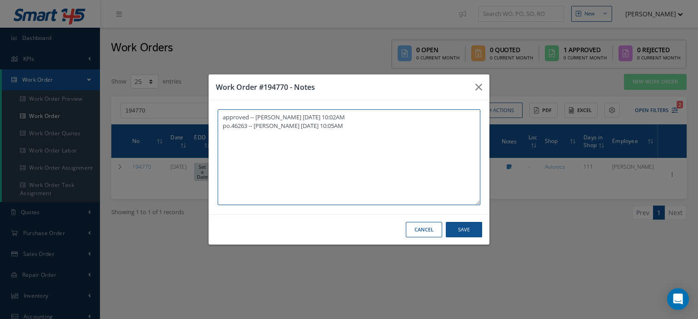
drag, startPoint x: 249, startPoint y: 127, endPoint x: 234, endPoint y: 128, distance: 14.6
click at [232, 128] on textarea "approved -- [PERSON_NAME] [DATE] 10:02AM po.46263 -- [PERSON_NAME] [DATE] 10:05…" at bounding box center [349, 157] width 263 height 96
click at [474, 90] on button "button" at bounding box center [478, 86] width 21 height 25
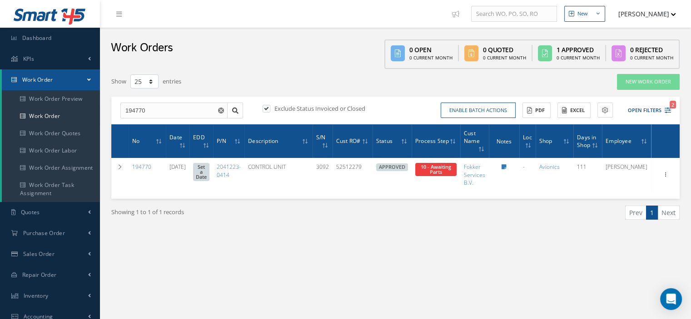
click at [40, 78] on span "Work Order" at bounding box center [37, 80] width 31 height 8
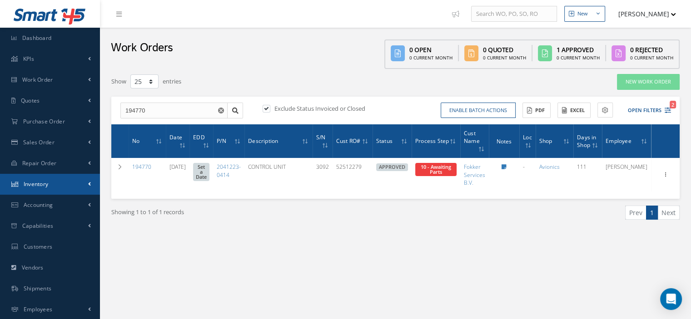
click at [61, 187] on link "Inventory" at bounding box center [50, 184] width 100 height 21
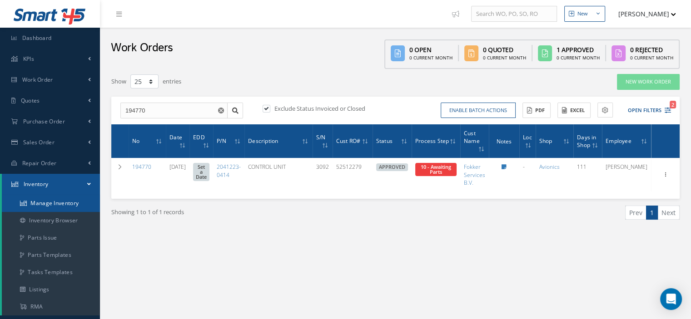
click at [57, 201] on link "Manage Inventory" at bounding box center [51, 203] width 98 height 17
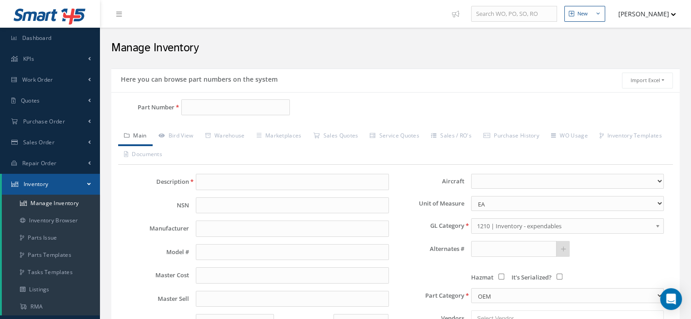
type input "AN526C632R7"
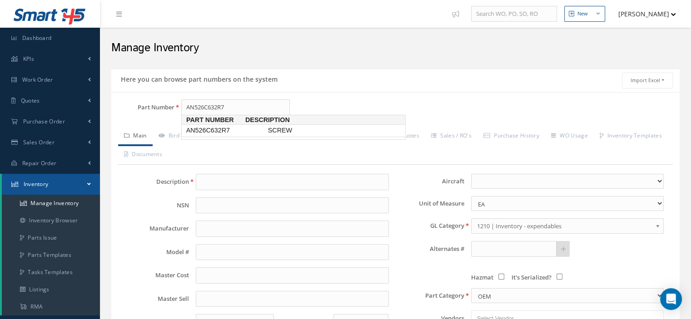
click at [209, 131] on span "AN526C632R7" at bounding box center [225, 131] width 82 height 10
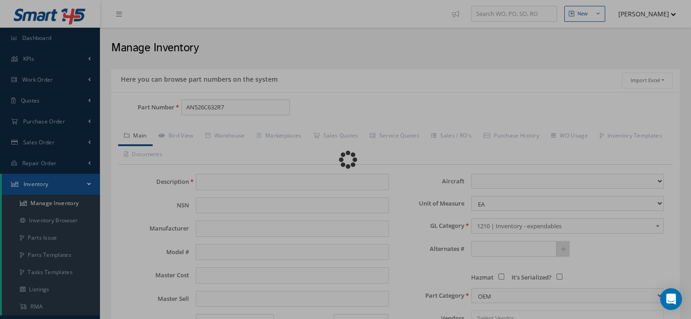
type input "SCREW"
select select
type textarea "P/N81000-17502 -- Aura Vergel 04/22/2025 02:31PM"
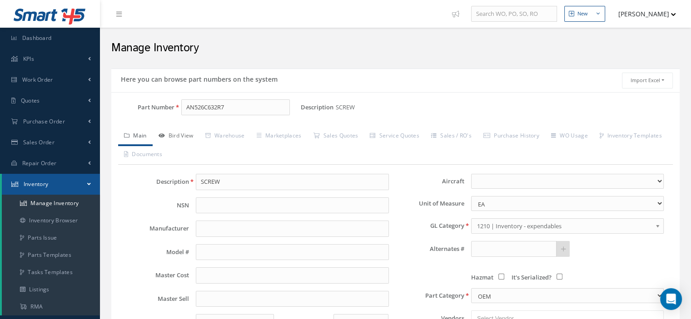
type input "AN526C632R7"
click at [178, 135] on link "Bird View" at bounding box center [176, 136] width 47 height 19
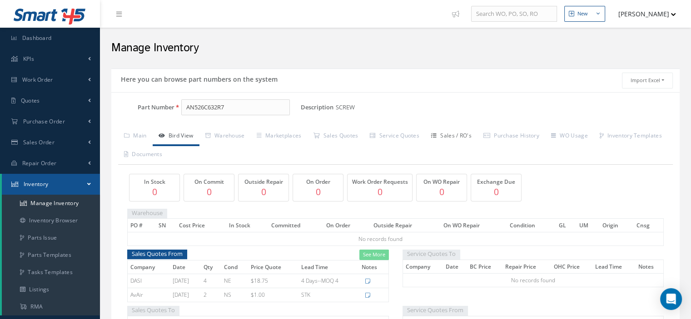
click at [463, 137] on link "Sales / RO's" at bounding box center [451, 136] width 52 height 19
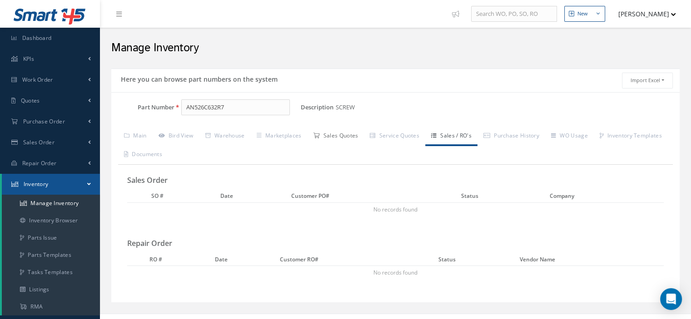
click at [343, 140] on link "Sales Quotes" at bounding box center [335, 136] width 57 height 19
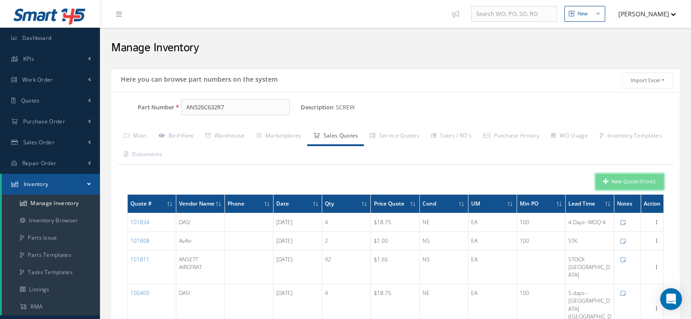
click at [627, 181] on button "New Quote (From)" at bounding box center [629, 182] width 68 height 16
type input "SCREW"
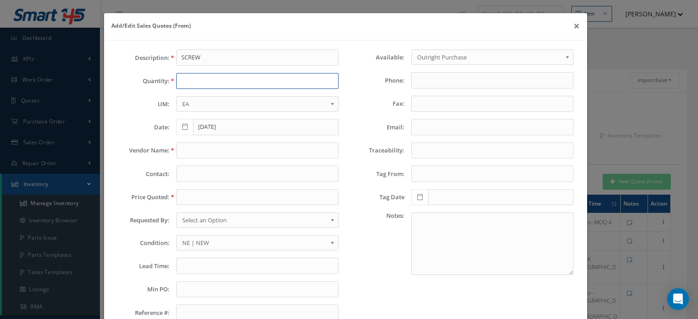
click at [216, 83] on input "text" at bounding box center [257, 81] width 162 height 16
type input "1"
click at [222, 151] on input "text" at bounding box center [257, 151] width 162 height 16
click at [224, 154] on input "text" at bounding box center [257, 151] width 162 height 16
paste input "Unical Trading Team"
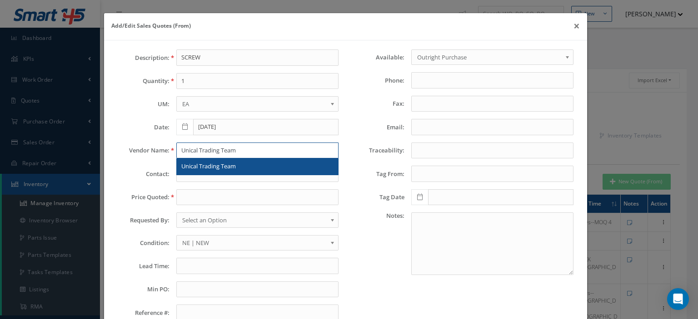
type input "Unical Trading Team"
click at [227, 162] on span "Unical Trading Team" at bounding box center [208, 166] width 55 height 8
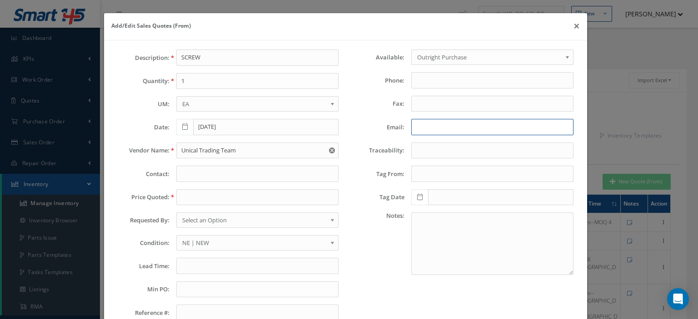
click at [418, 127] on input "Email:" at bounding box center [492, 127] width 162 height 16
paste input "tradingteam@unical.com"
type input "tradingteam@unical.com"
click at [209, 195] on input "text" at bounding box center [257, 197] width 162 height 16
type input "25.00"
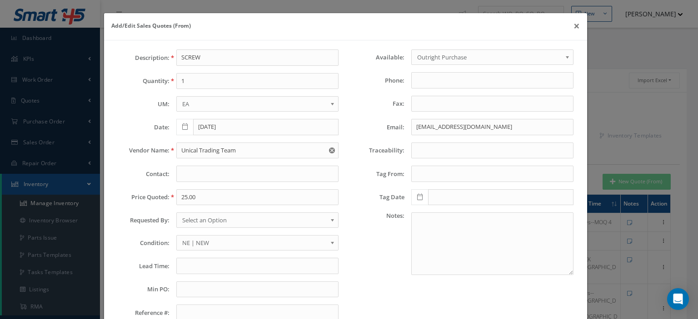
click at [238, 221] on span "Select an Option" at bounding box center [254, 220] width 144 height 11
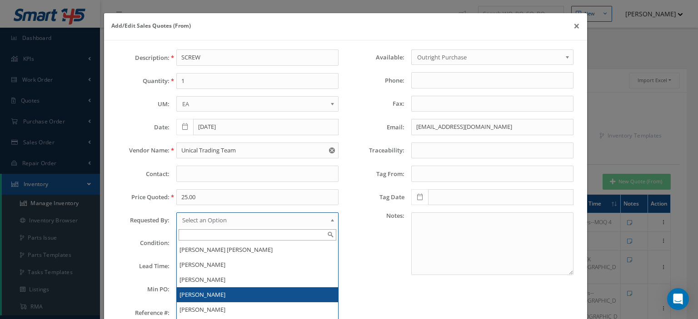
click at [218, 296] on li "[PERSON_NAME]" at bounding box center [257, 295] width 161 height 15
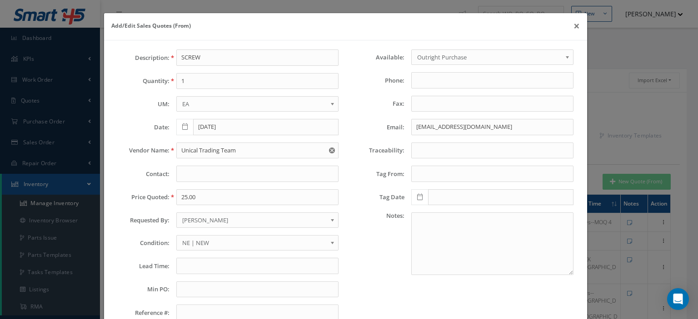
click at [215, 239] on span "NE | NEW" at bounding box center [254, 243] width 144 height 11
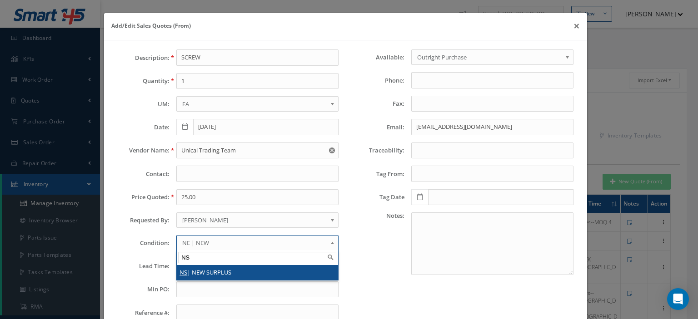
type input "NS"
click at [210, 272] on li "NS | NEW SURPLUS" at bounding box center [257, 272] width 161 height 15
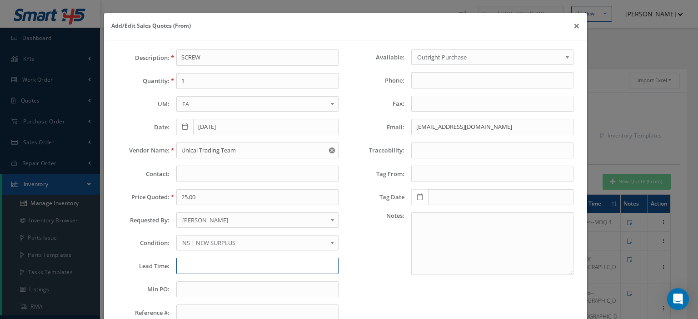
click at [200, 268] on input "text" at bounding box center [257, 266] width 162 height 16
type input "STK"
click at [219, 283] on input "text" at bounding box center [257, 290] width 162 height 16
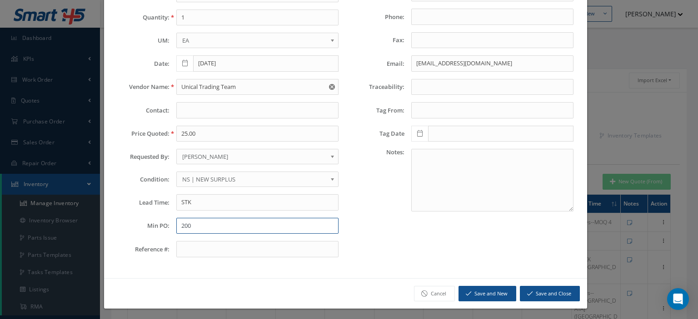
type input "200"
click at [527, 291] on icon "submit" at bounding box center [529, 294] width 5 height 6
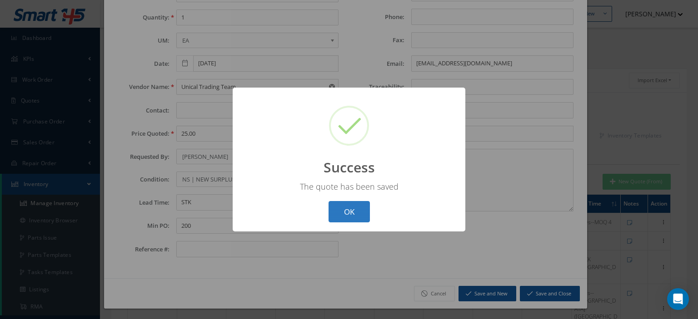
click at [345, 216] on button "OK" at bounding box center [348, 211] width 41 height 21
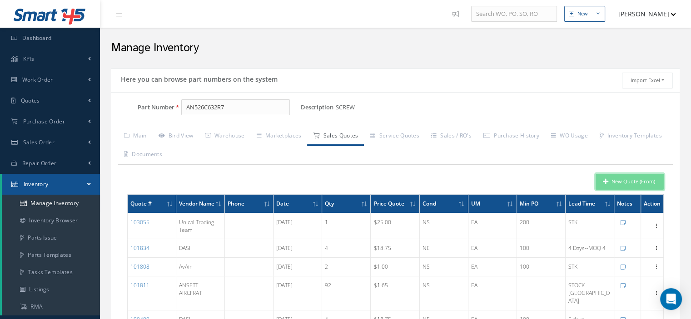
click at [600, 187] on button "New Quote (From)" at bounding box center [629, 182] width 68 height 16
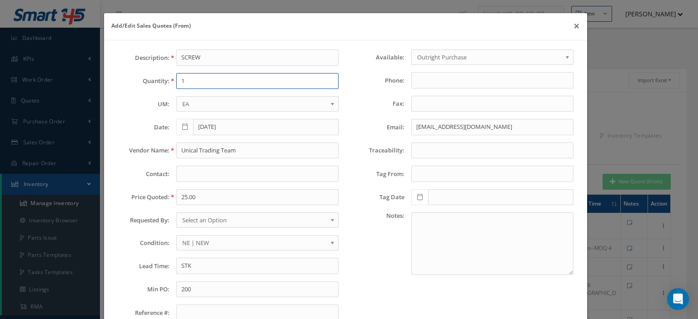
click at [210, 81] on input "1" at bounding box center [257, 81] width 162 height 16
type input "4"
click at [195, 151] on input "Unical Trading Team" at bounding box center [257, 151] width 162 height 16
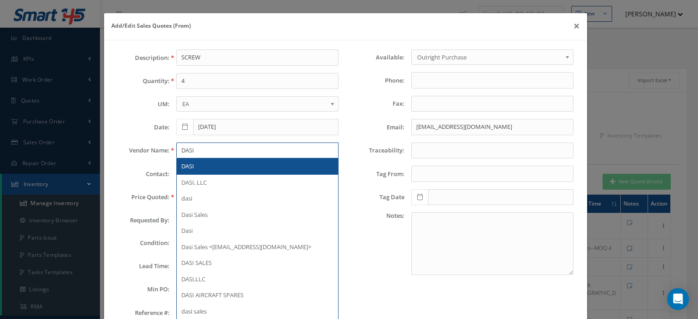
type input "DASI"
click at [194, 162] on div "DASI" at bounding box center [257, 166] width 152 height 9
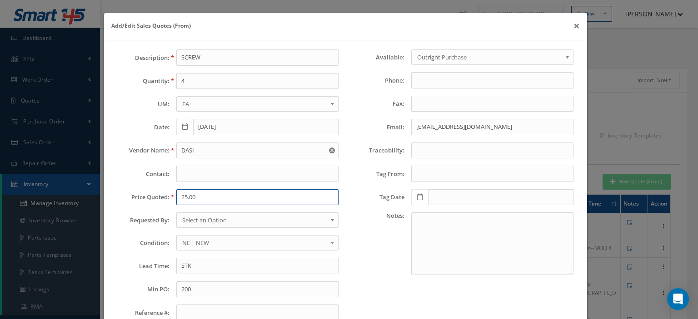
click at [198, 195] on input "25.00" at bounding box center [257, 197] width 162 height 16
click at [184, 198] on input "25.00" at bounding box center [257, 197] width 162 height 16
paste input "18.75"
type input "18.75"
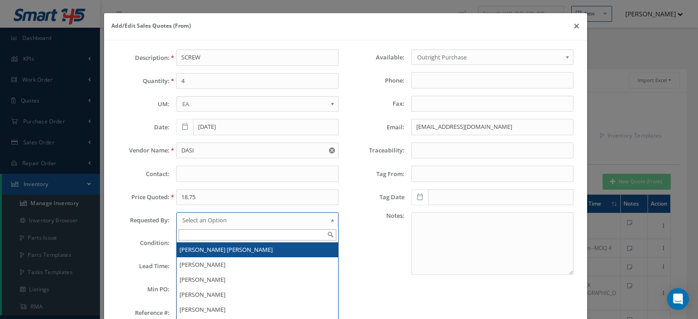
click at [214, 218] on span "Select an Option" at bounding box center [254, 220] width 144 height 11
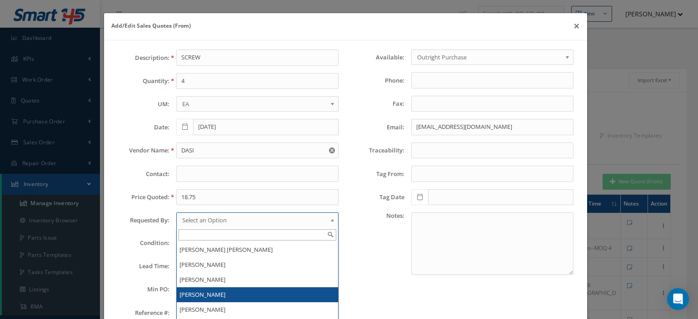
click at [218, 294] on li "[PERSON_NAME]" at bounding box center [257, 295] width 161 height 15
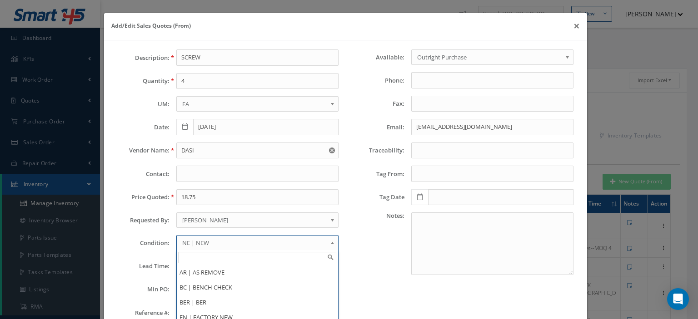
click at [209, 241] on span "NE | NEW" at bounding box center [254, 243] width 144 height 11
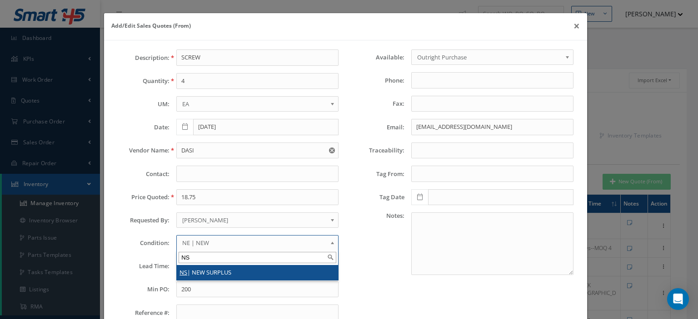
type input "NS"
click at [196, 268] on li "NS | NEW SURPLUS" at bounding box center [257, 272] width 161 height 15
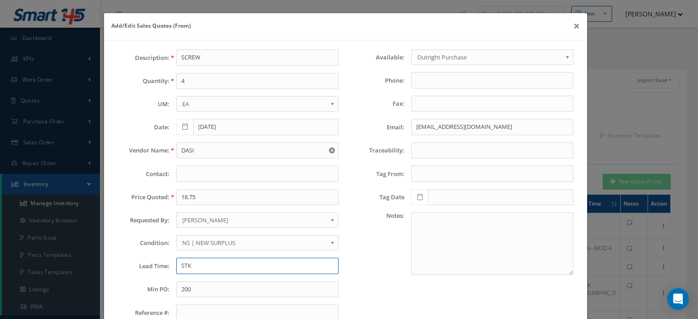
click at [196, 266] on input "STK" at bounding box center [257, 266] width 162 height 16
type input "STK"
drag, startPoint x: 204, startPoint y: 262, endPoint x: 114, endPoint y: 259, distance: 90.0
click at [114, 259] on div "Lead Time: STK" at bounding box center [228, 266] width 234 height 16
paste input "4 Days"
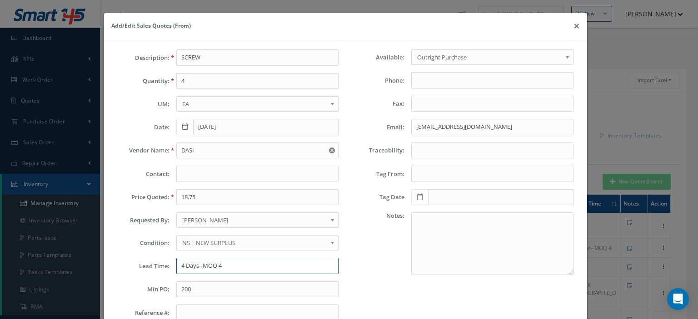
type input "4 Days--MOQ 4"
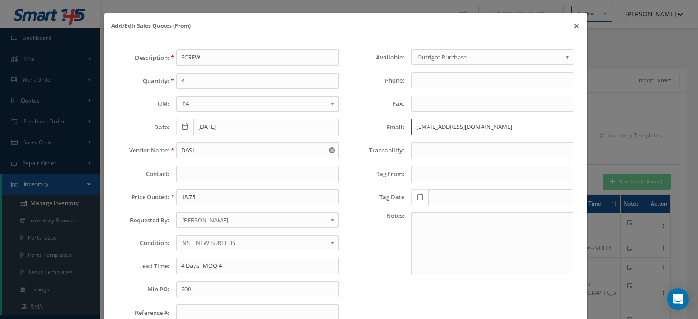
click at [418, 125] on input "tradingteam@unical.com" at bounding box center [492, 127] width 162 height 16
paste input "sales@dasi"
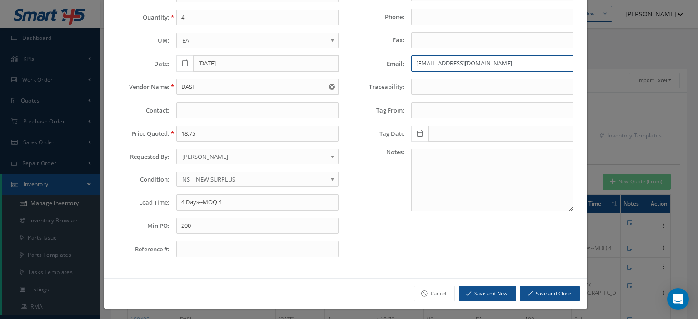
type input "sales@dasi.com"
click at [532, 286] on button "Save and Close" at bounding box center [550, 294] width 60 height 16
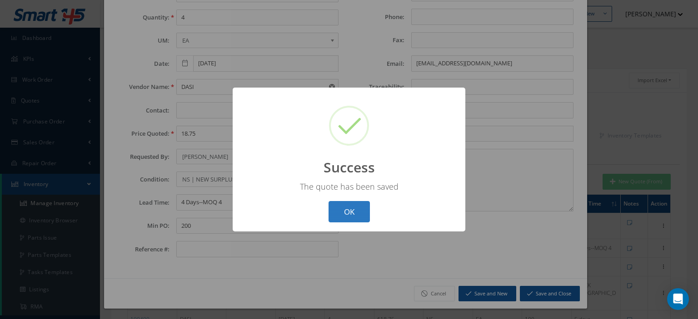
click at [342, 214] on button "OK" at bounding box center [348, 211] width 41 height 21
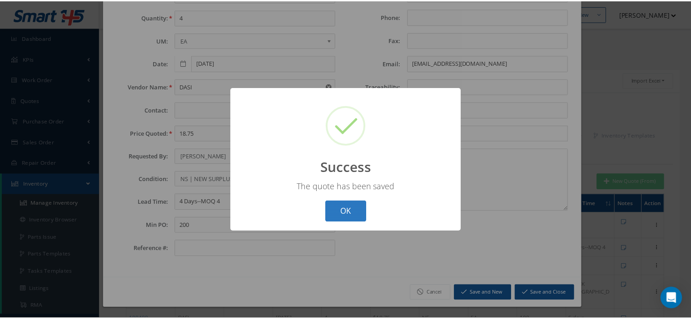
scroll to position [0, 0]
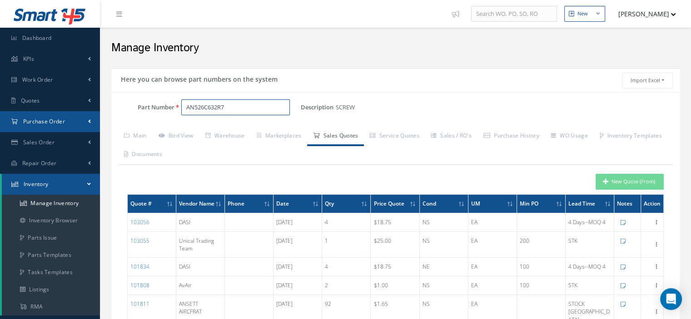
drag, startPoint x: 241, startPoint y: 112, endPoint x: 49, endPoint y: 116, distance: 192.2
click at [64, 116] on div "Smart 145 Dashboard KPIs Work Order Work Order Work Order Preview" at bounding box center [345, 249] width 691 height 498
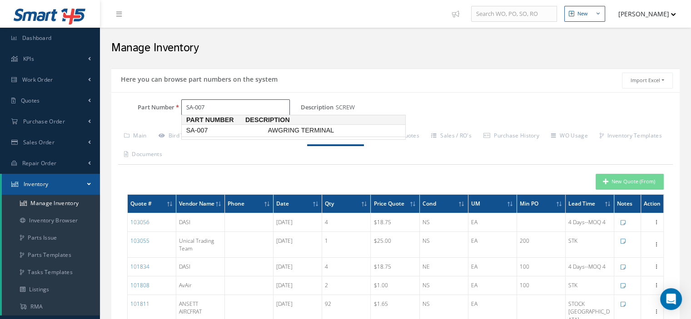
click at [190, 135] on span "SA-007" at bounding box center [225, 131] width 82 height 10
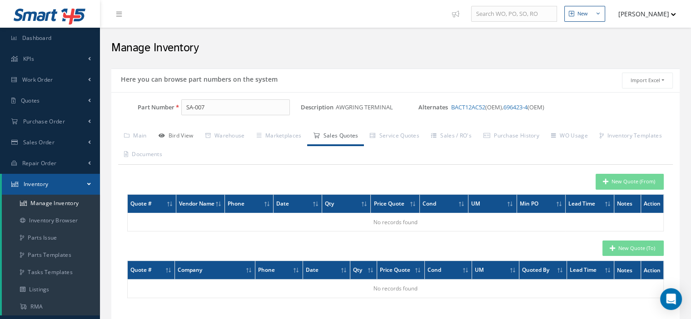
click at [190, 135] on link "Bird View" at bounding box center [176, 136] width 47 height 19
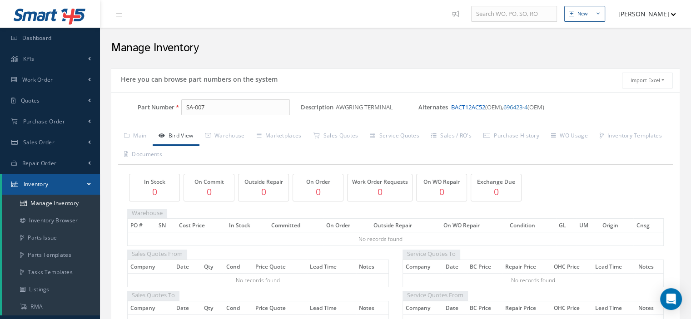
click at [463, 106] on link "BACT12AC52" at bounding box center [468, 107] width 34 height 8
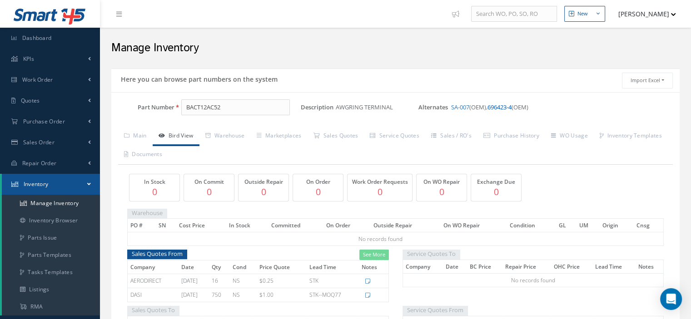
click at [503, 109] on link "696423-4" at bounding box center [499, 107] width 24 height 8
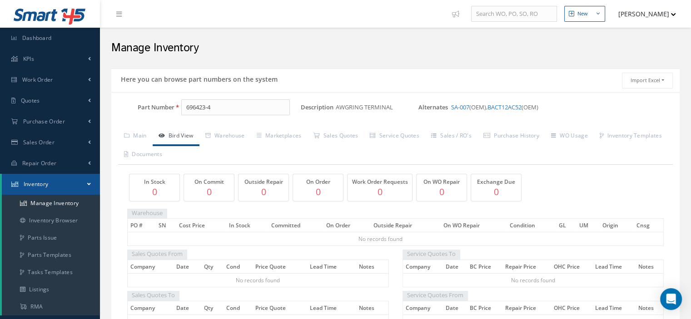
click at [503, 109] on link "BACT12AC52" at bounding box center [504, 107] width 34 height 8
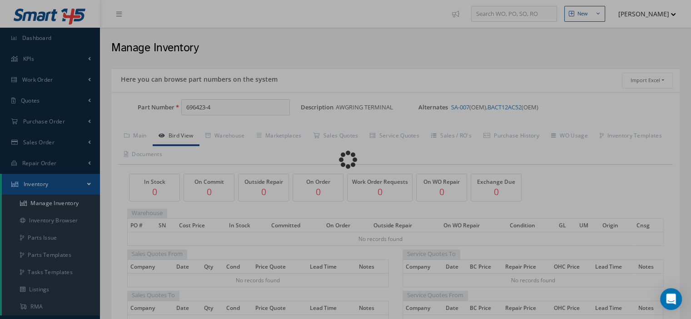
type input "BACT12AC52"
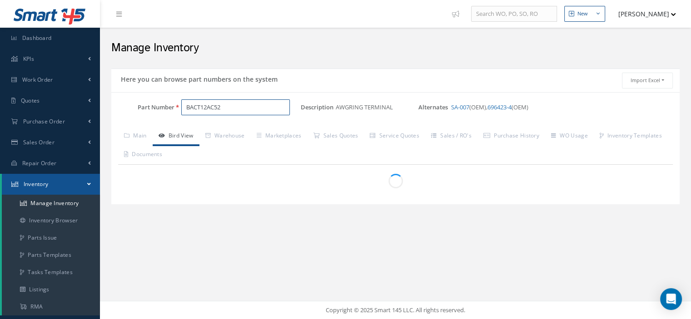
drag, startPoint x: 233, startPoint y: 109, endPoint x: 183, endPoint y: 105, distance: 50.1
click at [183, 105] on input "BACT12AC52" at bounding box center [235, 107] width 109 height 16
